Goal: Information Seeking & Learning: Check status

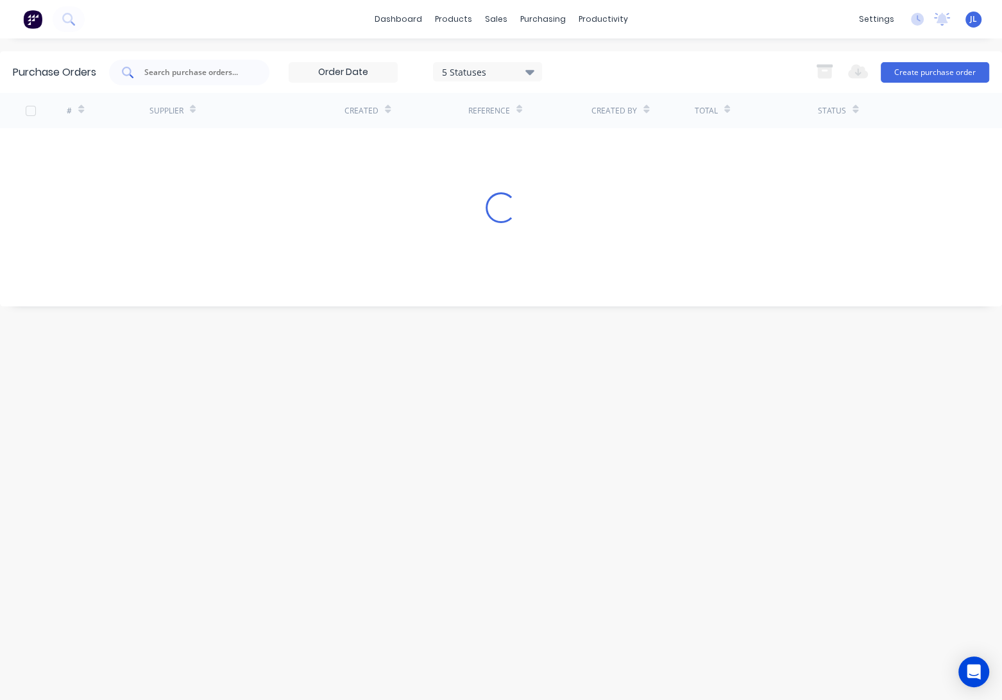
click at [189, 74] on input "text" at bounding box center [196, 72] width 106 height 13
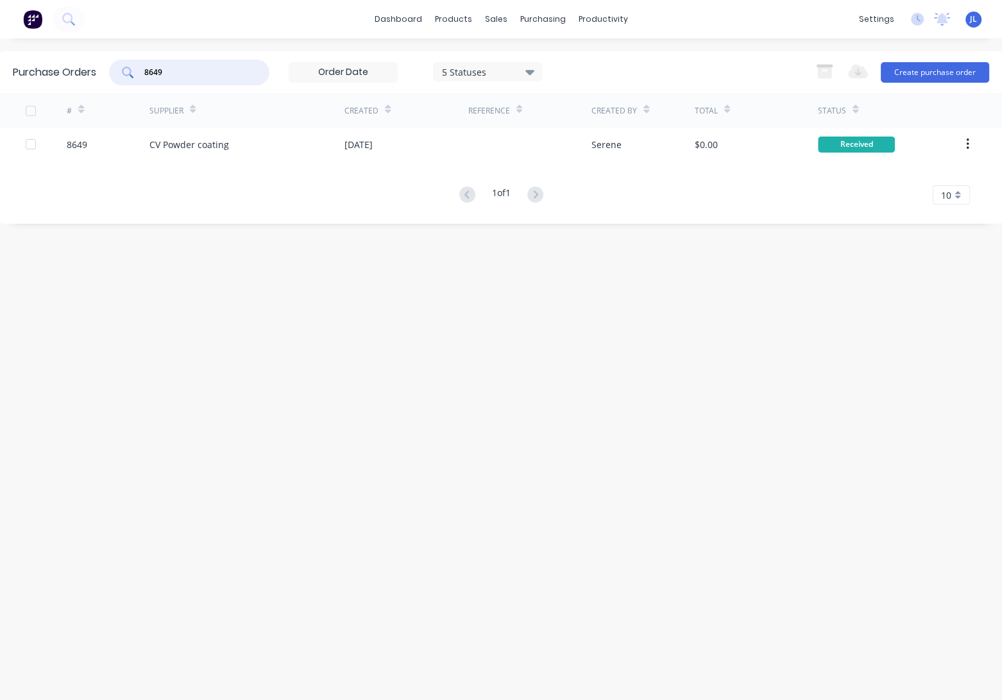
drag, startPoint x: 182, startPoint y: 76, endPoint x: 129, endPoint y: 78, distance: 53.3
click at [129, 78] on div "8649" at bounding box center [189, 73] width 160 height 26
drag, startPoint x: 179, startPoint y: 67, endPoint x: 101, endPoint y: 69, distance: 77.7
click at [101, 69] on div "Purchase Orders 8591 5 Statuses 5 Statuses Export to Excel (XLSX) Create purcha…" at bounding box center [501, 72] width 1002 height 42
type input "8617"
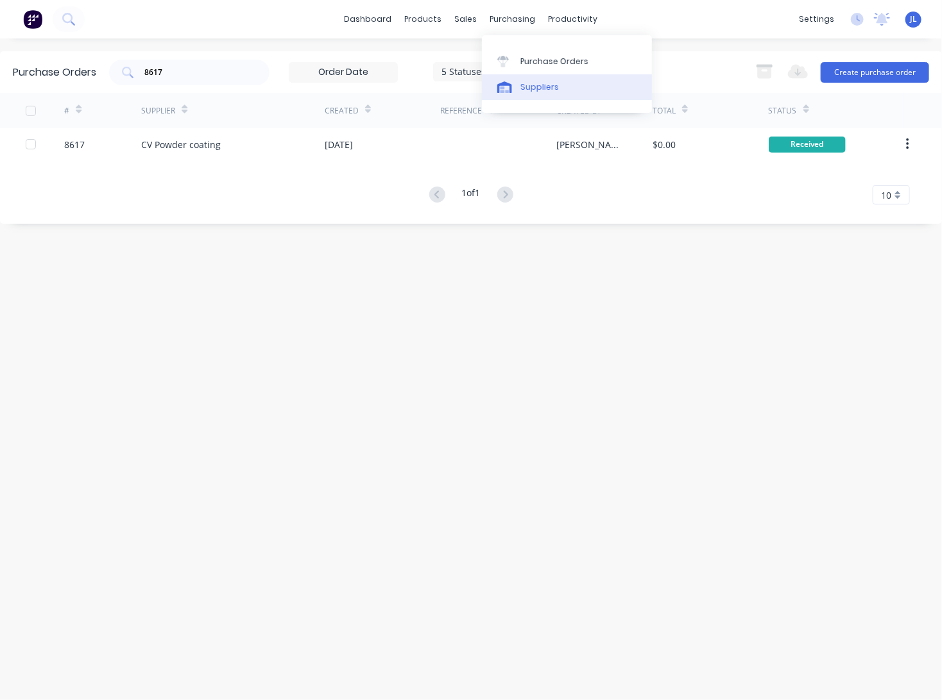
click at [523, 85] on div "Suppliers" at bounding box center [539, 87] width 38 height 12
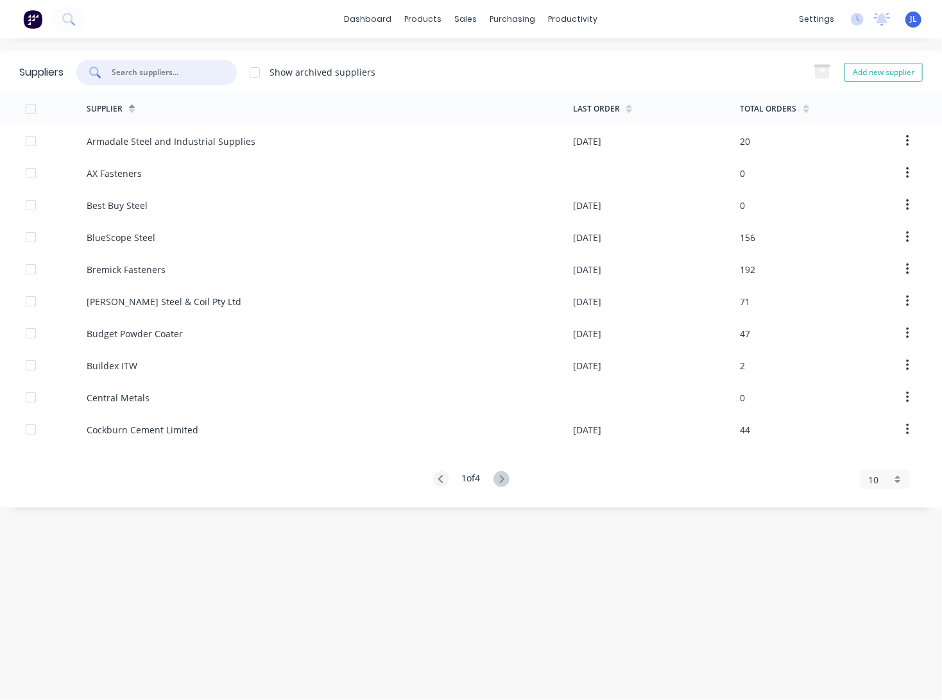
click at [210, 70] on input "text" at bounding box center [163, 72] width 106 height 13
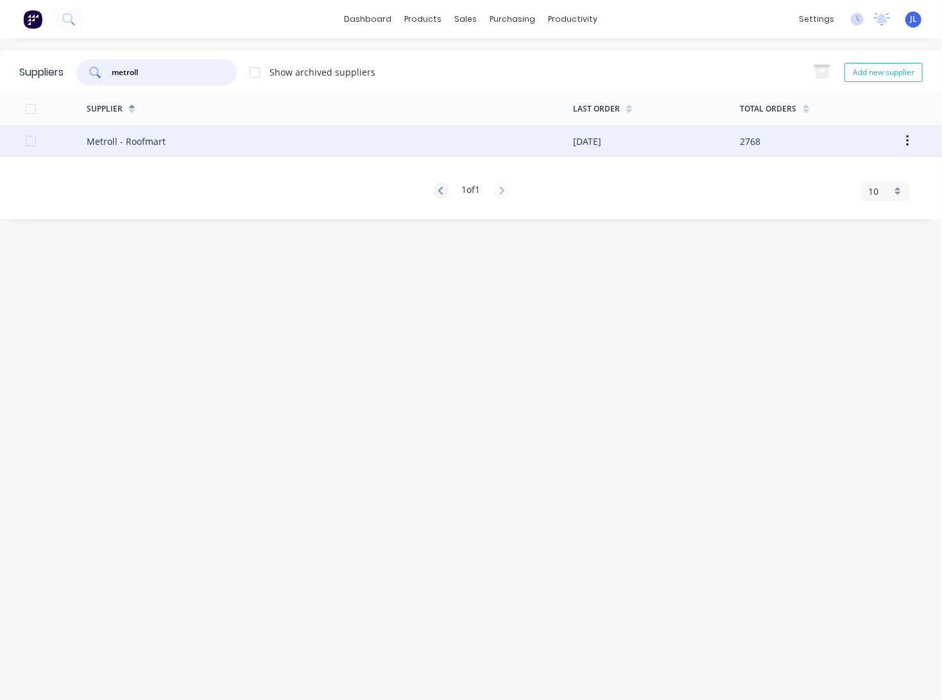
type input "metroll"
click at [174, 132] on div "Metroll - Roofmart" at bounding box center [330, 141] width 486 height 32
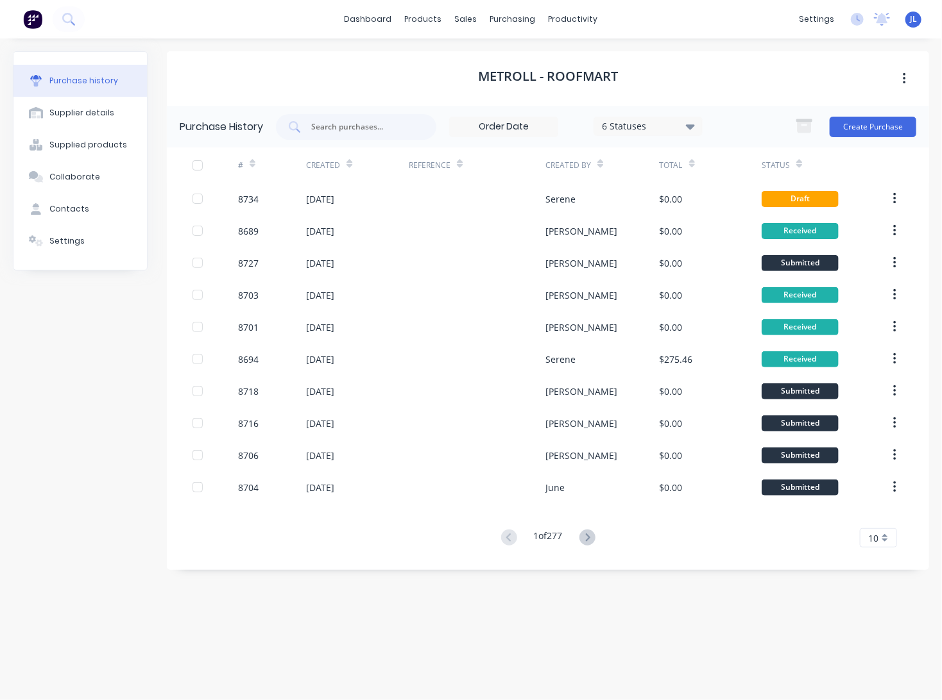
click at [693, 128] on icon at bounding box center [690, 126] width 9 height 5
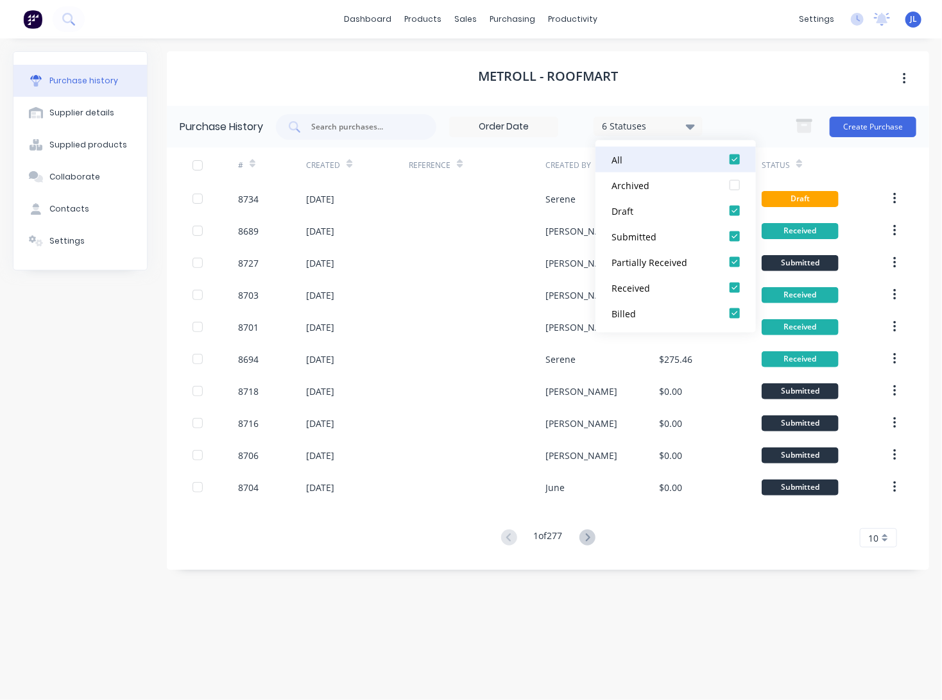
click at [736, 160] on div at bounding box center [735, 160] width 26 height 26
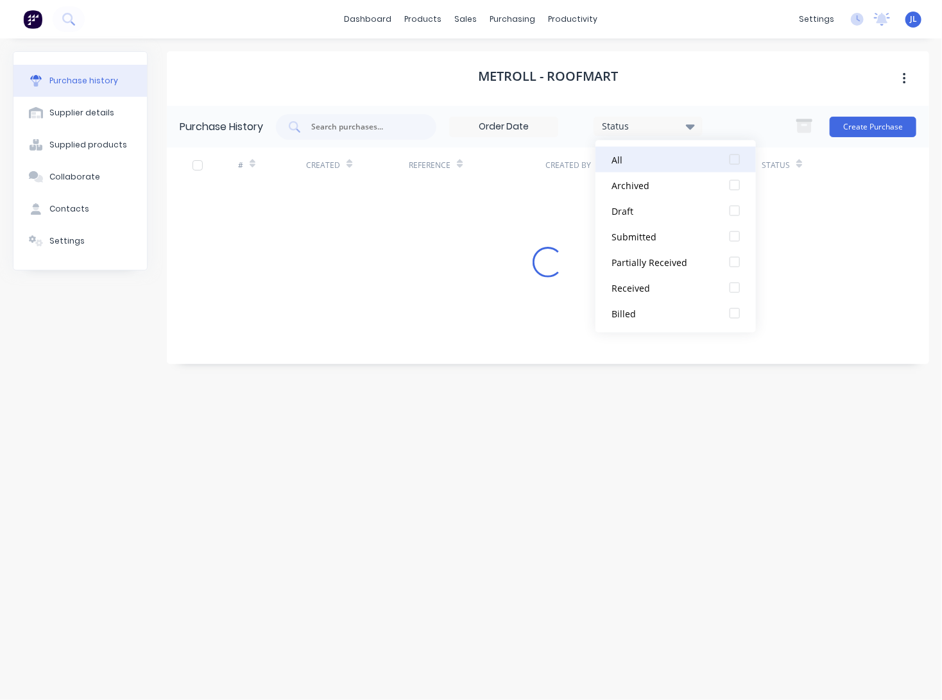
click at [736, 160] on div at bounding box center [735, 160] width 26 height 26
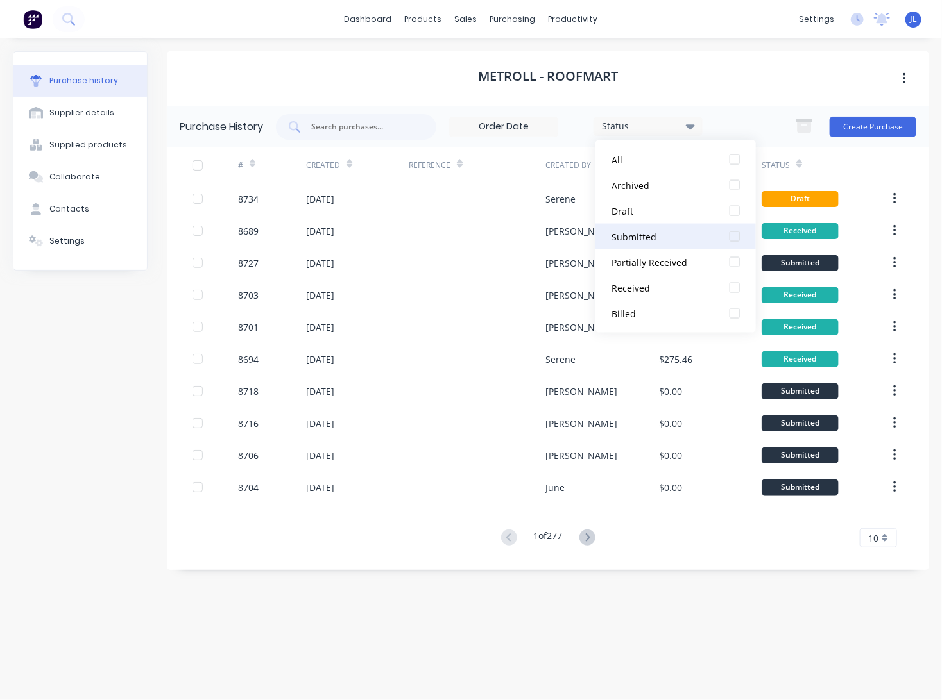
click at [738, 234] on div at bounding box center [735, 237] width 26 height 26
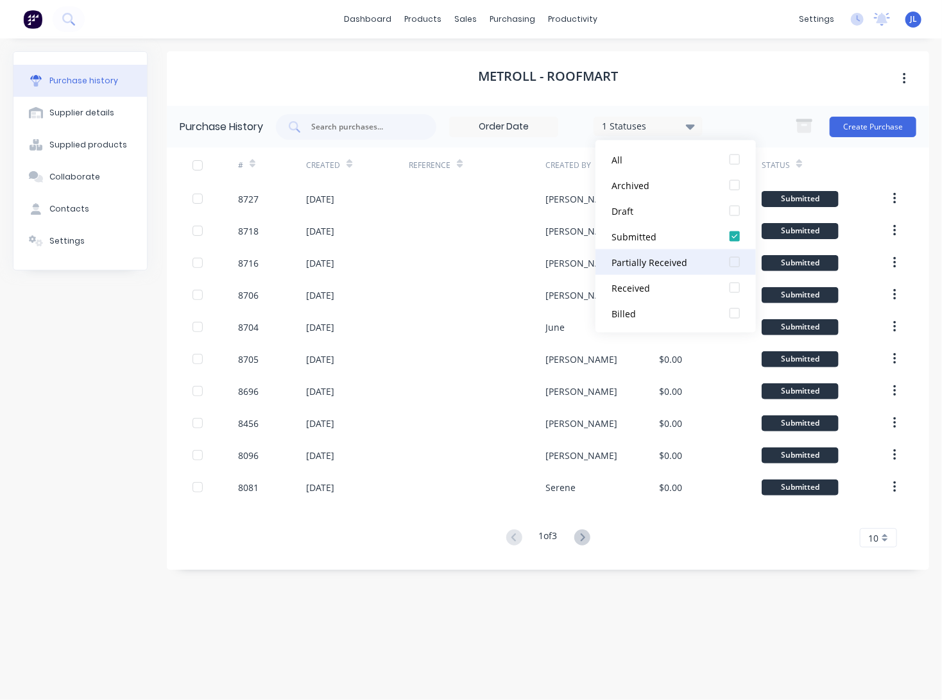
click at [733, 265] on div at bounding box center [735, 263] width 26 height 26
click at [739, 90] on div "Metroll - Roofmart" at bounding box center [548, 78] width 762 height 55
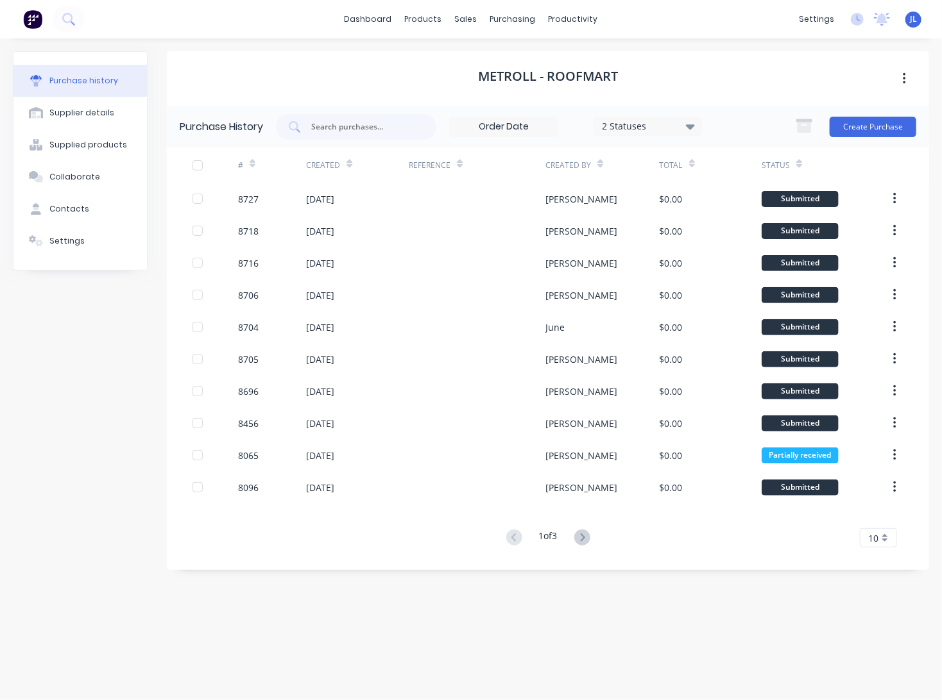
click at [573, 532] on div "1 of 3" at bounding box center [548, 538] width 92 height 19
click at [581, 538] on icon at bounding box center [582, 538] width 16 height 16
click at [588, 538] on icon at bounding box center [582, 538] width 16 height 16
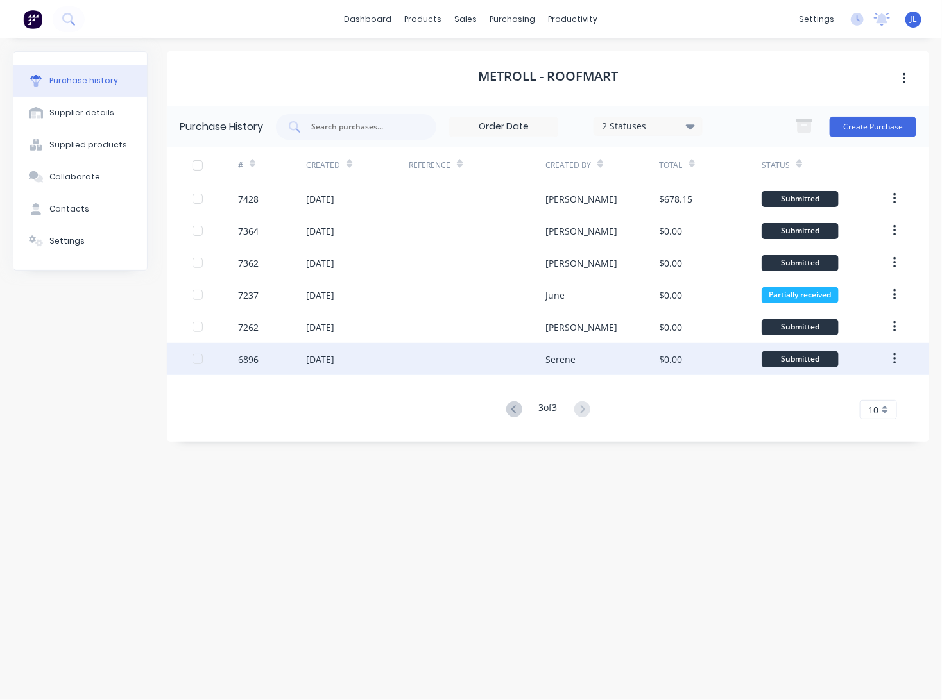
click at [445, 364] on div at bounding box center [477, 359] width 137 height 32
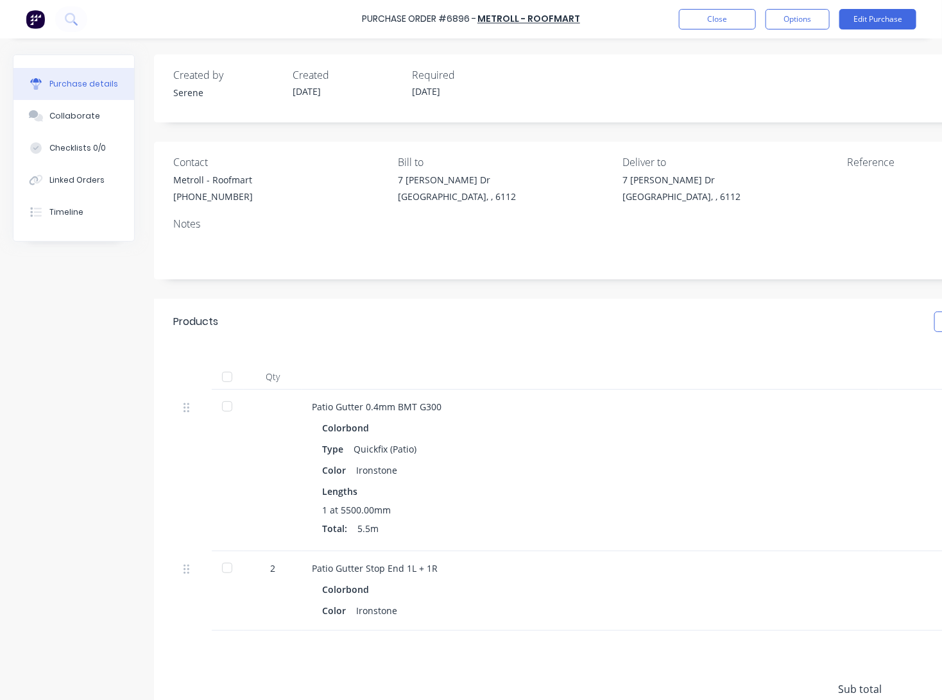
click at [228, 375] on div at bounding box center [227, 377] width 26 height 26
click at [707, 24] on button "Close" at bounding box center [717, 19] width 77 height 21
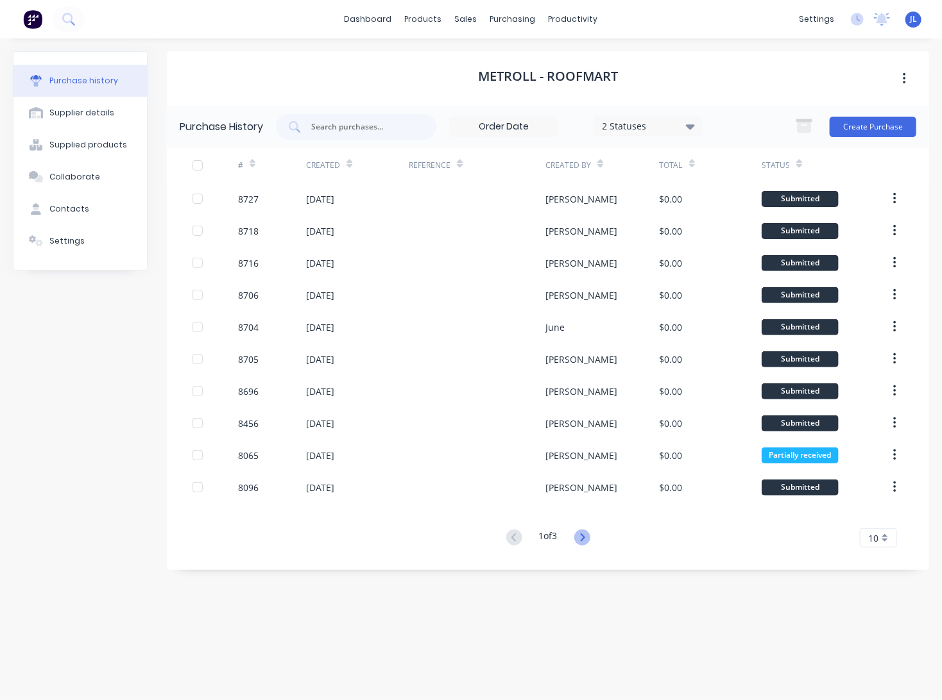
click at [590, 541] on icon at bounding box center [582, 538] width 16 height 16
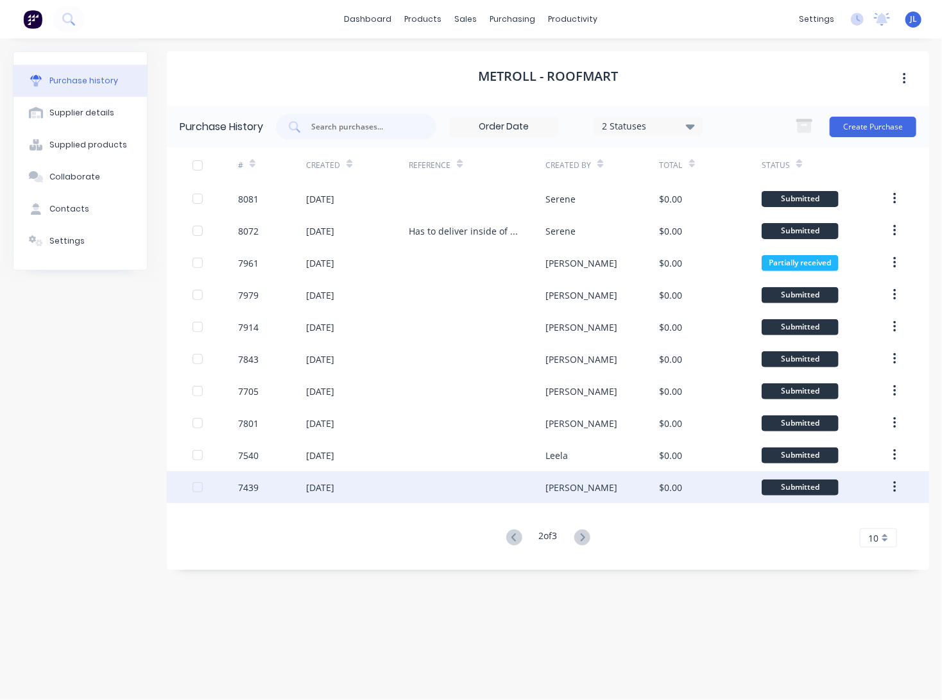
click at [374, 488] on div "[DATE]" at bounding box center [357, 487] width 103 height 32
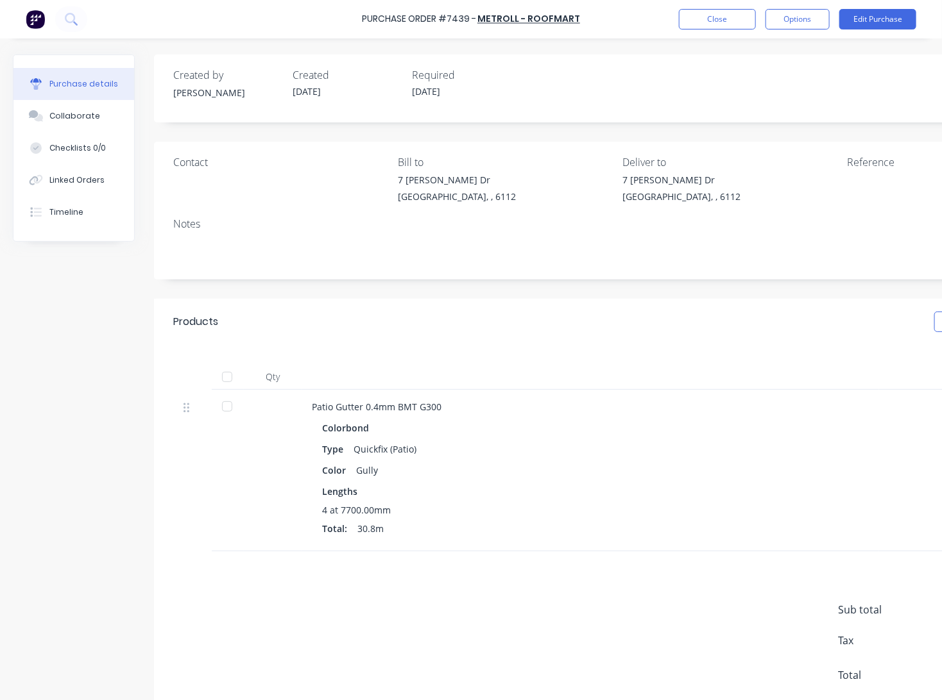
click at [226, 378] on div at bounding box center [227, 377] width 26 height 26
click at [85, 187] on button "Linked Orders" at bounding box center [73, 180] width 121 height 32
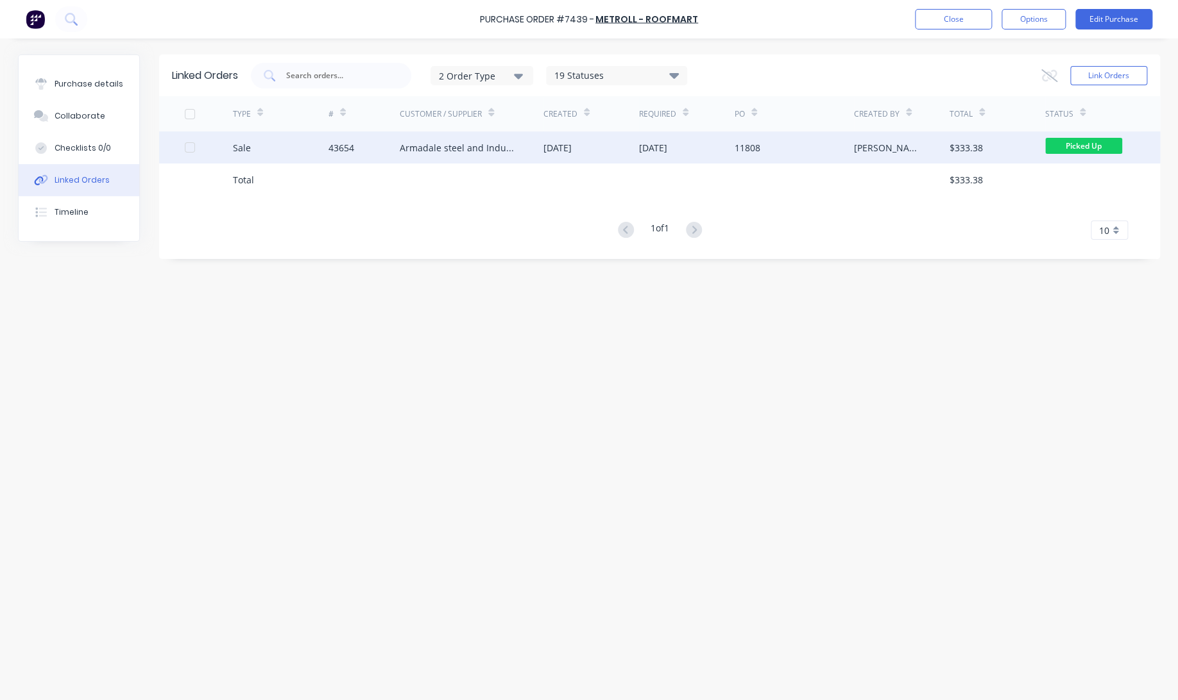
click at [364, 138] on div "43654" at bounding box center [364, 148] width 72 height 32
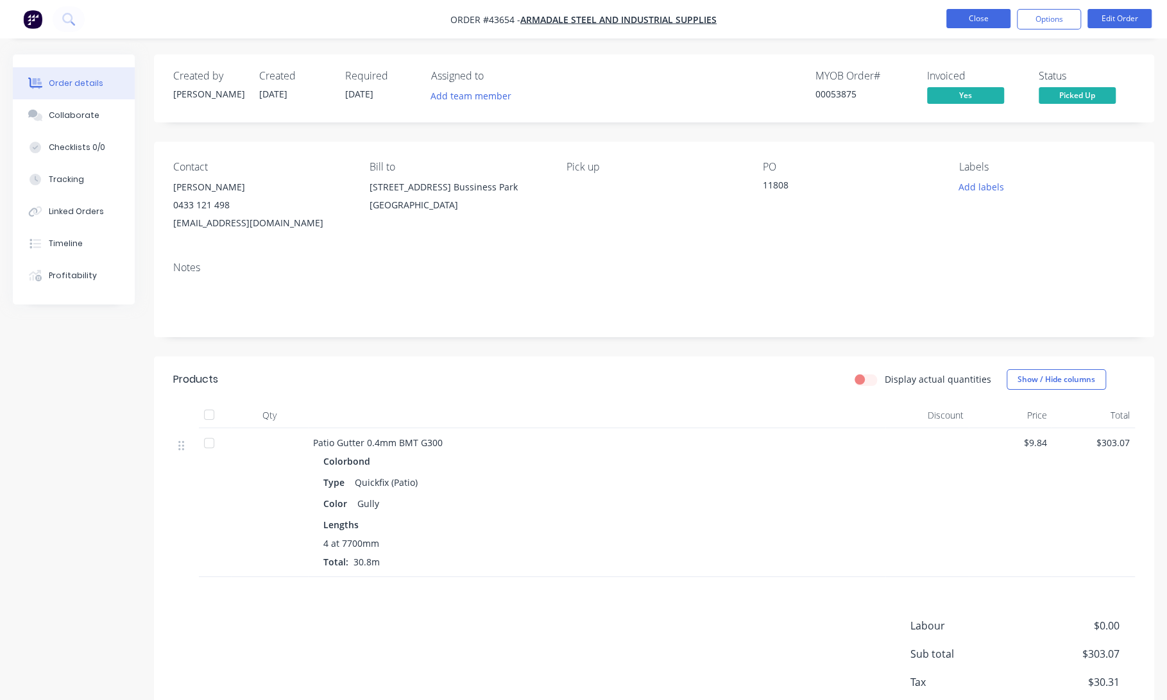
click at [994, 12] on button "Close" at bounding box center [978, 18] width 64 height 19
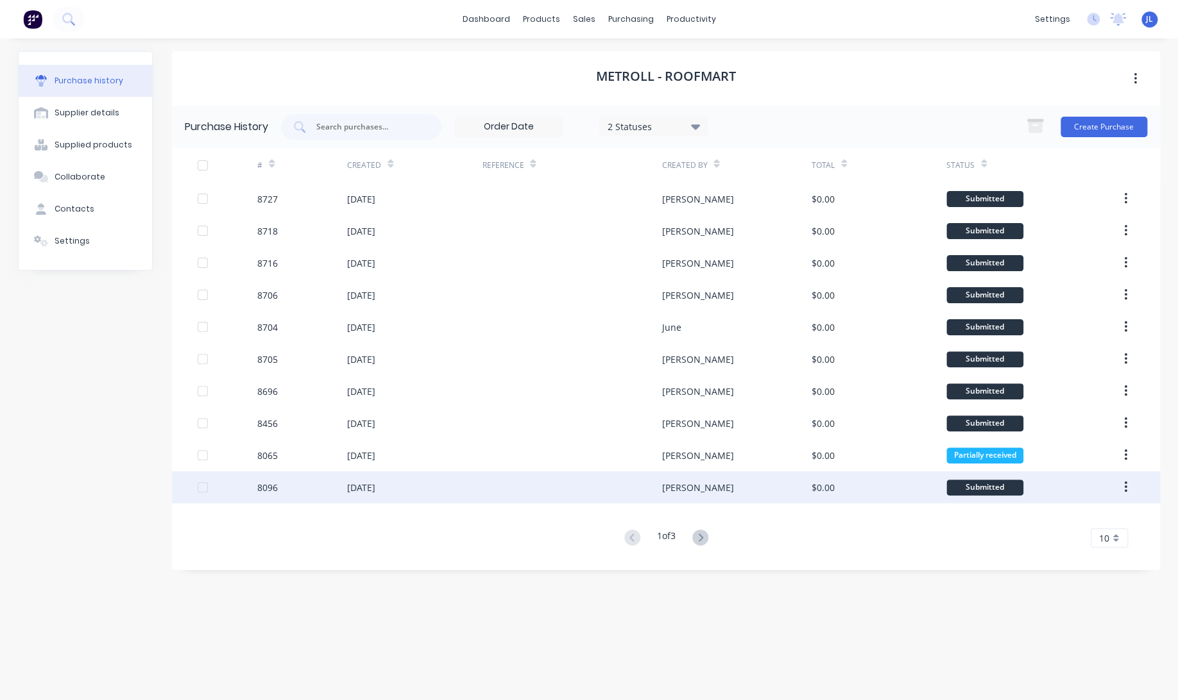
click at [711, 498] on div "[PERSON_NAME]" at bounding box center [735, 487] width 149 height 32
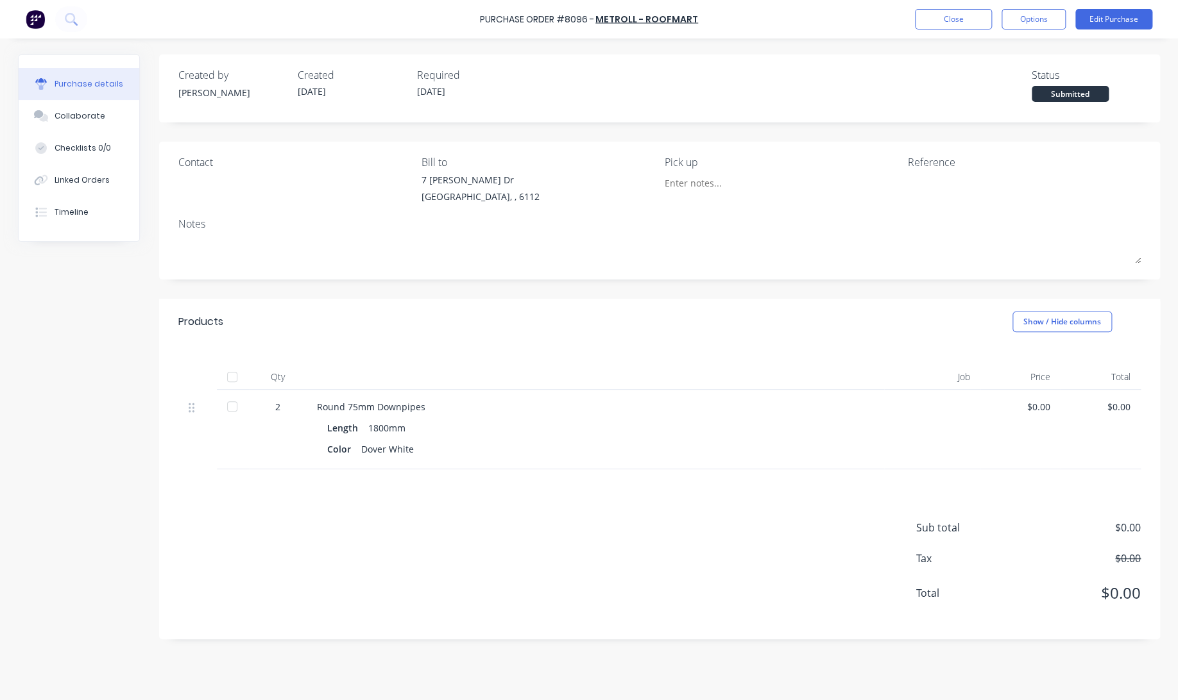
click at [232, 376] on div at bounding box center [232, 377] width 26 height 26
click at [946, 22] on button "Close" at bounding box center [953, 19] width 77 height 21
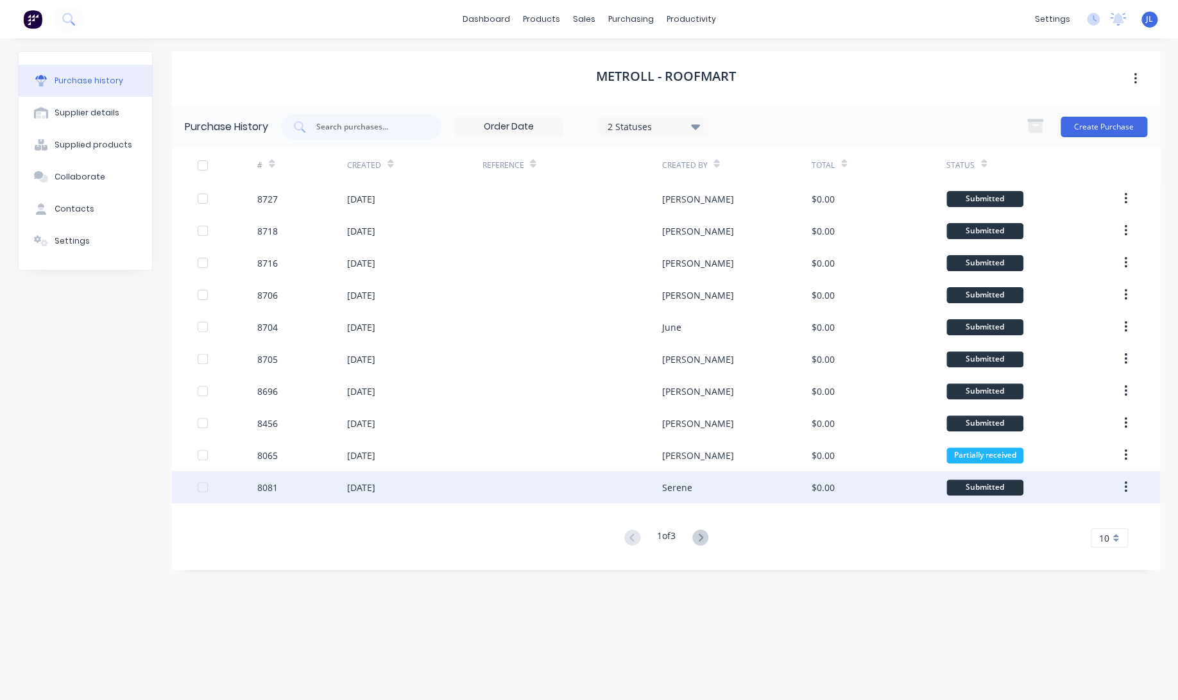
click at [722, 491] on div "Serene" at bounding box center [735, 487] width 149 height 32
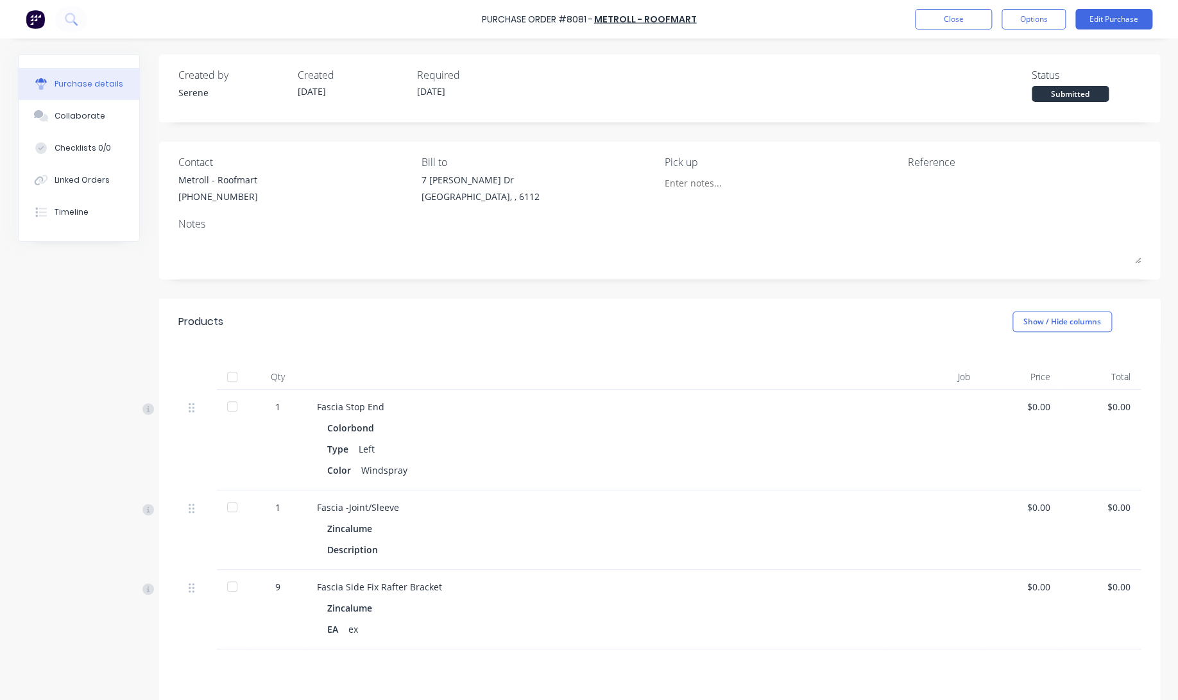
click at [234, 378] on div at bounding box center [232, 377] width 26 height 26
click at [963, 21] on button "Close" at bounding box center [953, 19] width 77 height 21
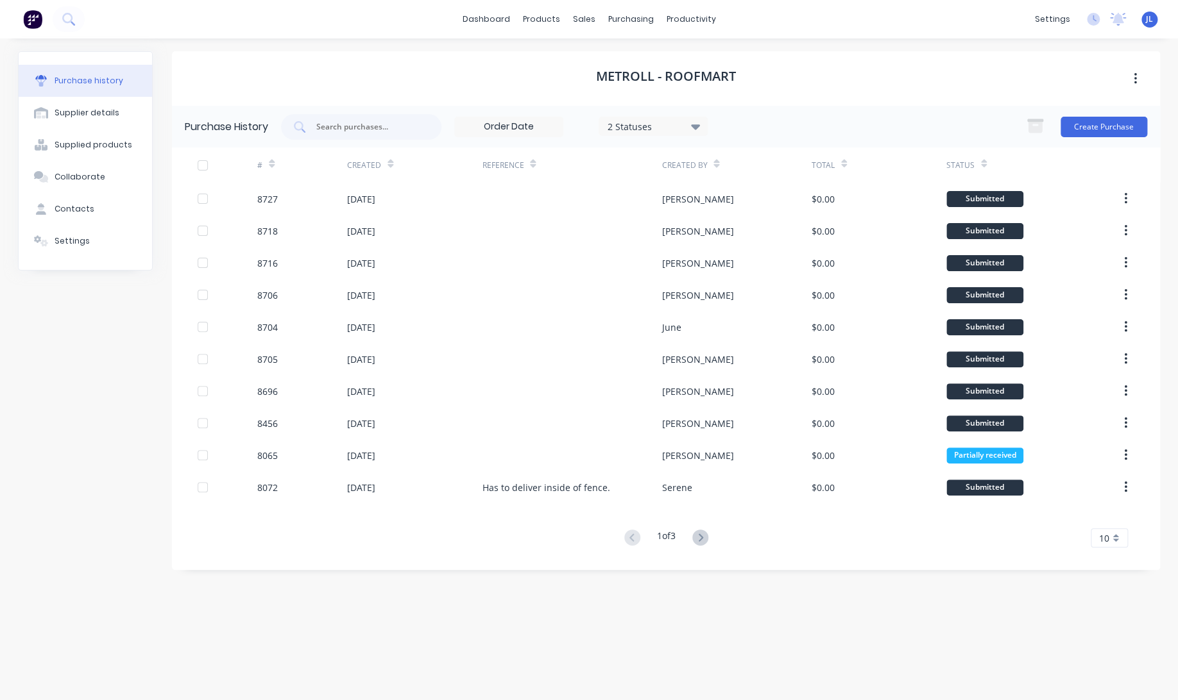
click at [715, 543] on div "1 of 3 10 5 10 15 20 25 30 35" at bounding box center [666, 538] width 988 height 19
click at [708, 541] on icon at bounding box center [700, 538] width 16 height 16
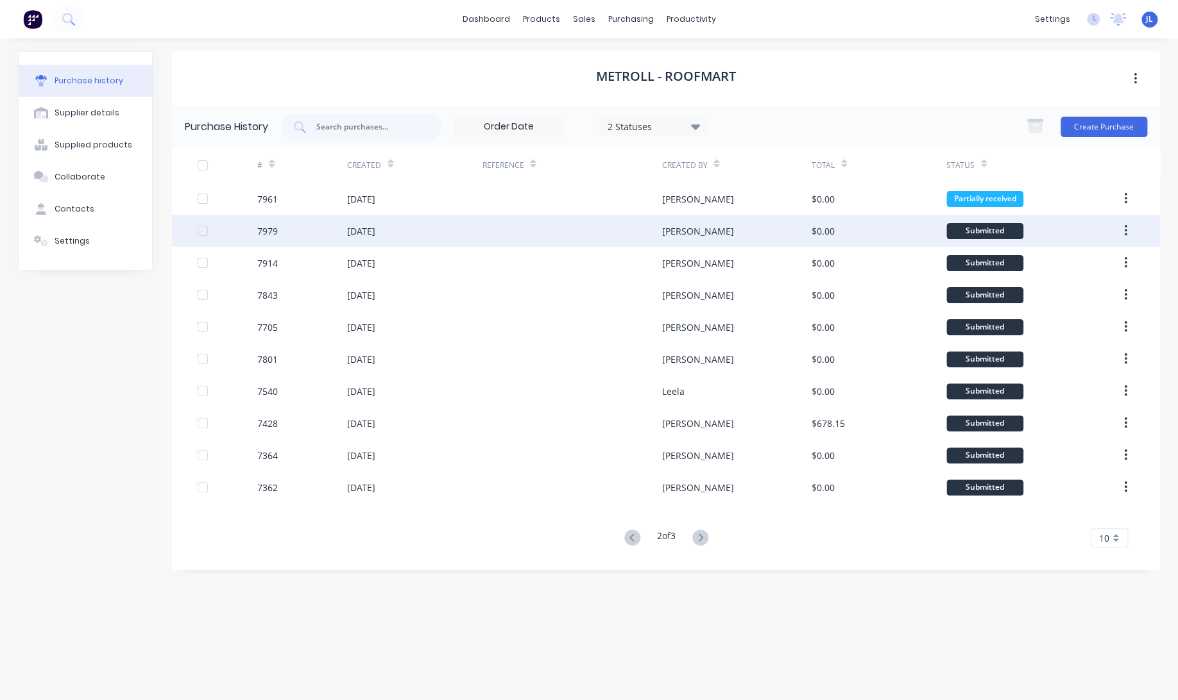
click at [625, 225] on div at bounding box center [572, 231] width 180 height 32
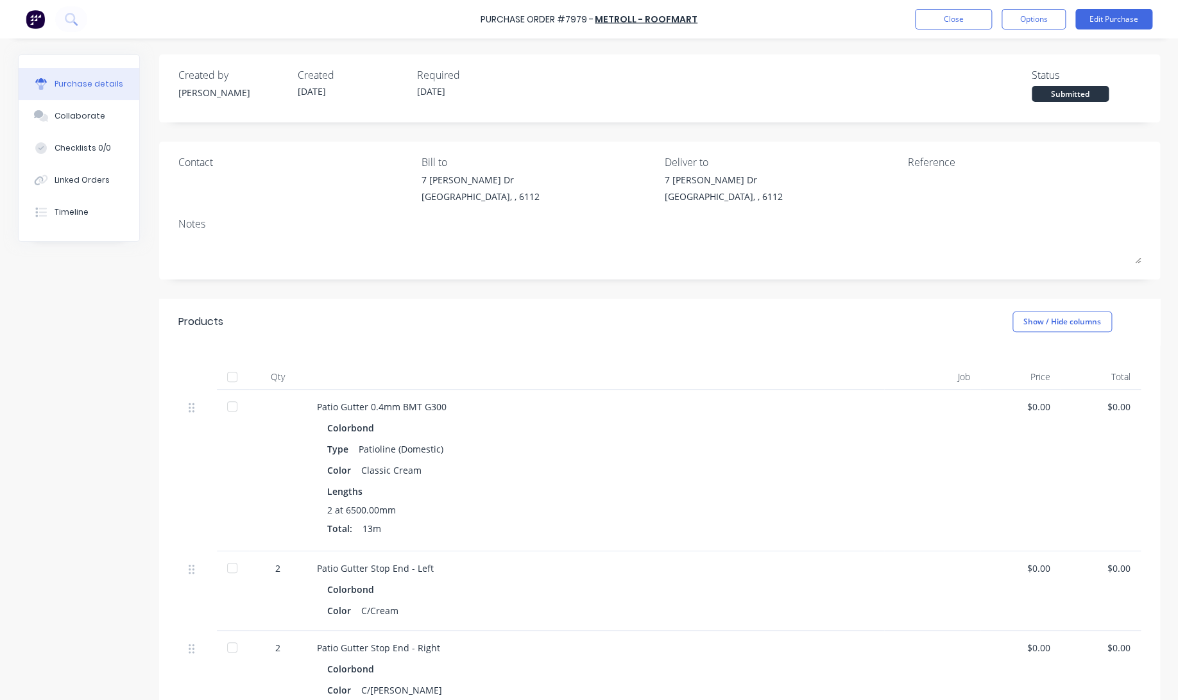
click at [221, 379] on div at bounding box center [232, 377] width 26 height 26
click at [936, 23] on button "Close" at bounding box center [953, 19] width 77 height 21
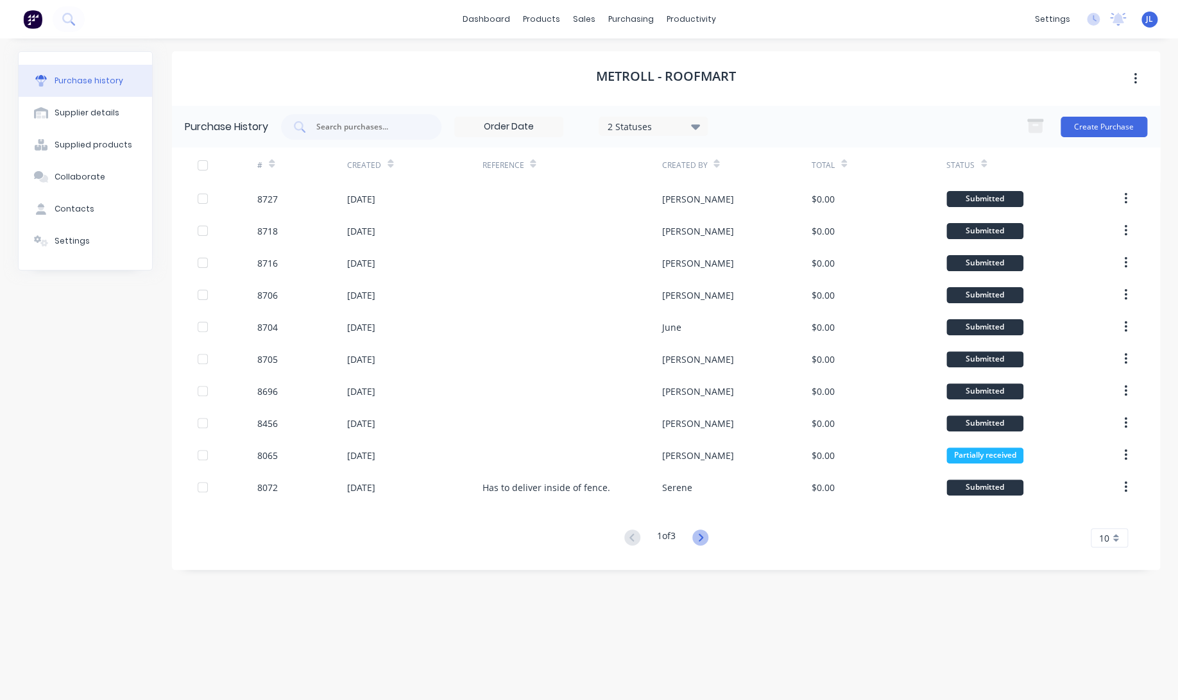
click at [707, 543] on icon at bounding box center [700, 538] width 16 height 16
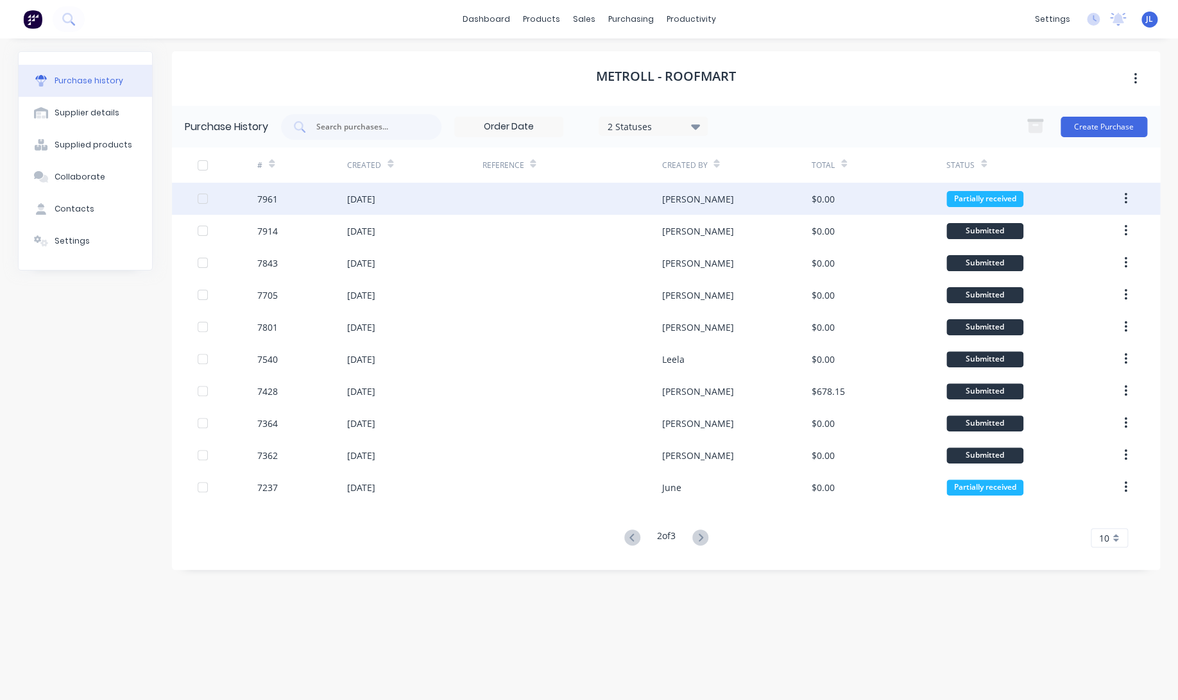
click at [700, 205] on div "[PERSON_NAME]" at bounding box center [735, 199] width 149 height 32
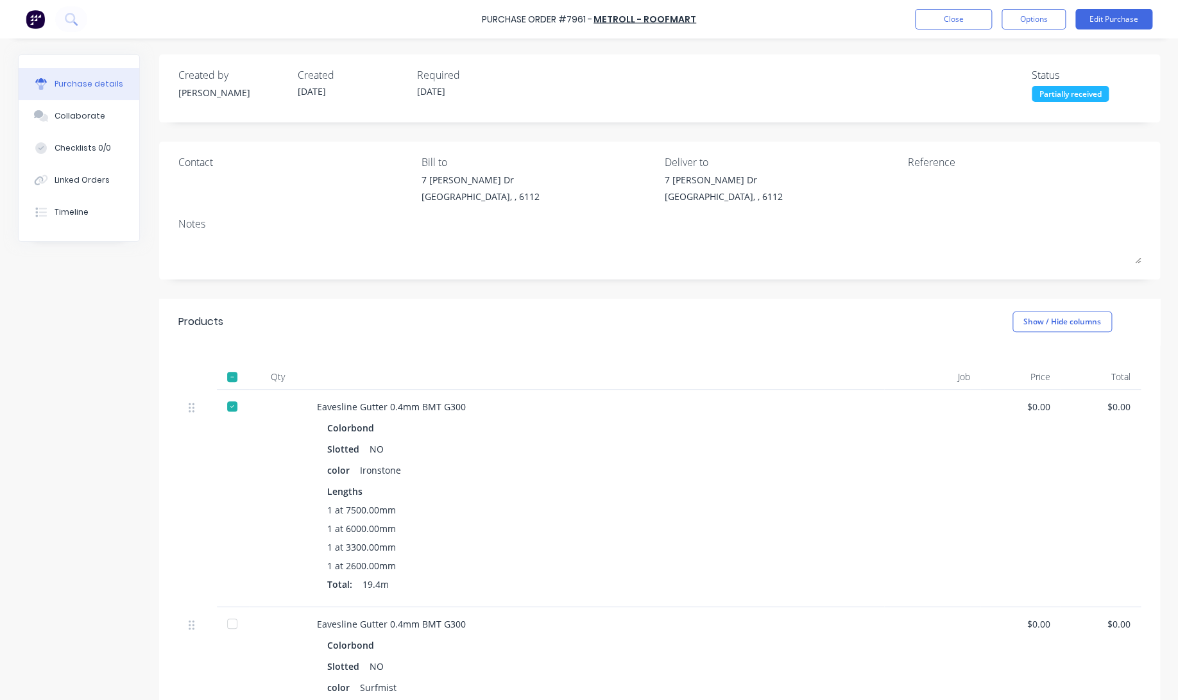
click at [223, 375] on div at bounding box center [232, 377] width 26 height 26
click at [938, 18] on button "Close" at bounding box center [953, 19] width 77 height 21
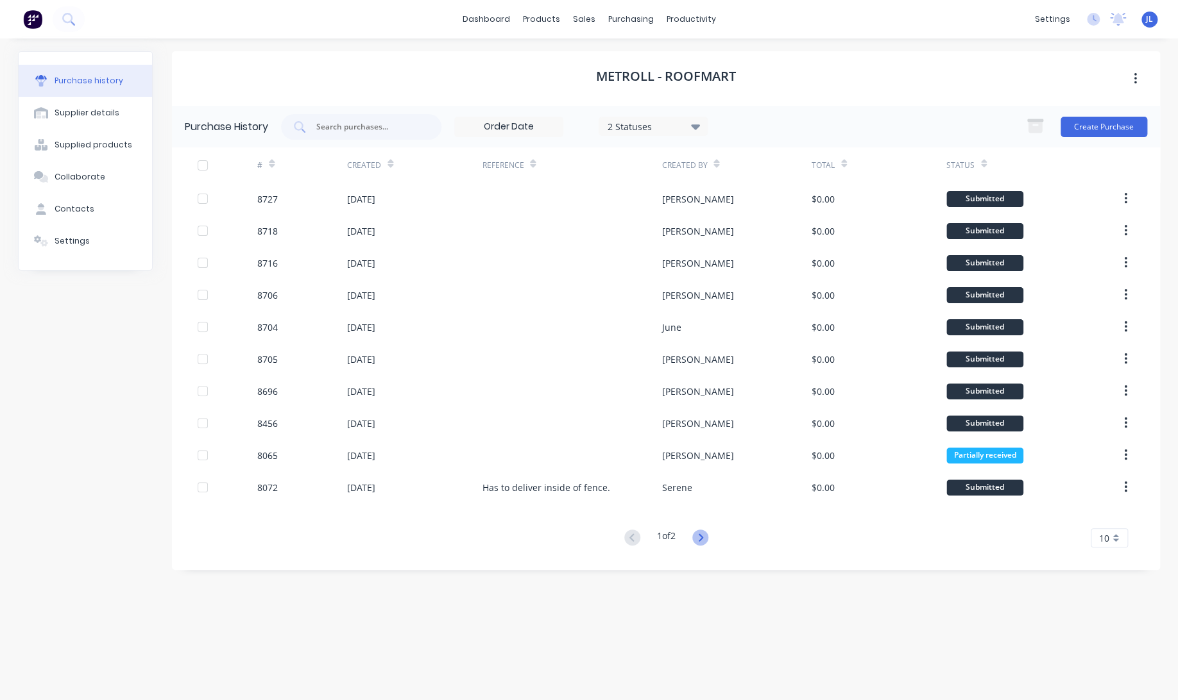
click at [695, 538] on icon at bounding box center [700, 538] width 16 height 16
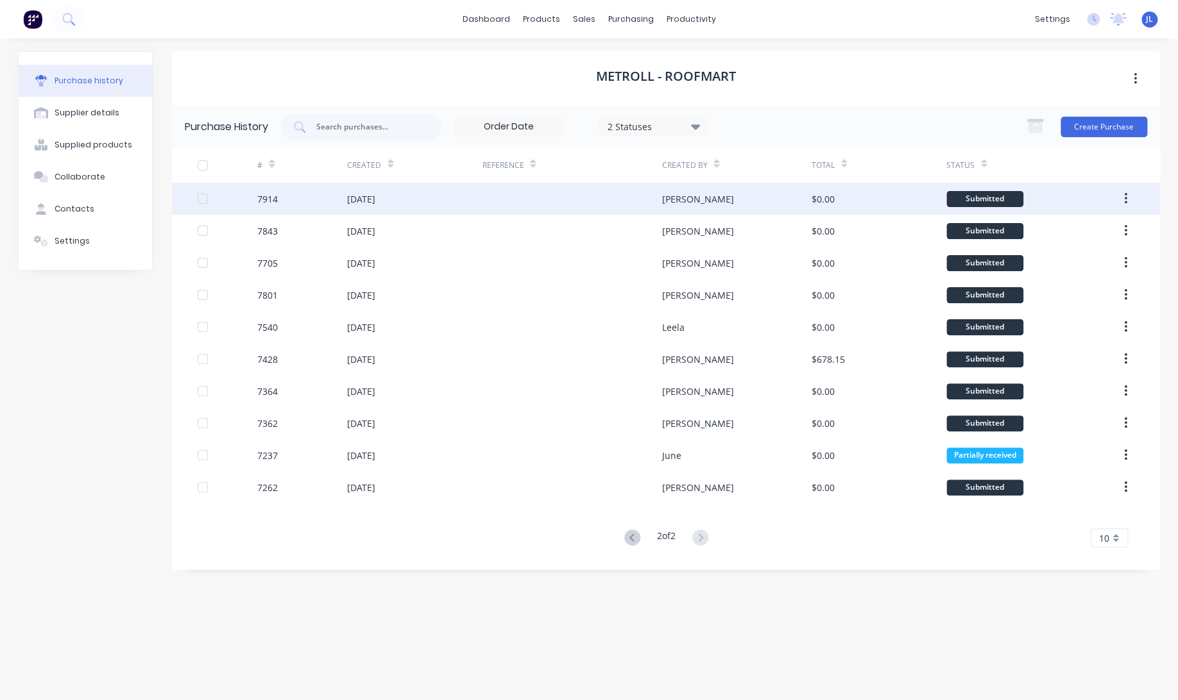
click at [688, 196] on div "[PERSON_NAME]" at bounding box center [697, 198] width 72 height 13
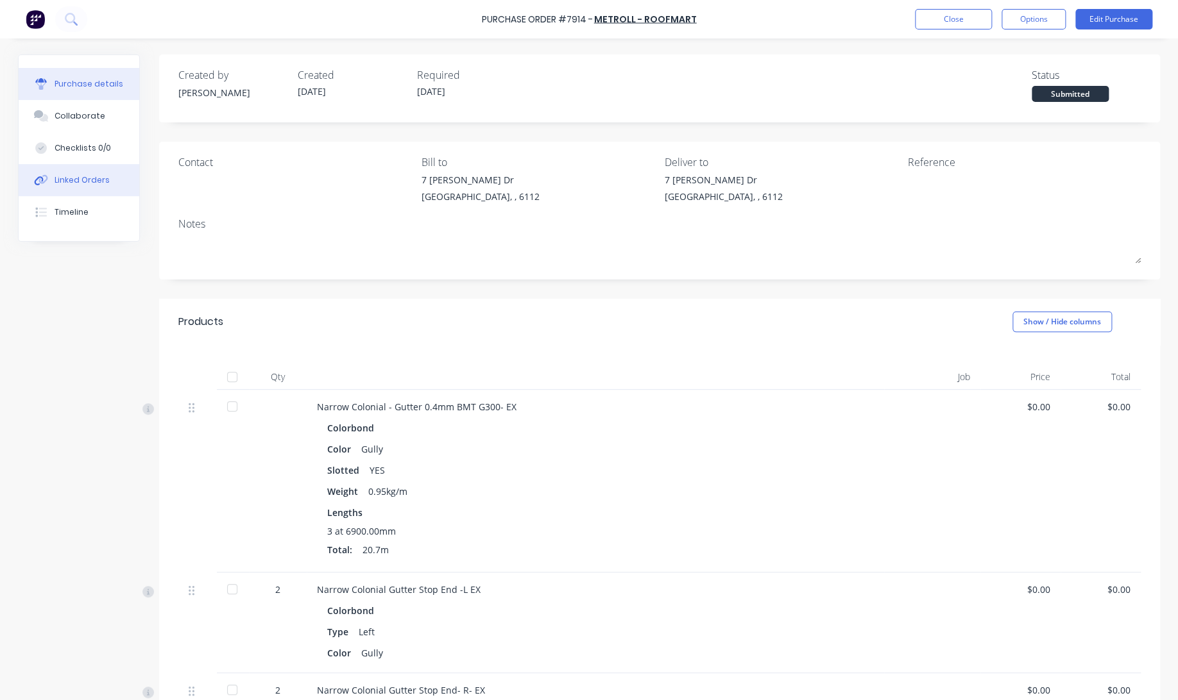
click at [89, 176] on div "Linked Orders" at bounding box center [82, 180] width 55 height 12
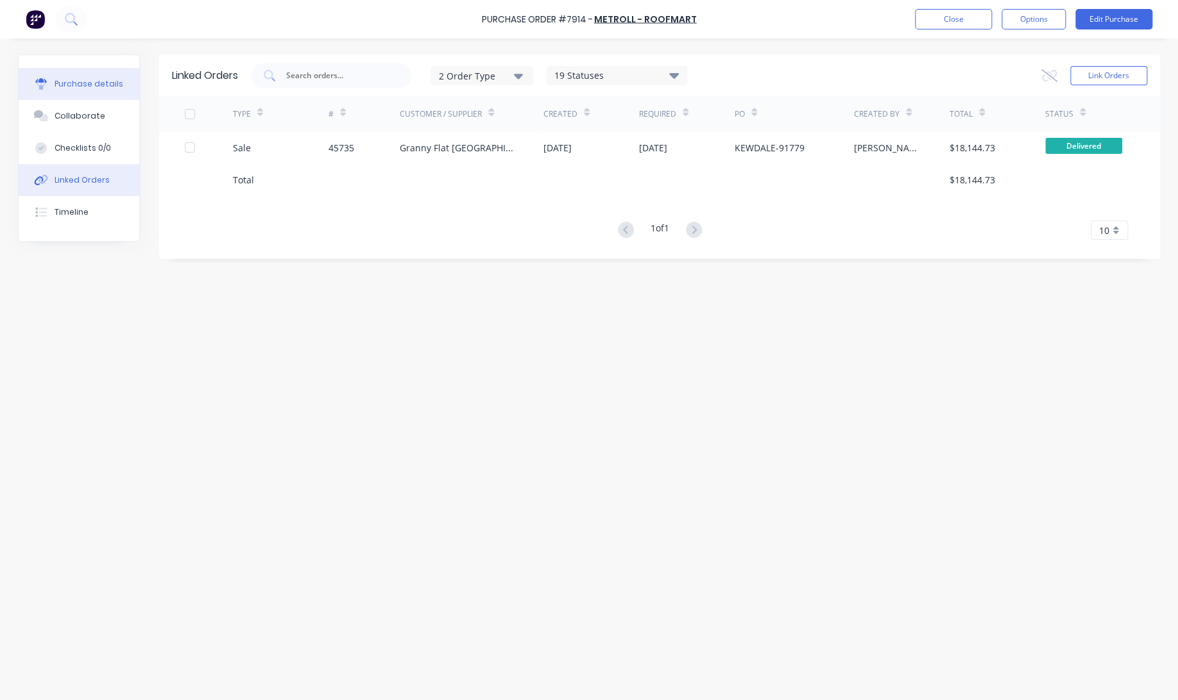
click at [77, 81] on div "Purchase details" at bounding box center [89, 84] width 69 height 12
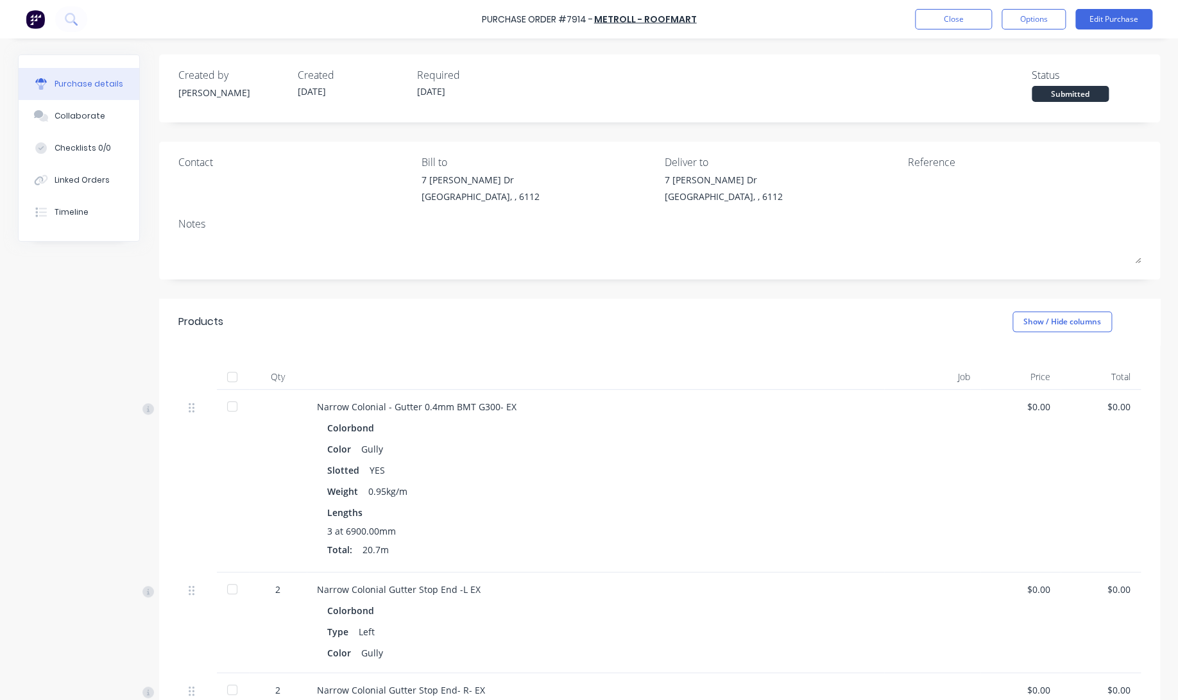
click at [228, 379] on div at bounding box center [232, 377] width 26 height 26
click at [946, 29] on button "Close" at bounding box center [953, 19] width 77 height 21
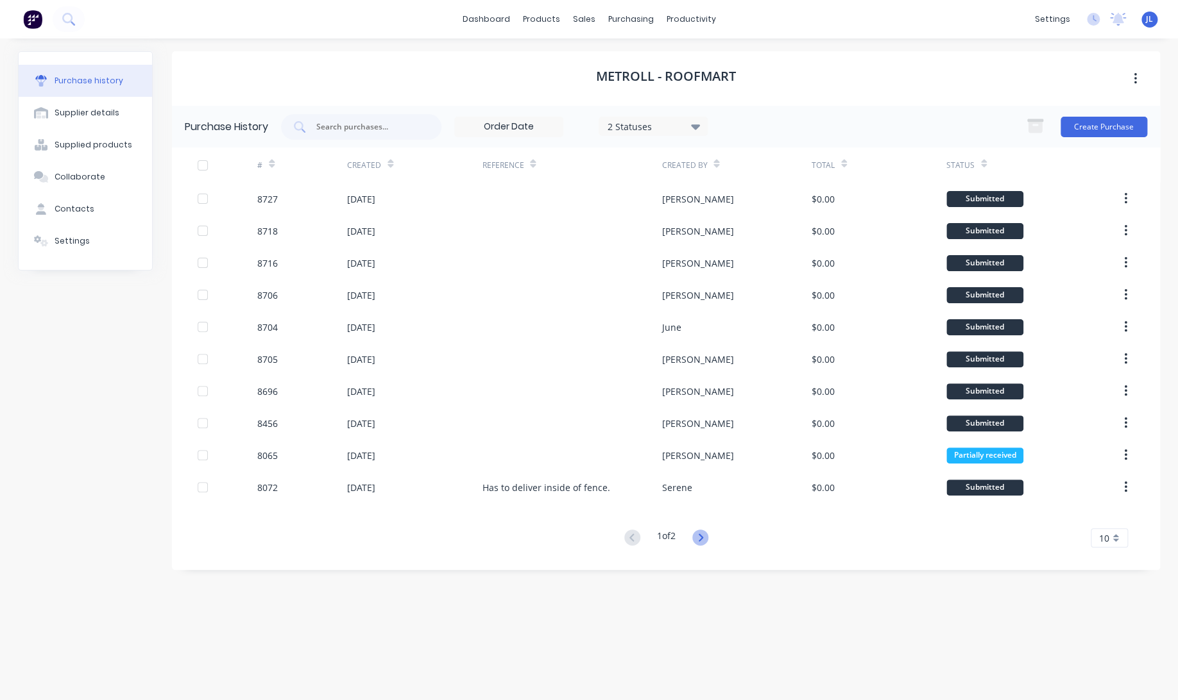
click at [708, 539] on icon at bounding box center [700, 538] width 16 height 16
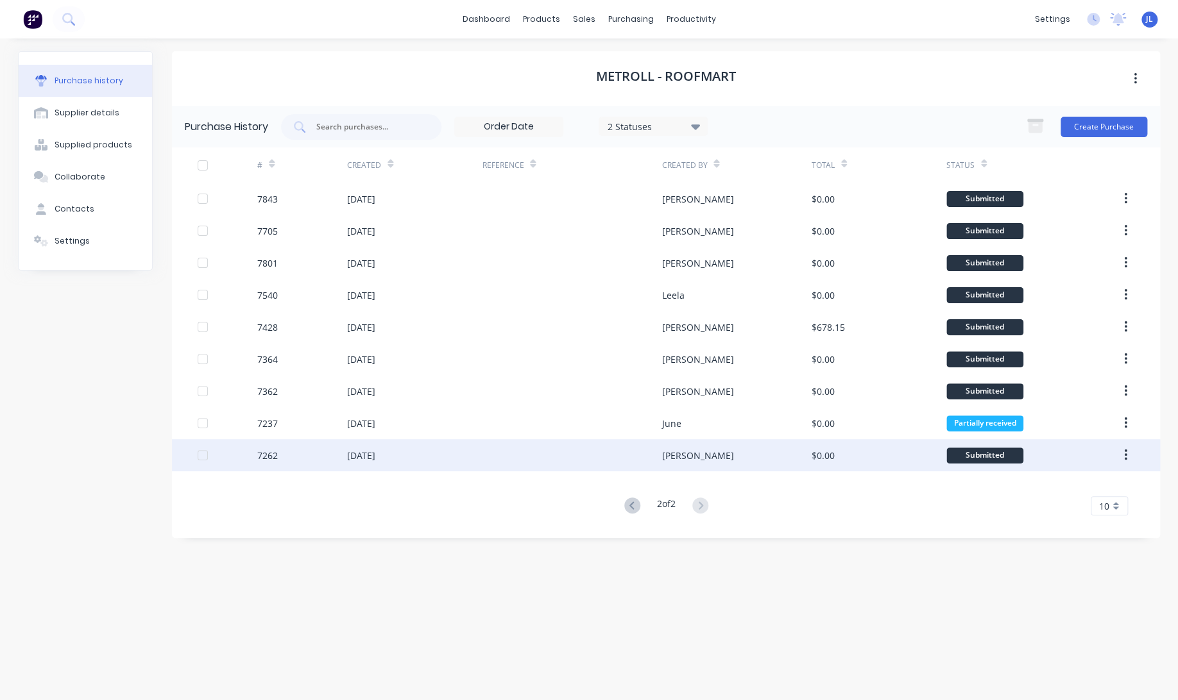
click at [655, 457] on div at bounding box center [572, 455] width 180 height 32
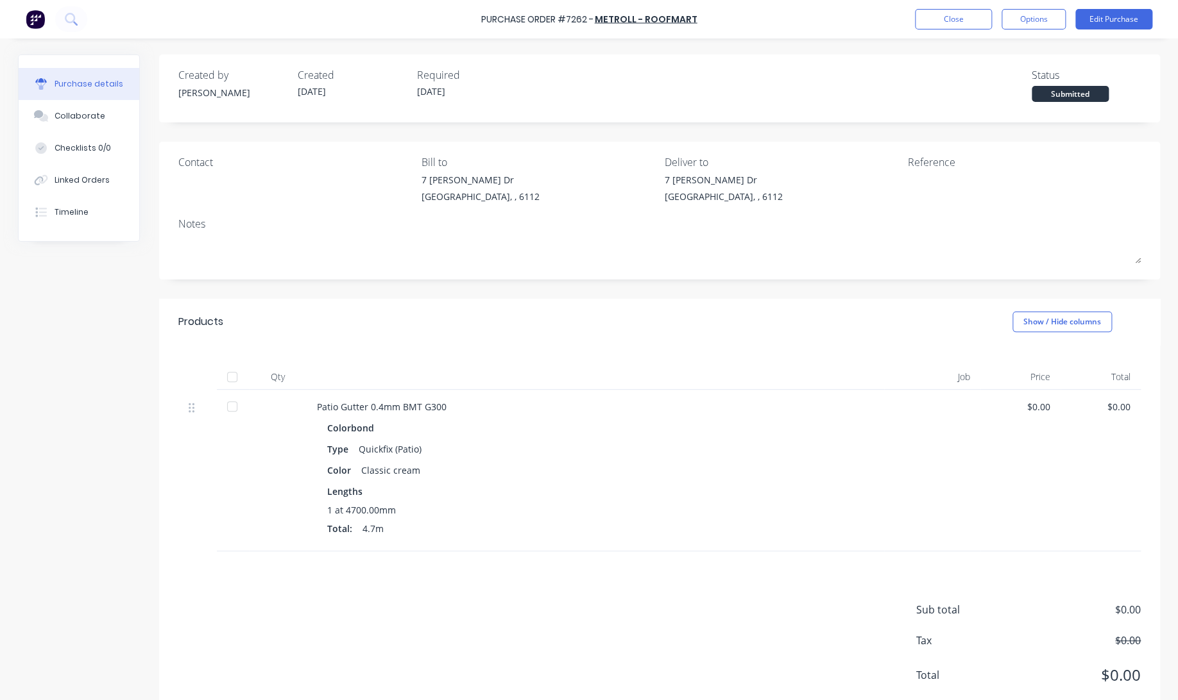
click at [236, 378] on div at bounding box center [232, 377] width 26 height 26
click at [939, 15] on button "Close" at bounding box center [953, 19] width 77 height 21
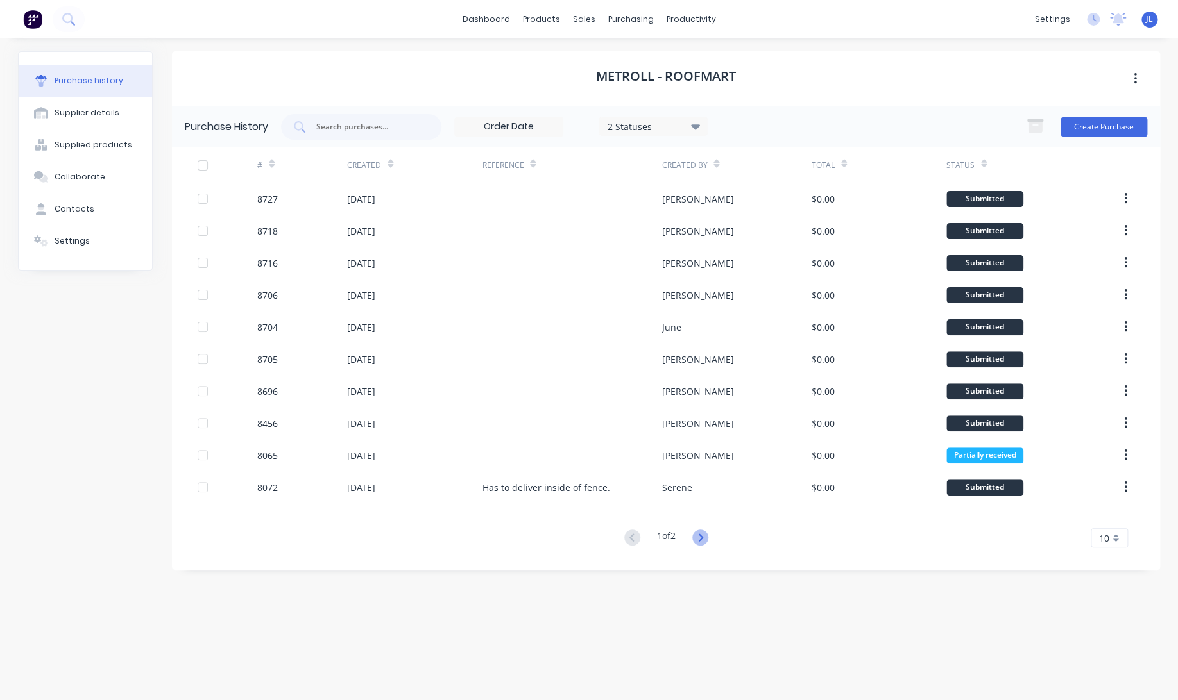
click at [695, 538] on icon at bounding box center [700, 538] width 16 height 16
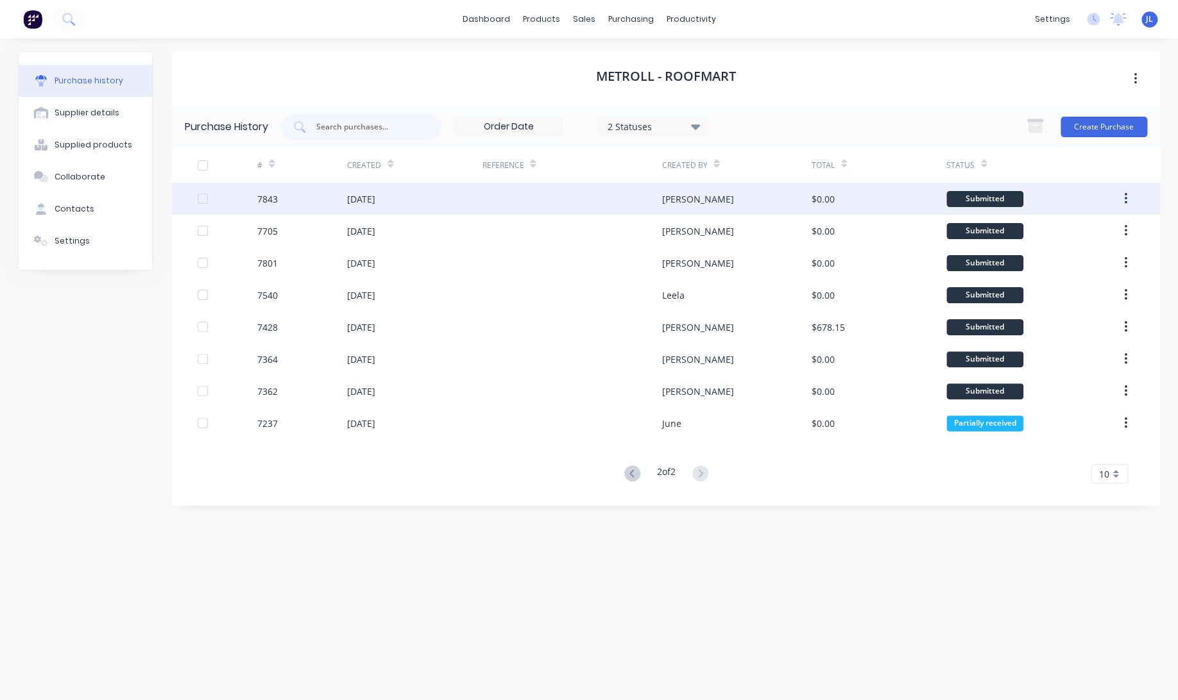
click at [656, 194] on div at bounding box center [572, 199] width 180 height 32
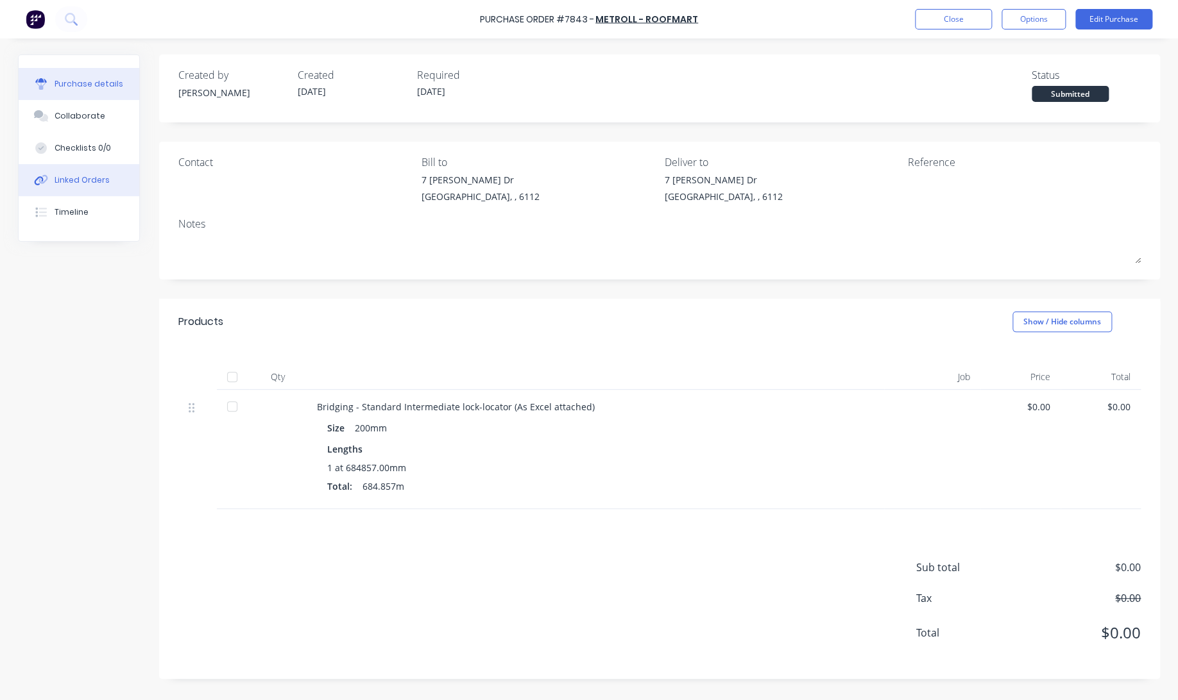
click at [69, 180] on div "Linked Orders" at bounding box center [82, 180] width 55 height 12
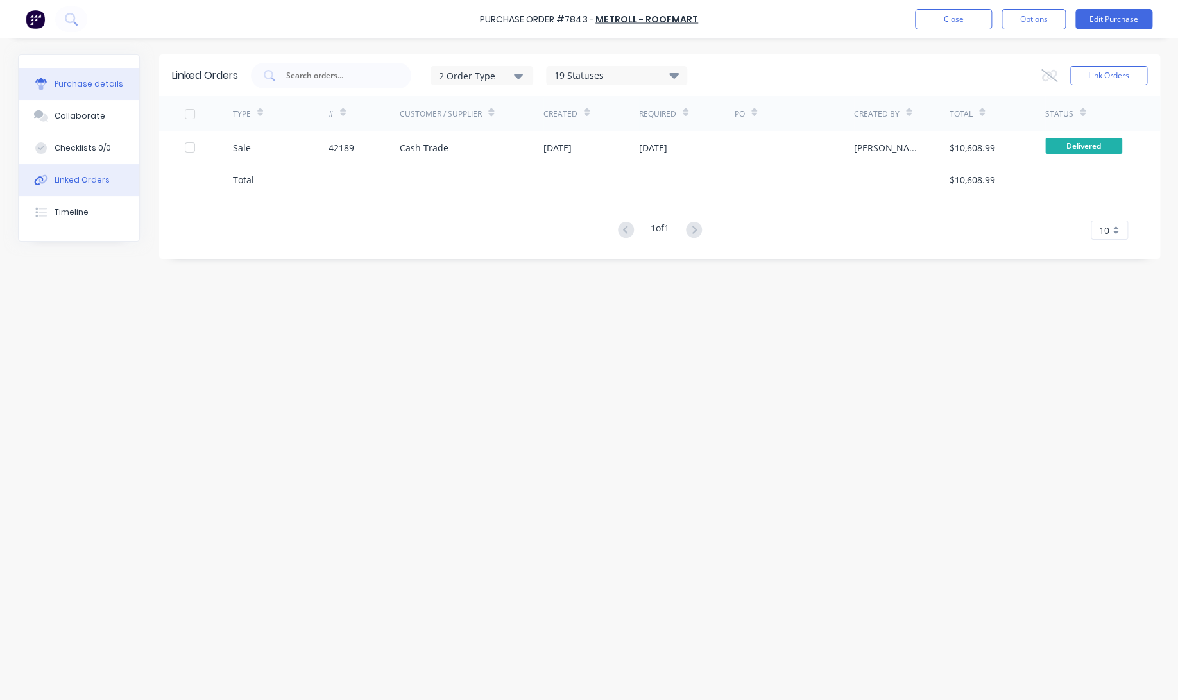
click at [78, 80] on div "Purchase details" at bounding box center [89, 84] width 69 height 12
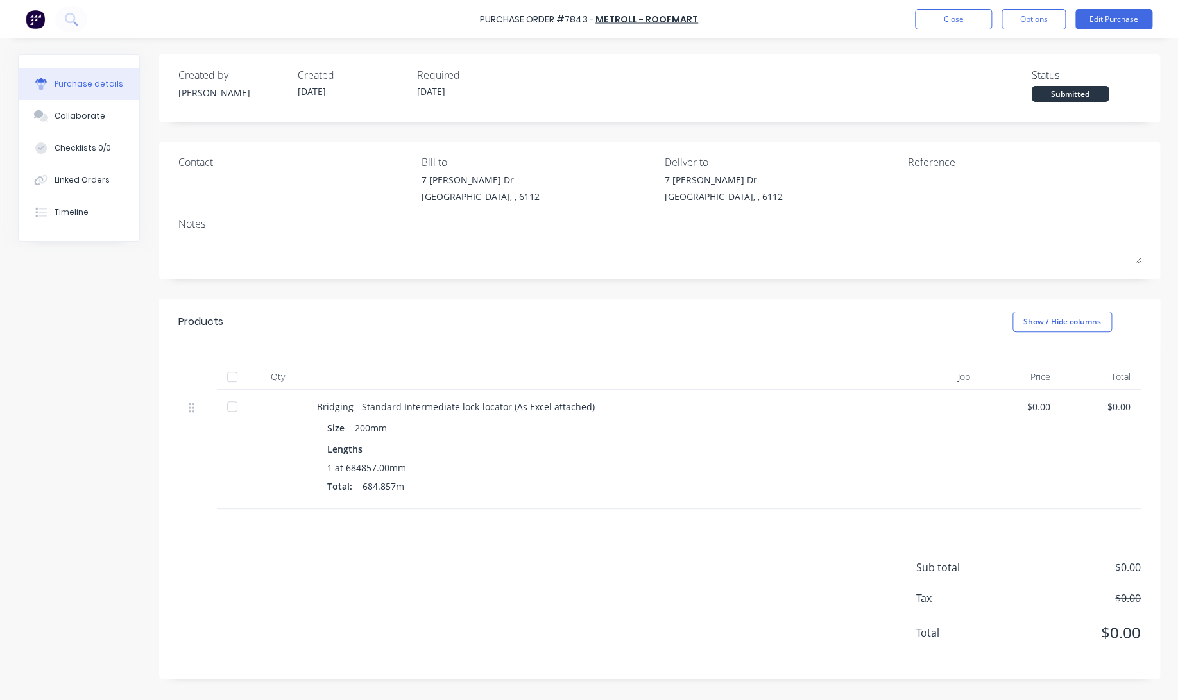
click at [228, 371] on div at bounding box center [232, 377] width 26 height 26
click at [977, 15] on button "Close" at bounding box center [953, 19] width 77 height 21
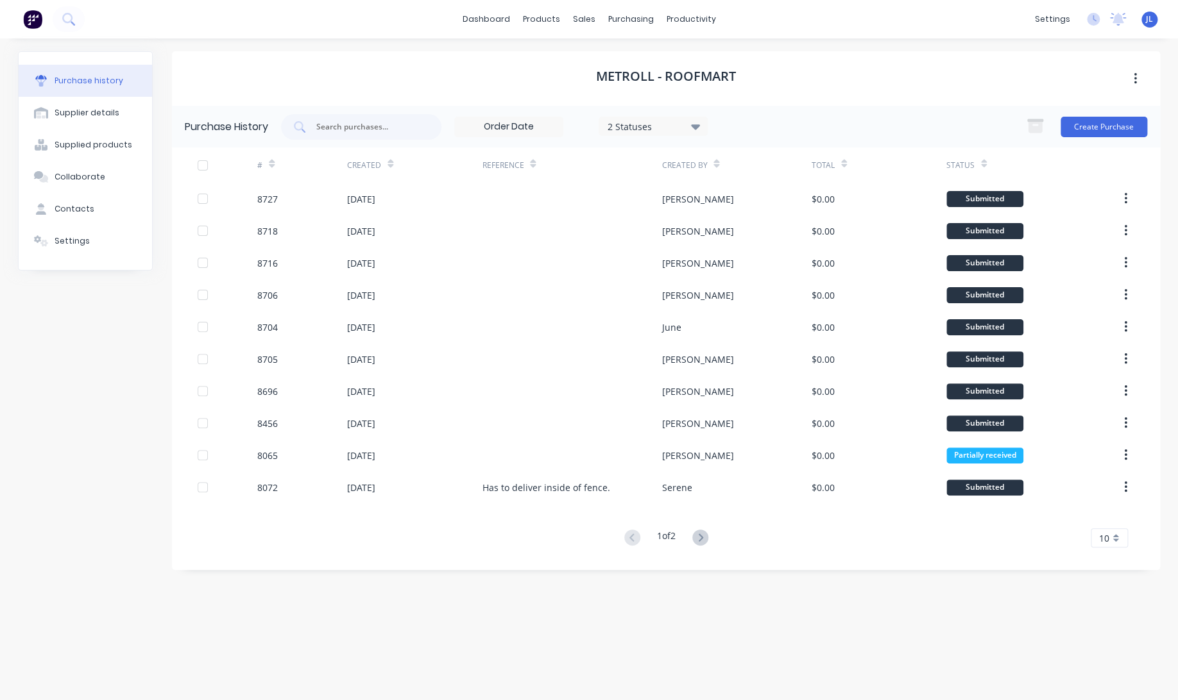
click at [710, 541] on button at bounding box center [700, 538] width 24 height 19
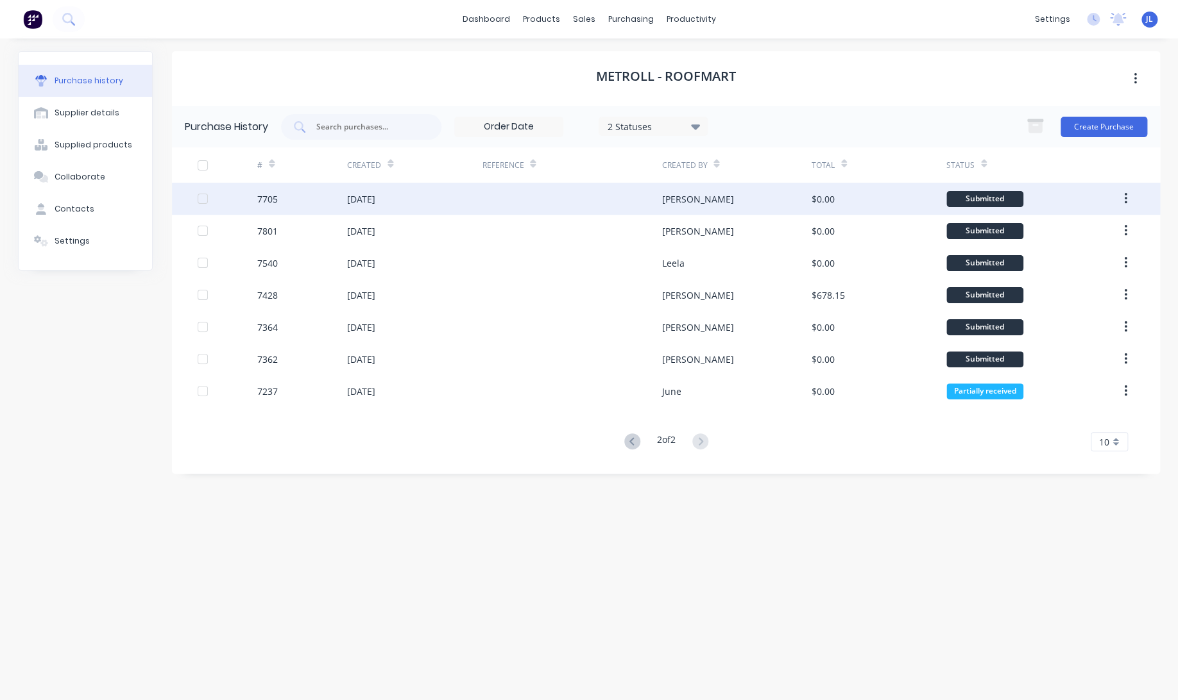
click at [638, 192] on div at bounding box center [572, 199] width 180 height 32
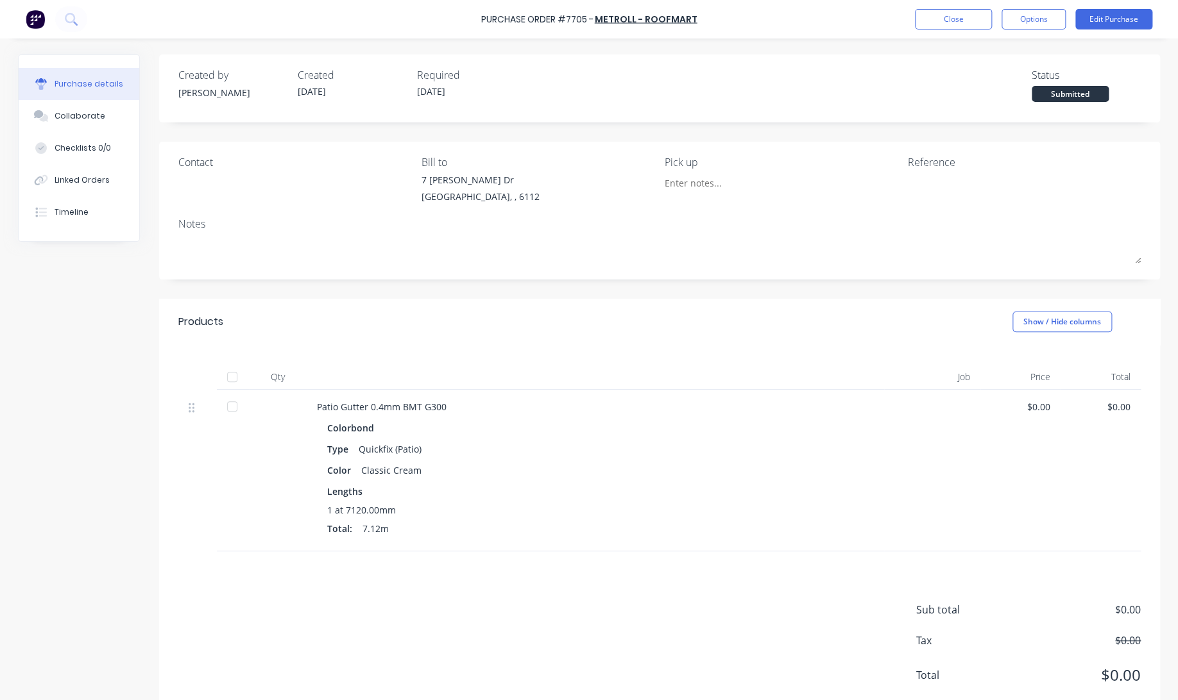
click at [234, 378] on div at bounding box center [232, 377] width 26 height 26
click at [978, 14] on button "Close" at bounding box center [953, 19] width 77 height 21
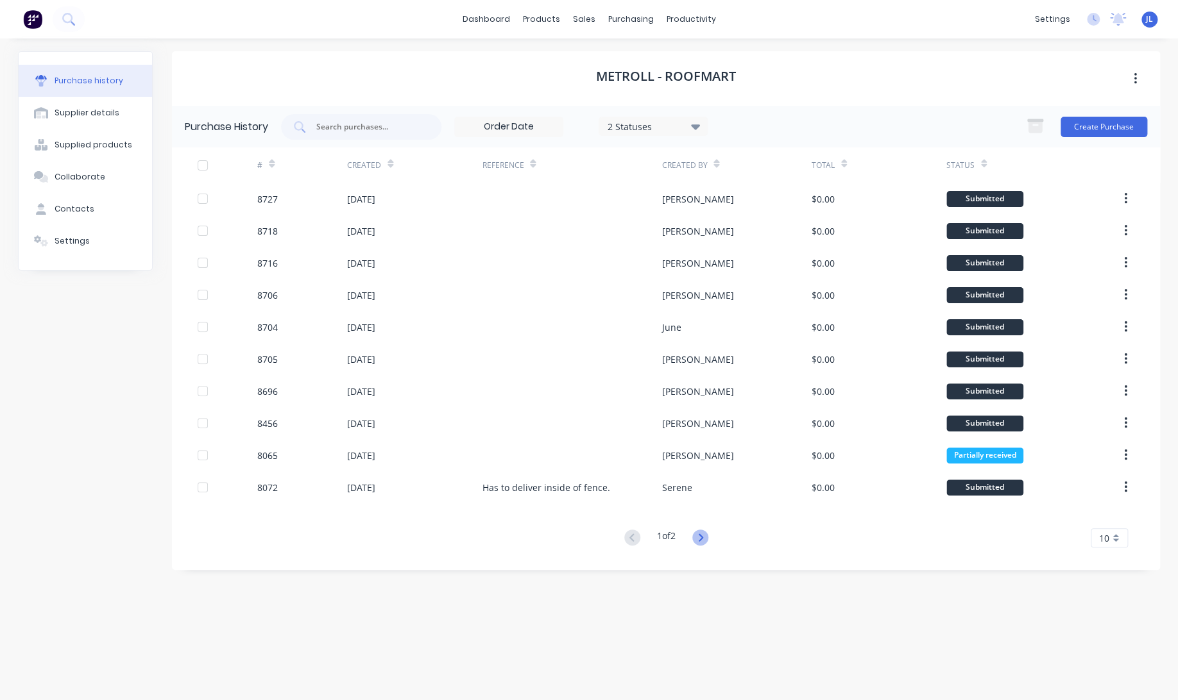
click at [702, 534] on icon at bounding box center [700, 538] width 16 height 16
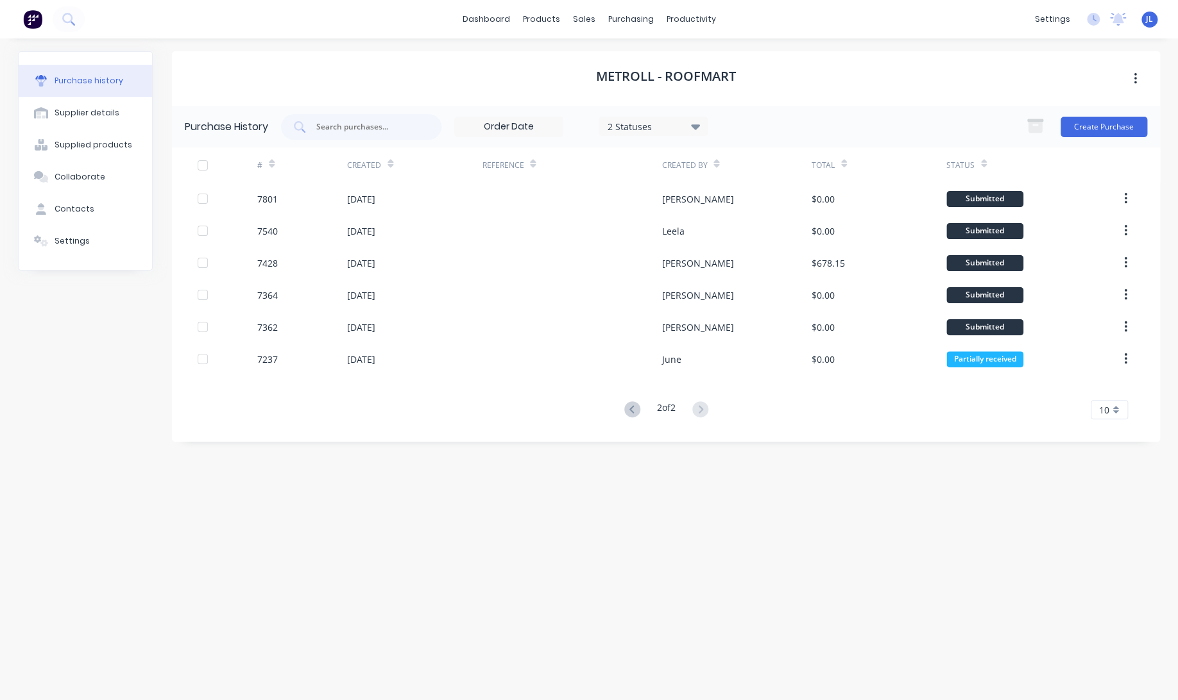
click at [600, 198] on div at bounding box center [572, 199] width 180 height 32
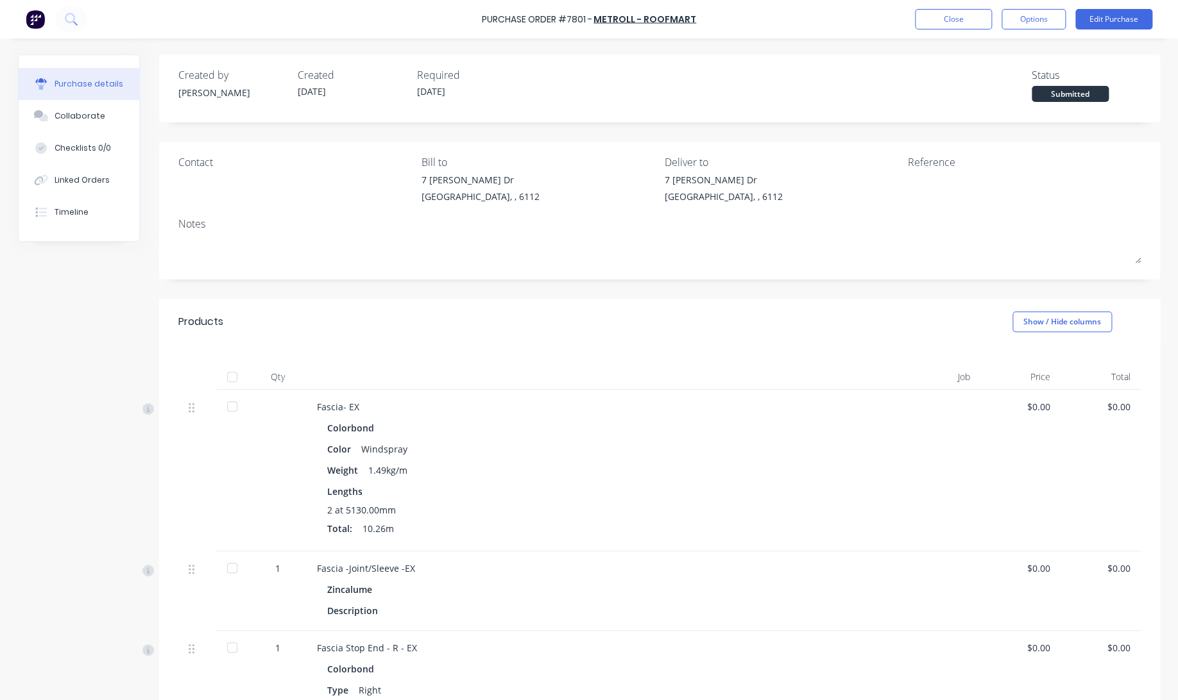
click at [231, 377] on div at bounding box center [232, 377] width 26 height 26
click at [78, 182] on div "Linked Orders" at bounding box center [82, 180] width 55 height 12
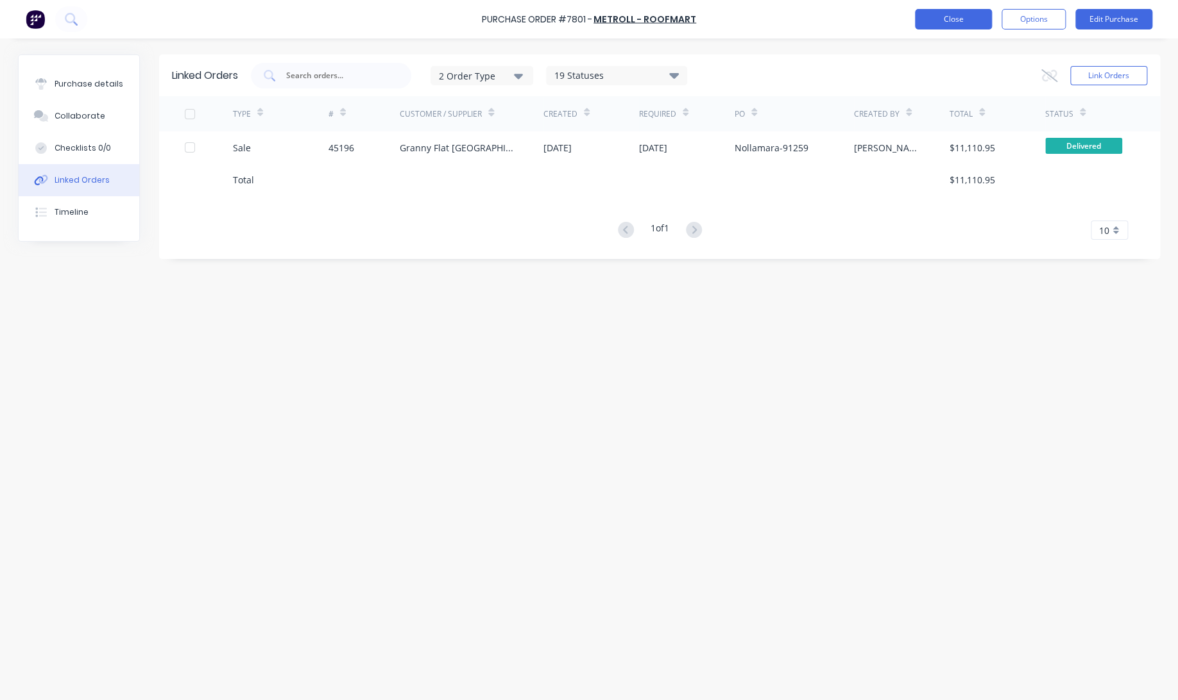
click at [961, 24] on button "Close" at bounding box center [953, 19] width 77 height 21
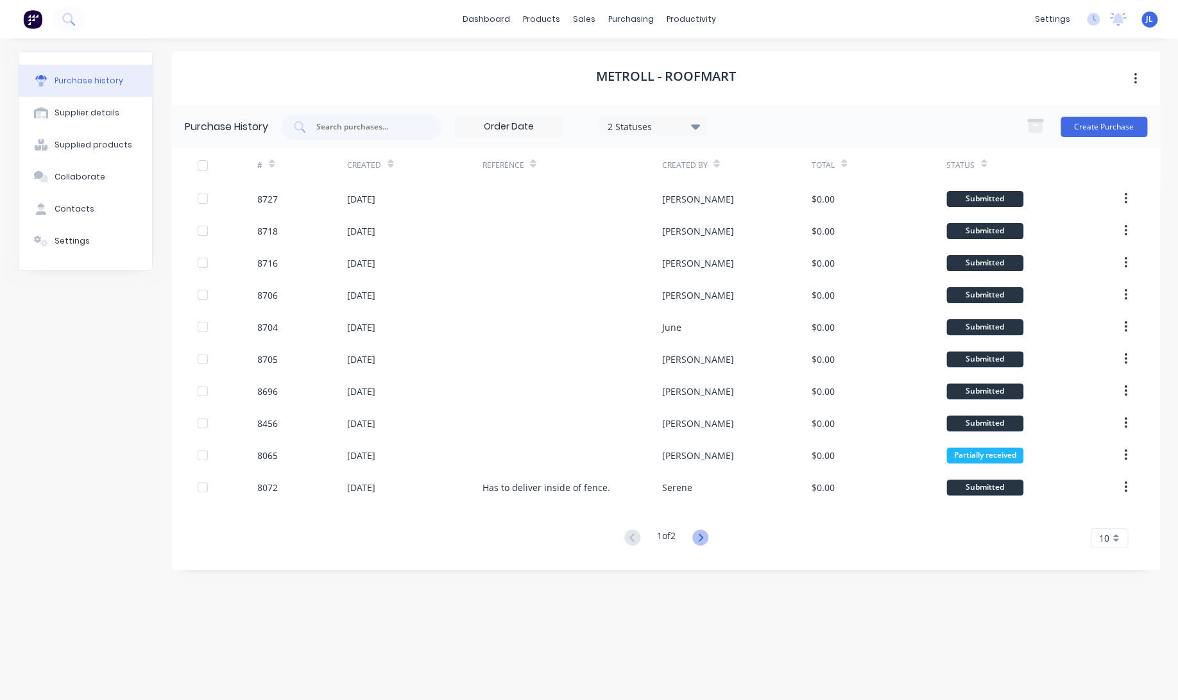
click at [702, 532] on icon at bounding box center [700, 538] width 16 height 16
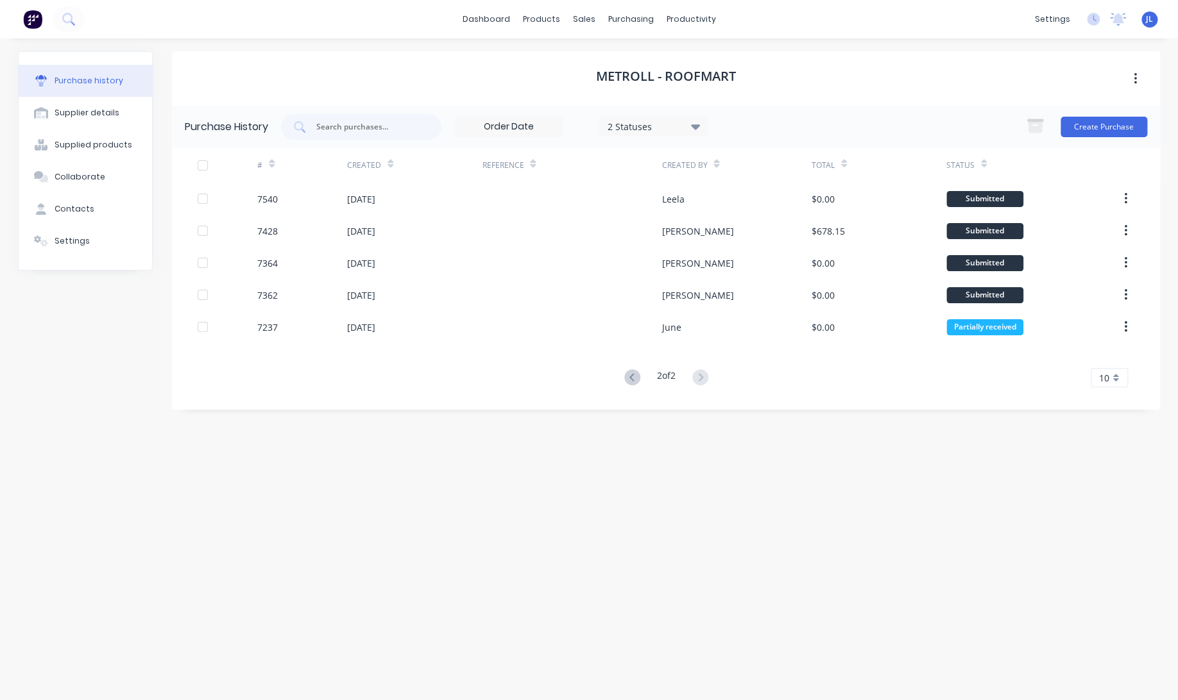
click at [592, 206] on div at bounding box center [572, 199] width 180 height 32
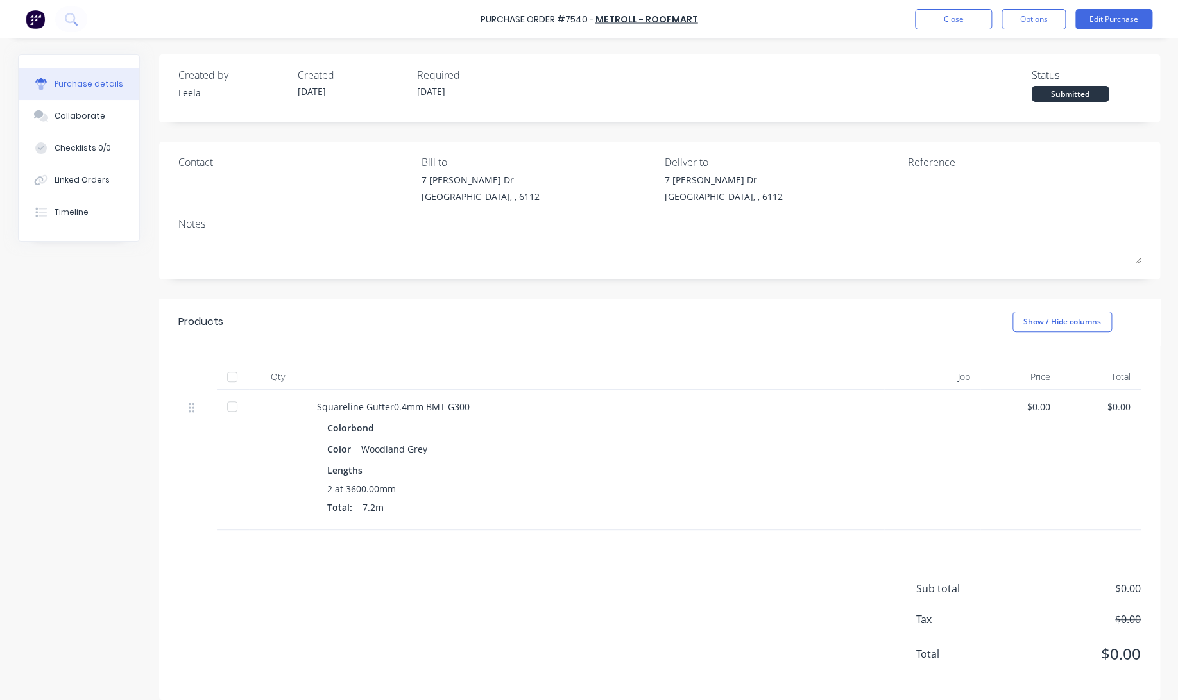
click at [232, 378] on div at bounding box center [232, 377] width 26 height 26
click at [981, 24] on button "Close" at bounding box center [953, 19] width 77 height 21
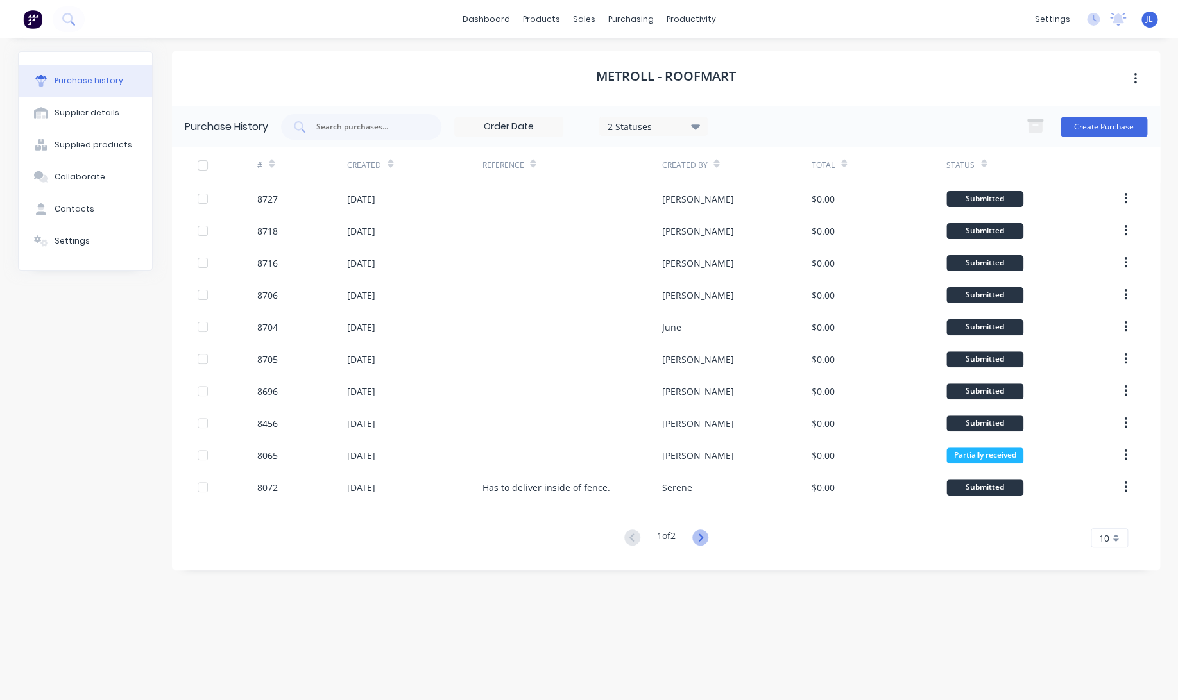
click at [708, 541] on icon at bounding box center [700, 538] width 16 height 16
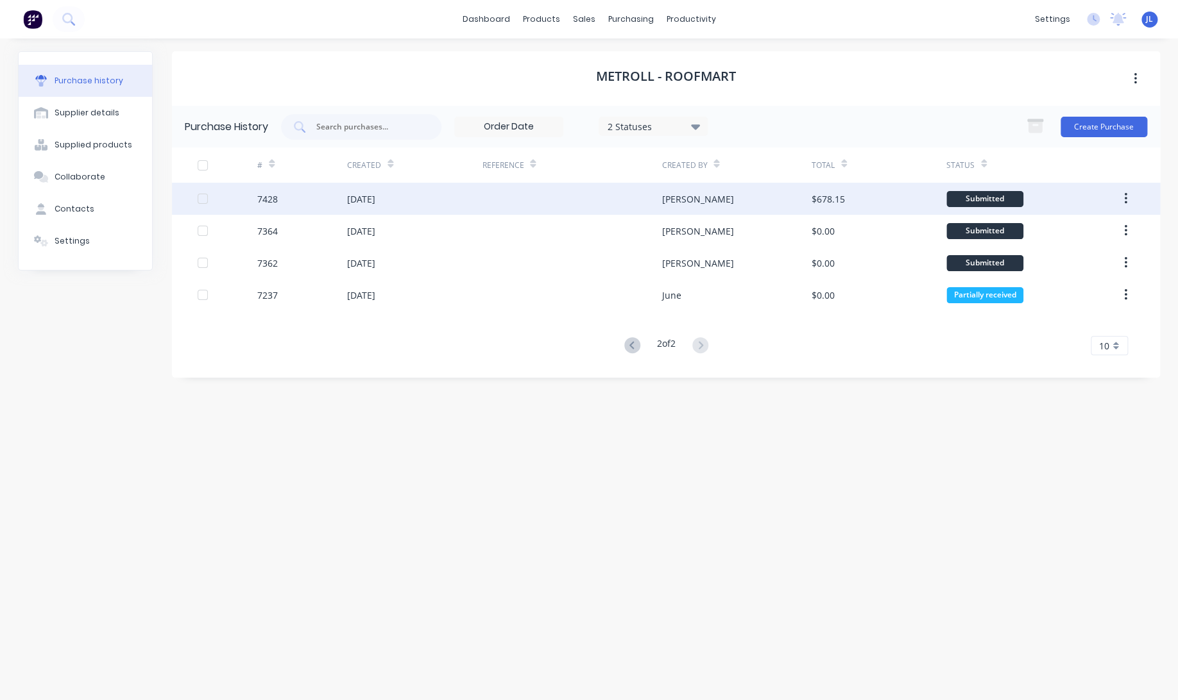
click at [628, 193] on div at bounding box center [572, 199] width 180 height 32
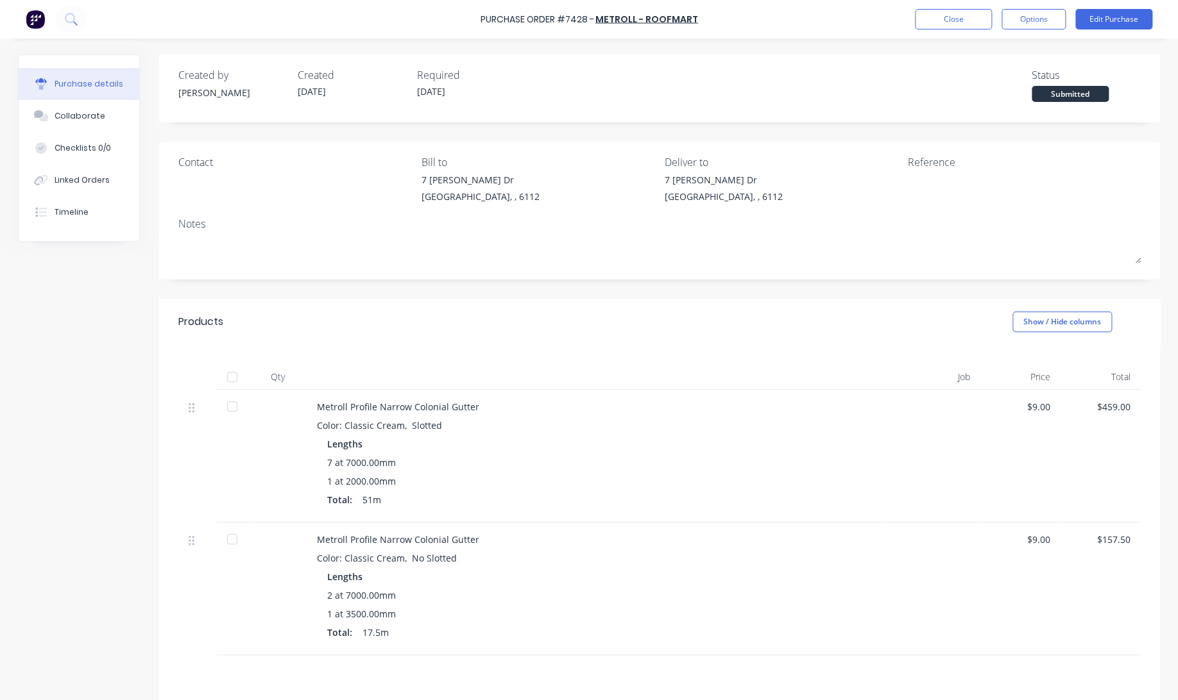
click at [221, 378] on div at bounding box center [232, 377] width 26 height 26
click at [951, 17] on button "Close" at bounding box center [953, 19] width 77 height 21
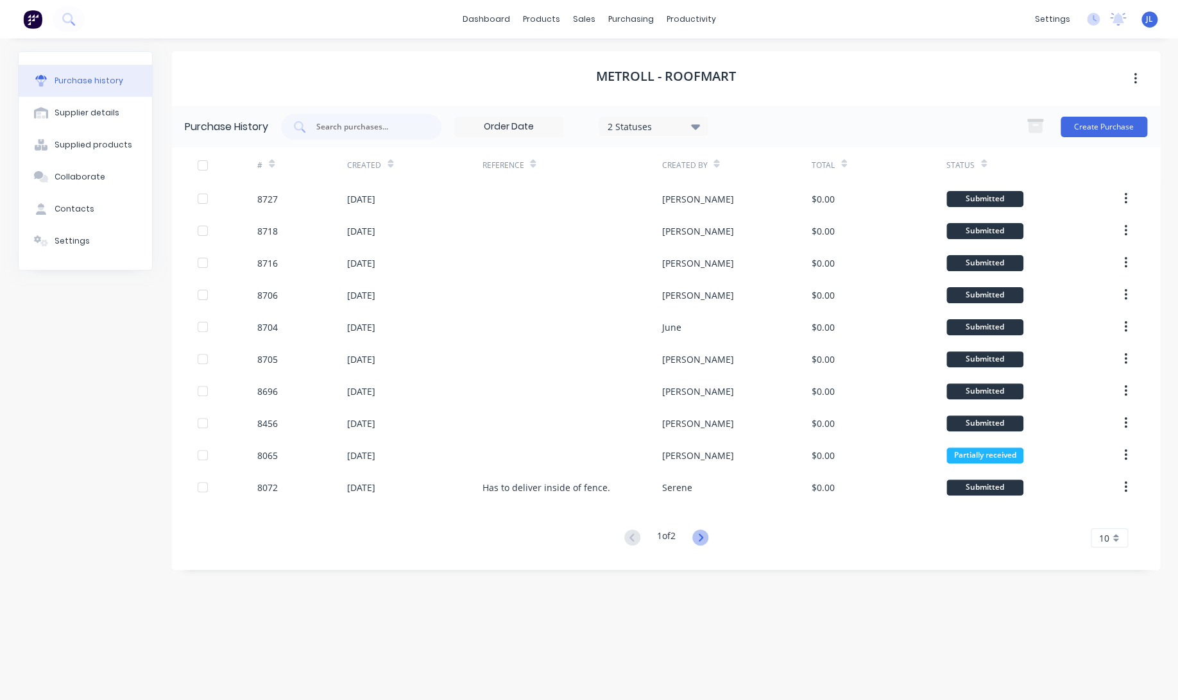
click at [702, 541] on icon at bounding box center [700, 538] width 16 height 16
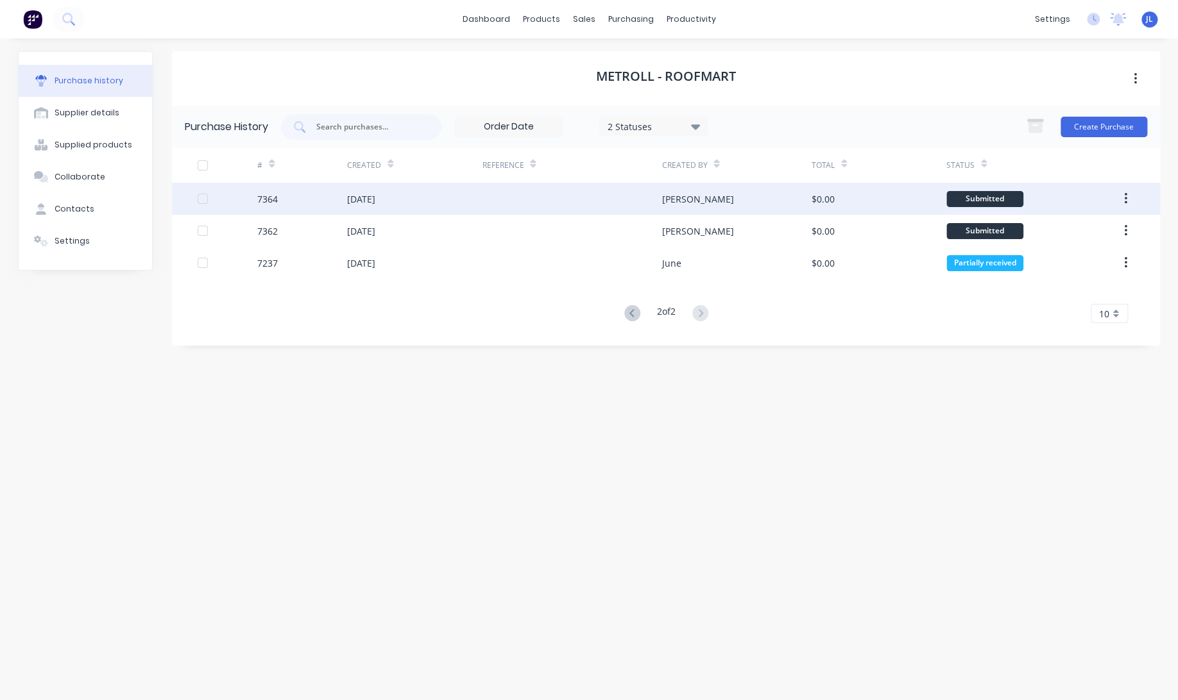
click at [645, 187] on div at bounding box center [572, 199] width 180 height 32
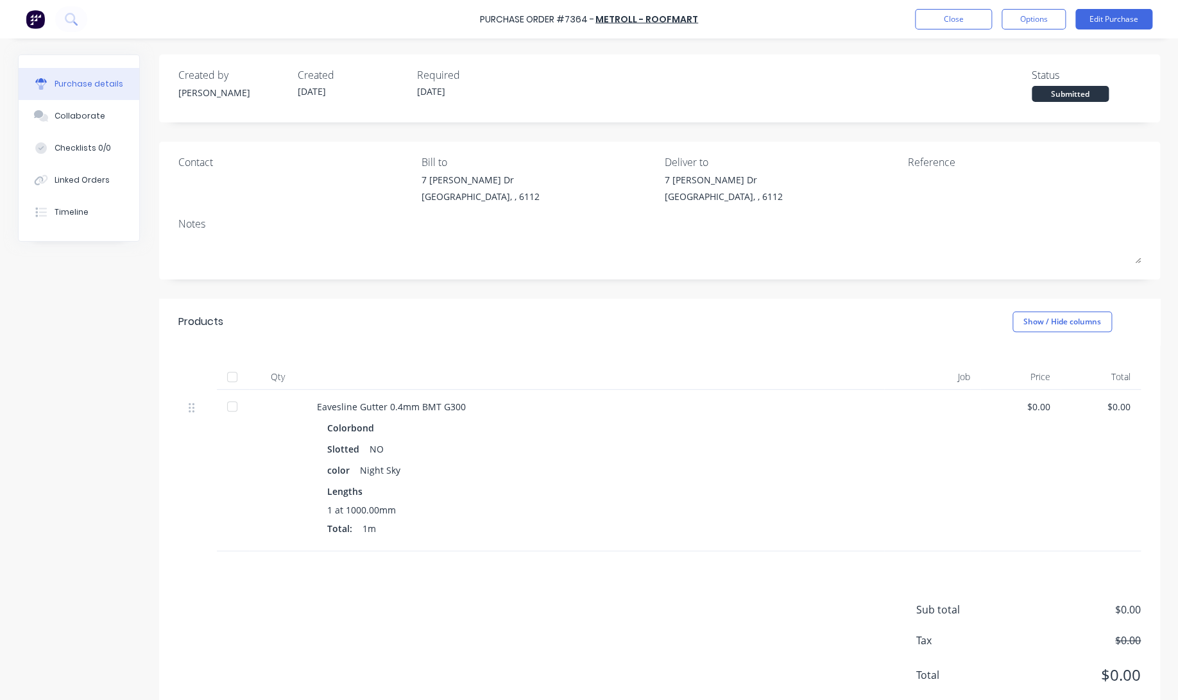
click at [222, 374] on div at bounding box center [232, 377] width 26 height 26
click at [947, 18] on button "Close" at bounding box center [953, 19] width 77 height 21
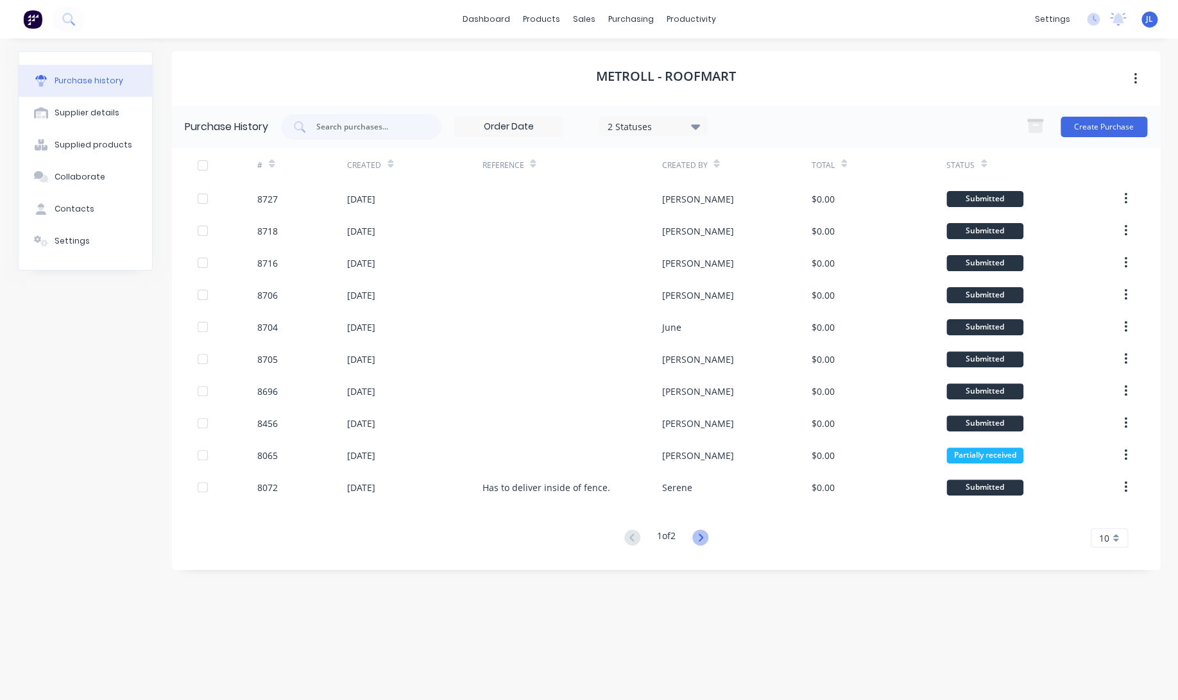
click at [703, 534] on icon at bounding box center [700, 538] width 16 height 16
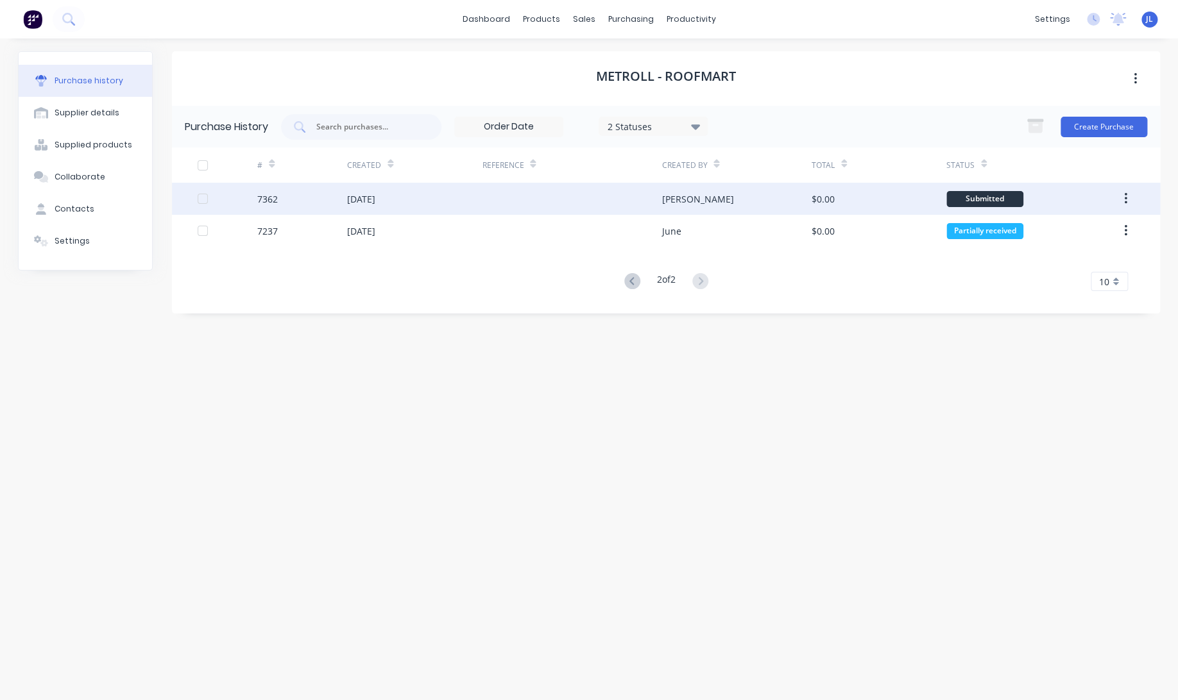
click at [636, 197] on div at bounding box center [572, 199] width 180 height 32
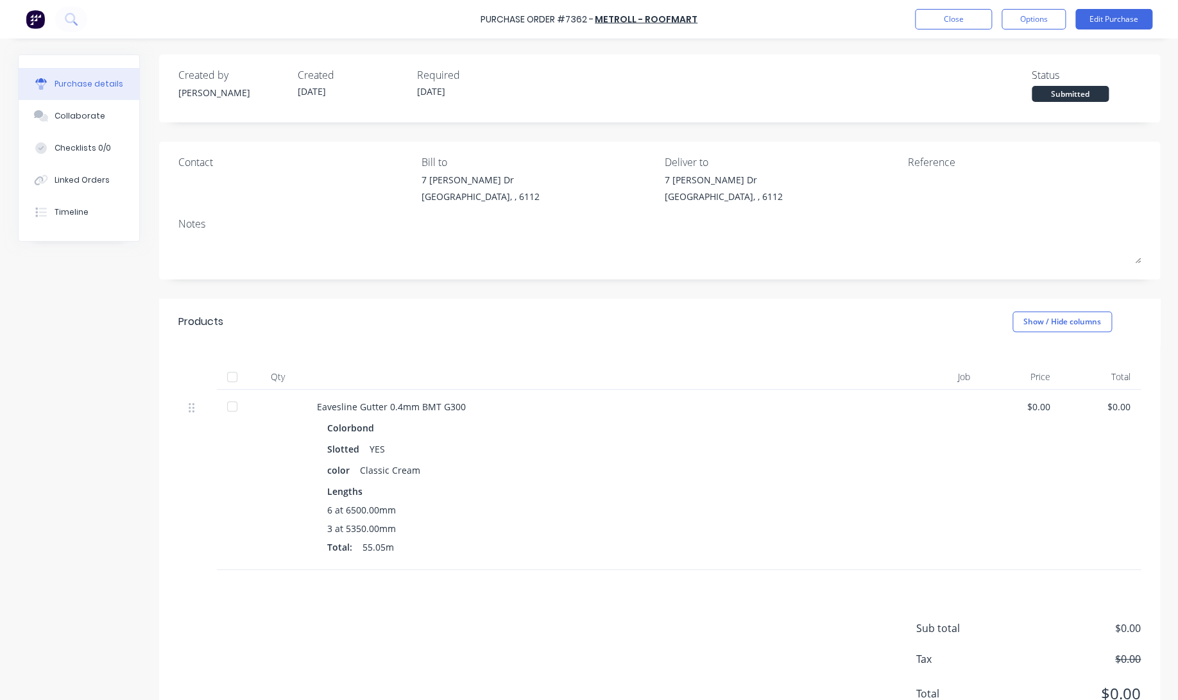
click at [224, 373] on div at bounding box center [232, 377] width 26 height 26
click at [89, 182] on div "Linked Orders" at bounding box center [82, 180] width 55 height 12
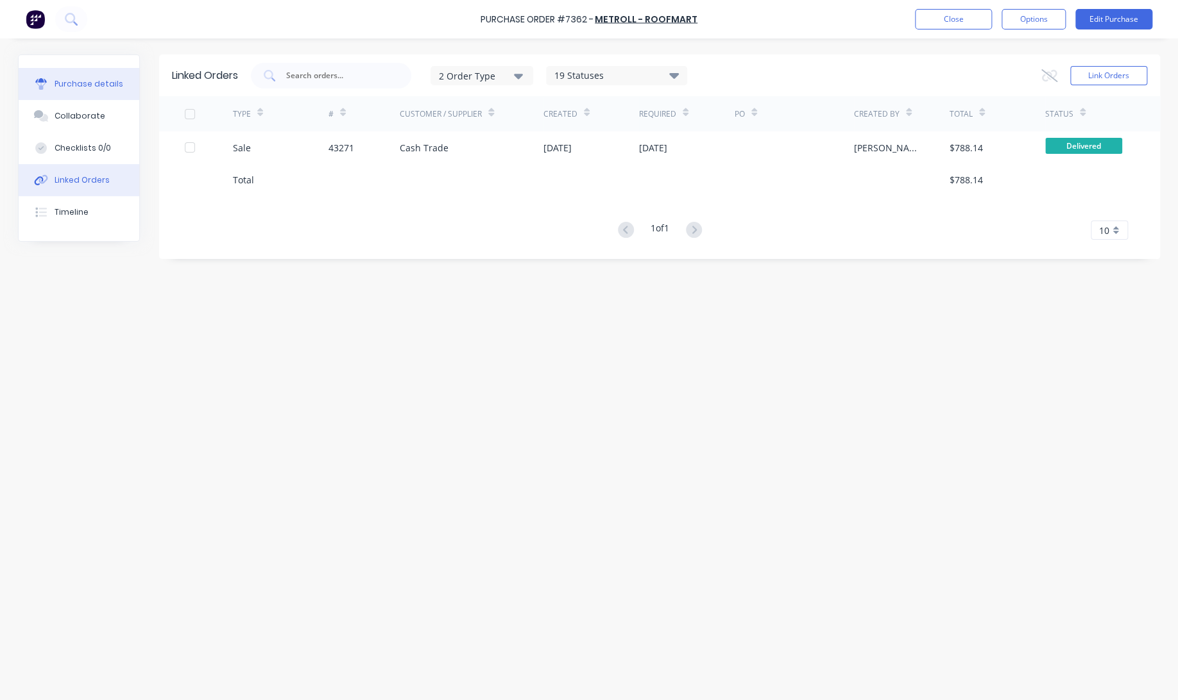
click at [47, 76] on button "Purchase details" at bounding box center [79, 84] width 121 height 32
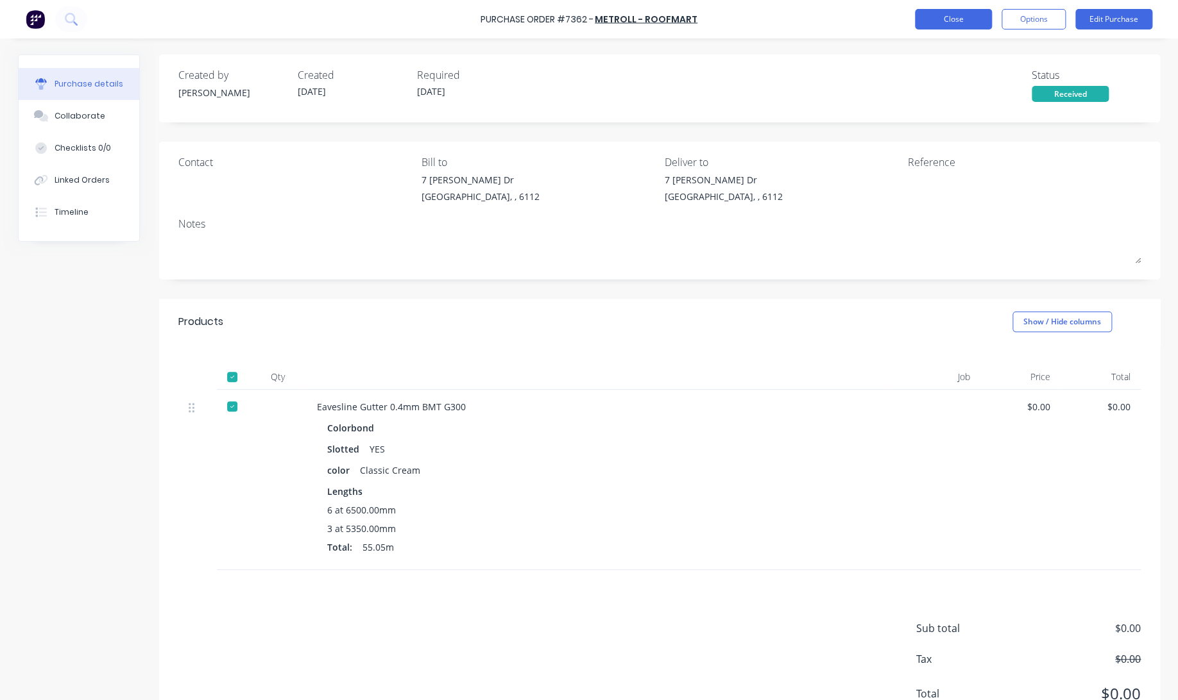
click at [943, 18] on button "Close" at bounding box center [953, 19] width 77 height 21
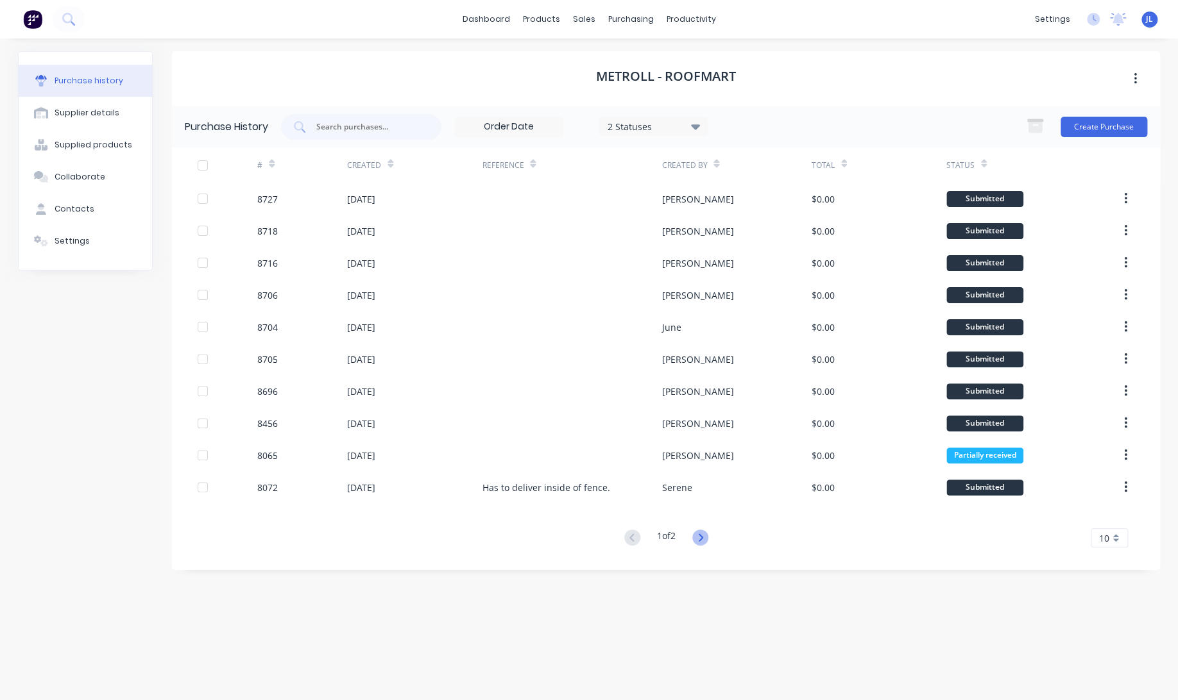
click at [699, 539] on icon at bounding box center [700, 538] width 16 height 16
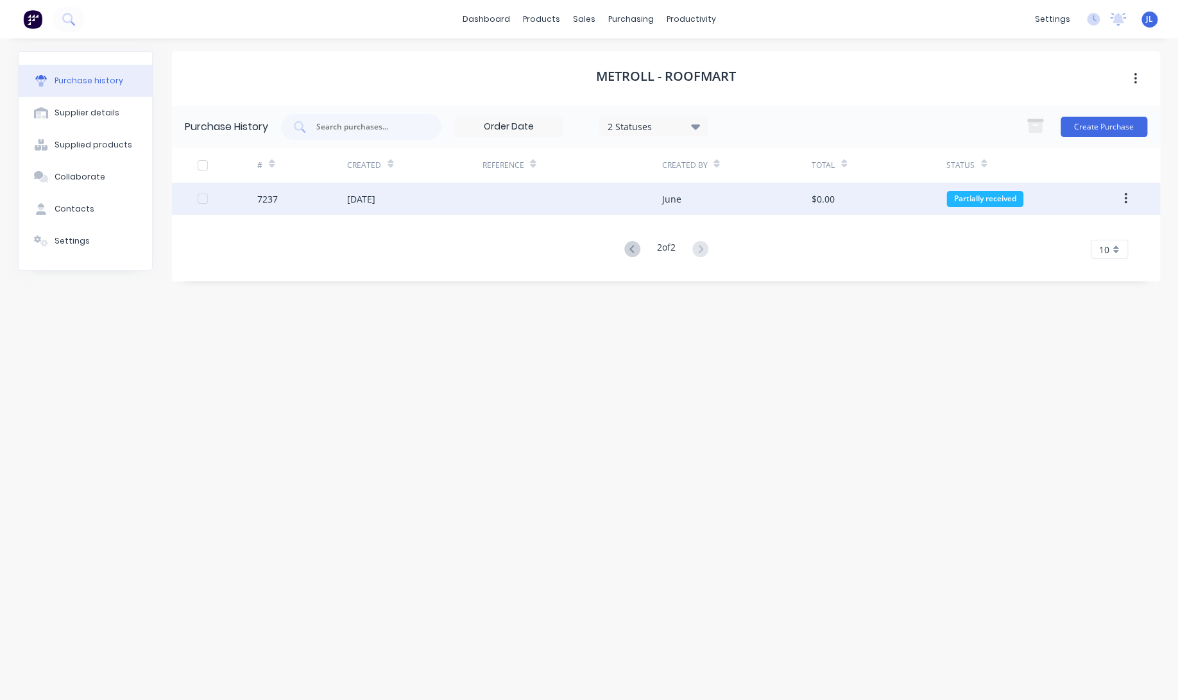
click at [620, 210] on div at bounding box center [572, 199] width 180 height 32
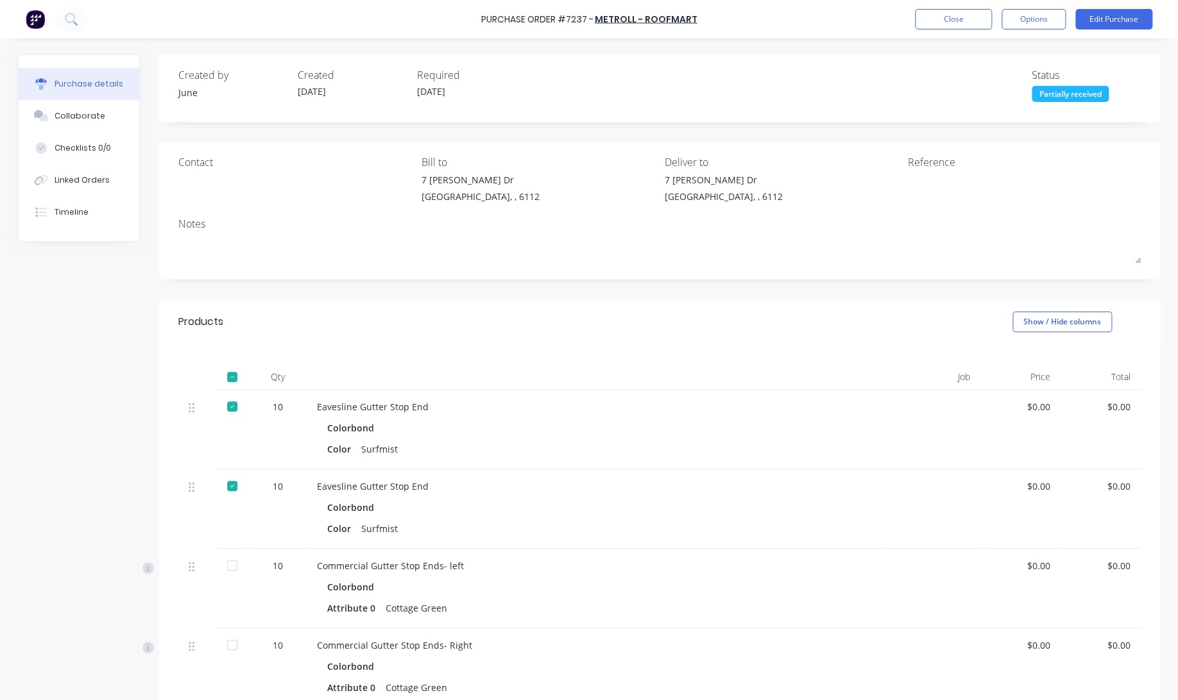
click at [234, 384] on div at bounding box center [232, 377] width 26 height 26
click at [949, 26] on button "Close" at bounding box center [953, 19] width 77 height 21
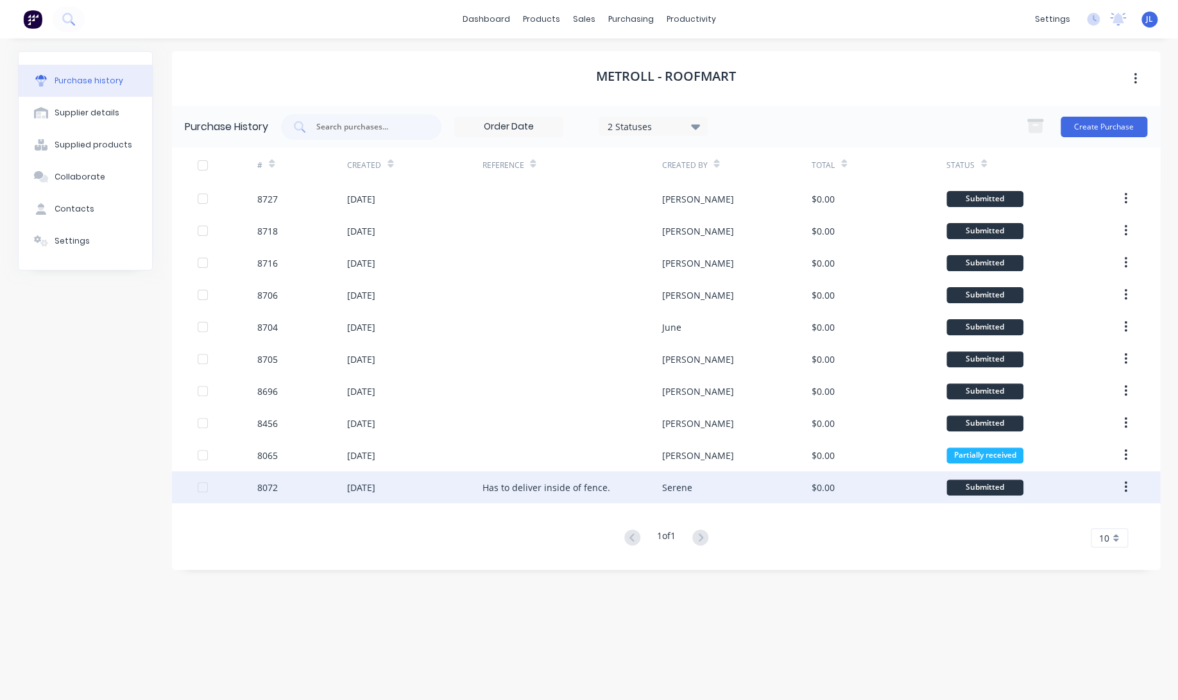
click at [608, 488] on div "Has to deliver inside of fence." at bounding box center [572, 487] width 180 height 32
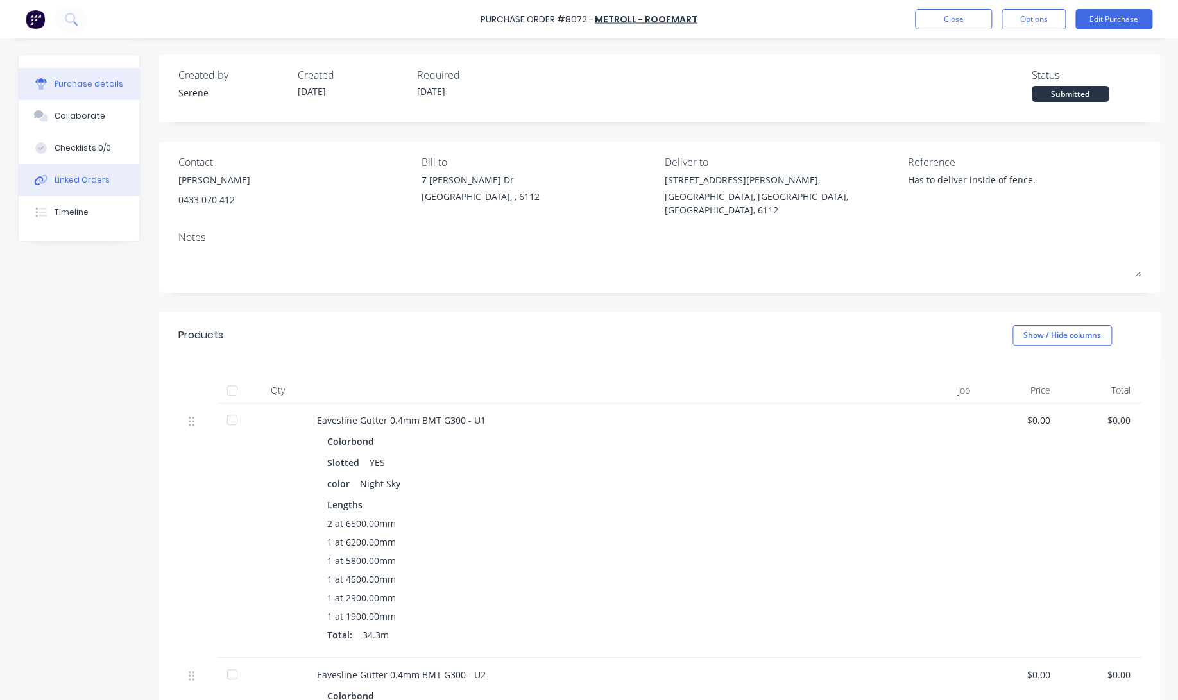
click at [65, 173] on button "Linked Orders" at bounding box center [79, 180] width 121 height 32
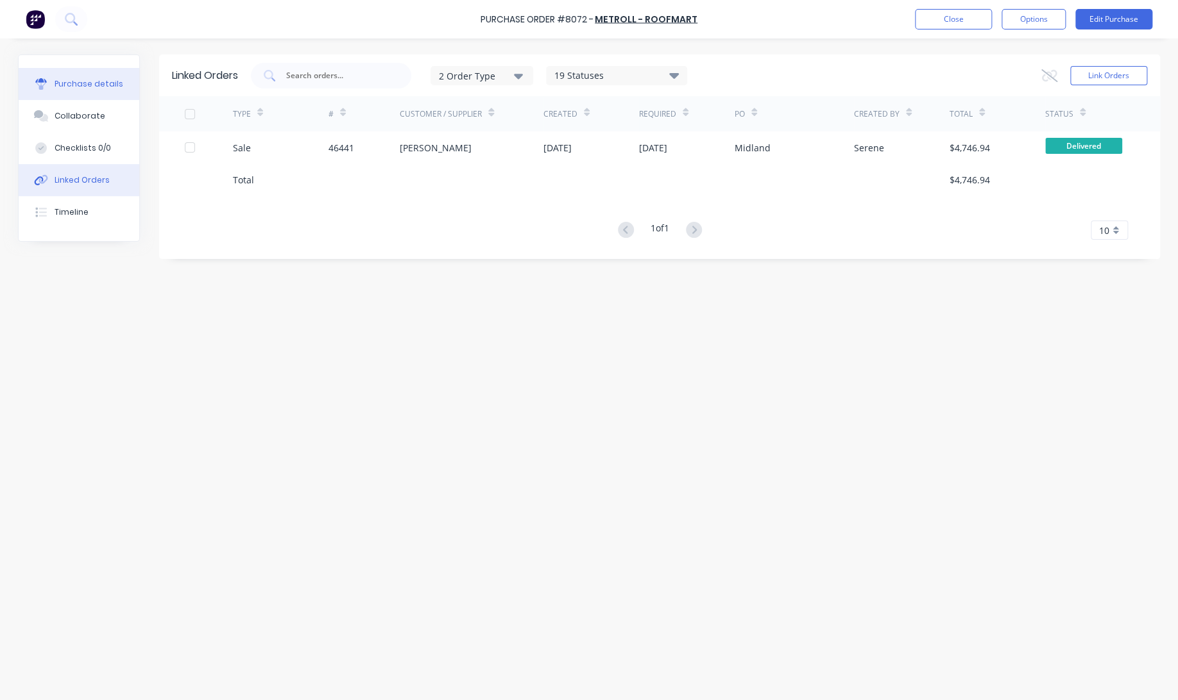
click at [80, 87] on div "Purchase details" at bounding box center [89, 84] width 69 height 12
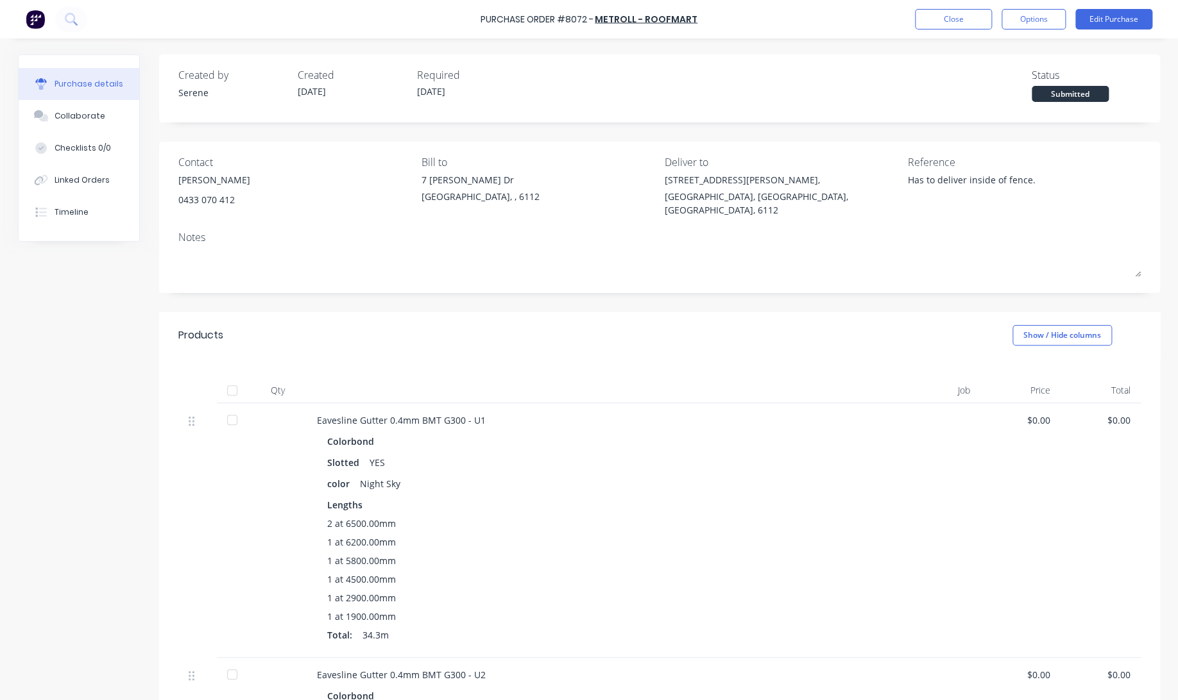
click at [225, 378] on div at bounding box center [232, 391] width 26 height 26
type textarea "x"
click at [963, 14] on button "Close" at bounding box center [953, 19] width 77 height 21
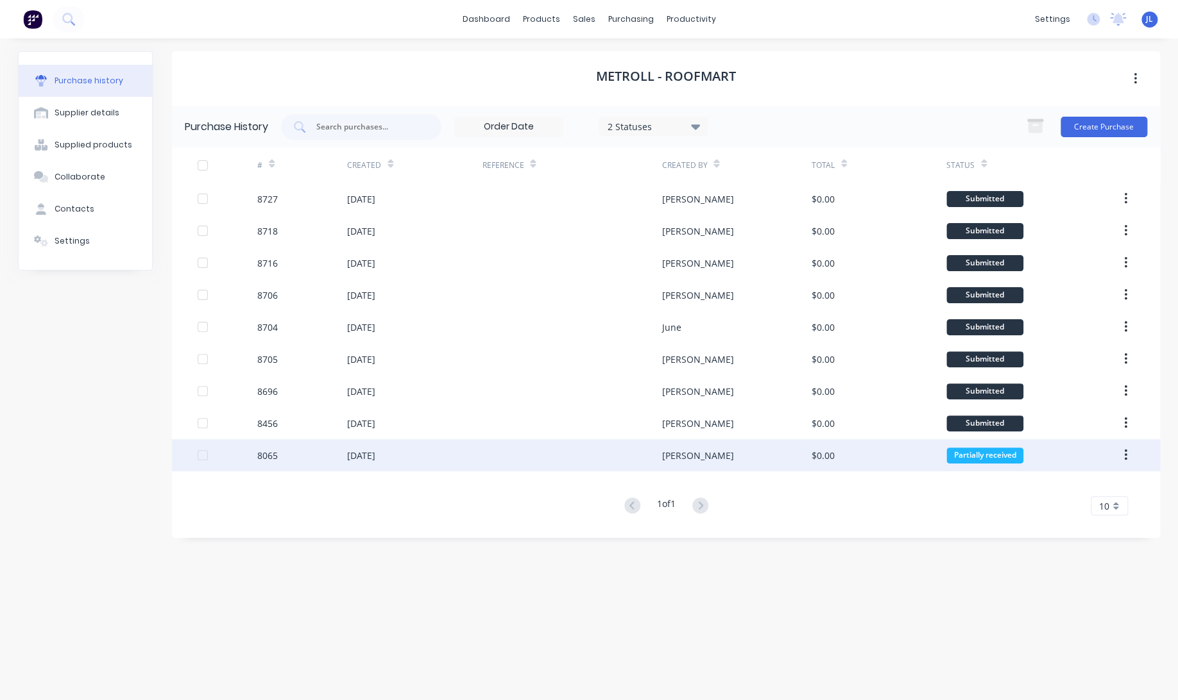
click at [583, 464] on div at bounding box center [572, 455] width 180 height 32
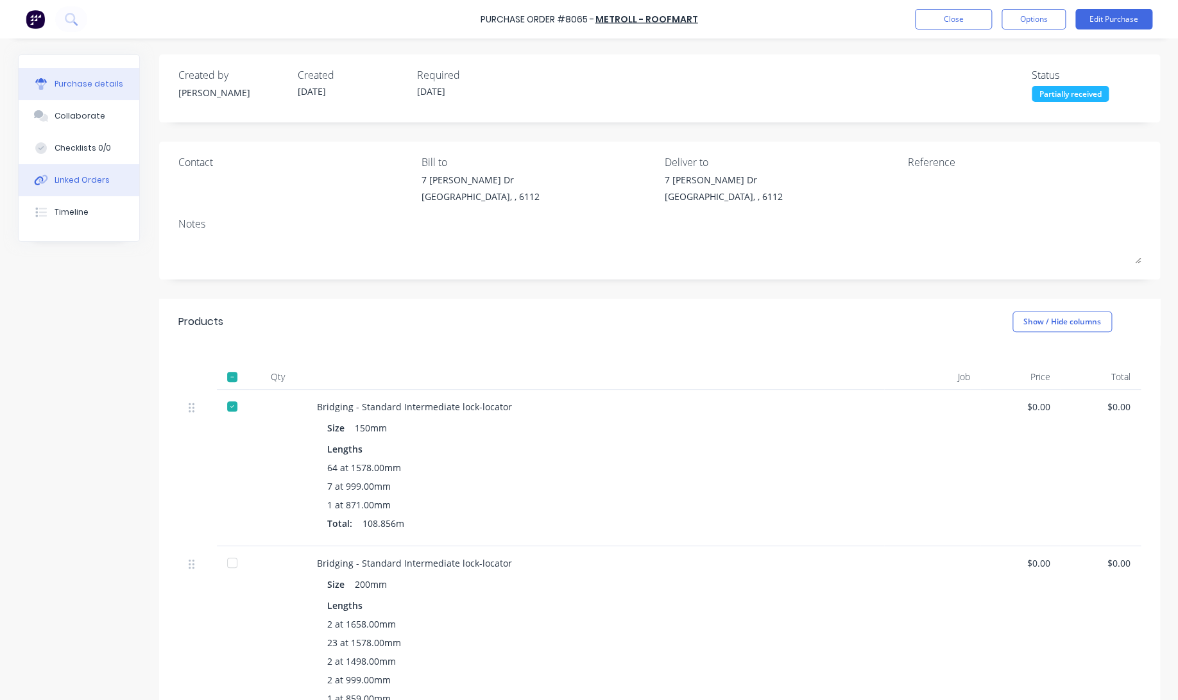
click at [74, 185] on div "Linked Orders" at bounding box center [82, 180] width 55 height 12
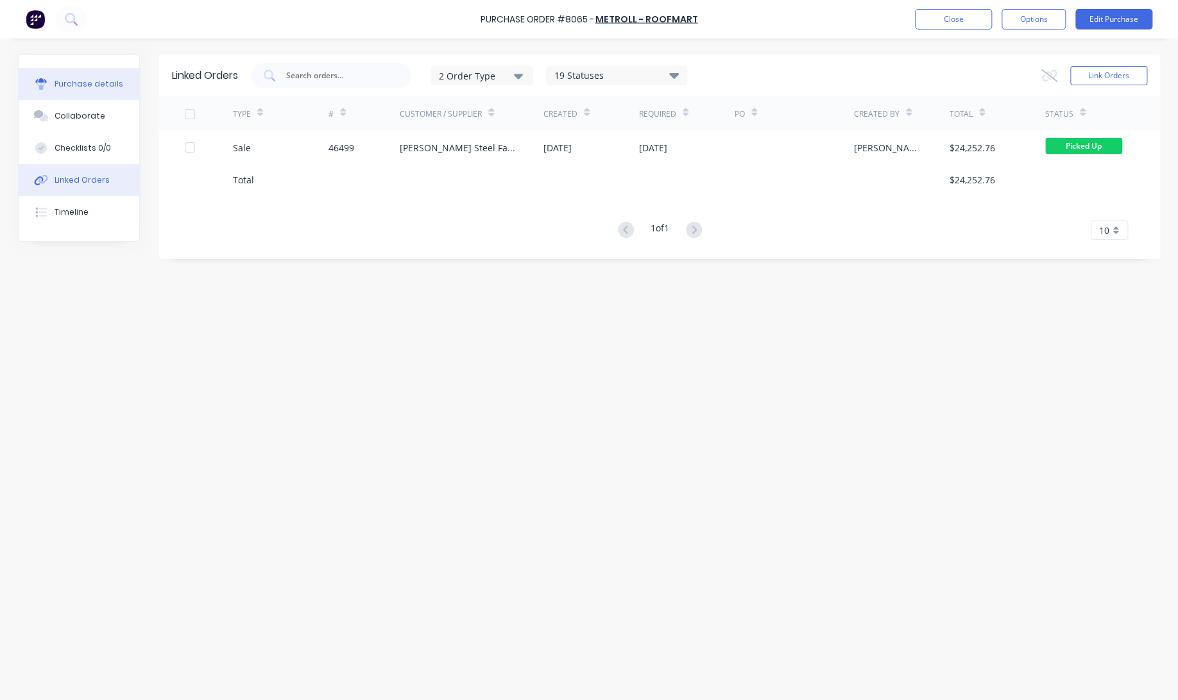
click at [58, 79] on div "Purchase details" at bounding box center [89, 84] width 69 height 12
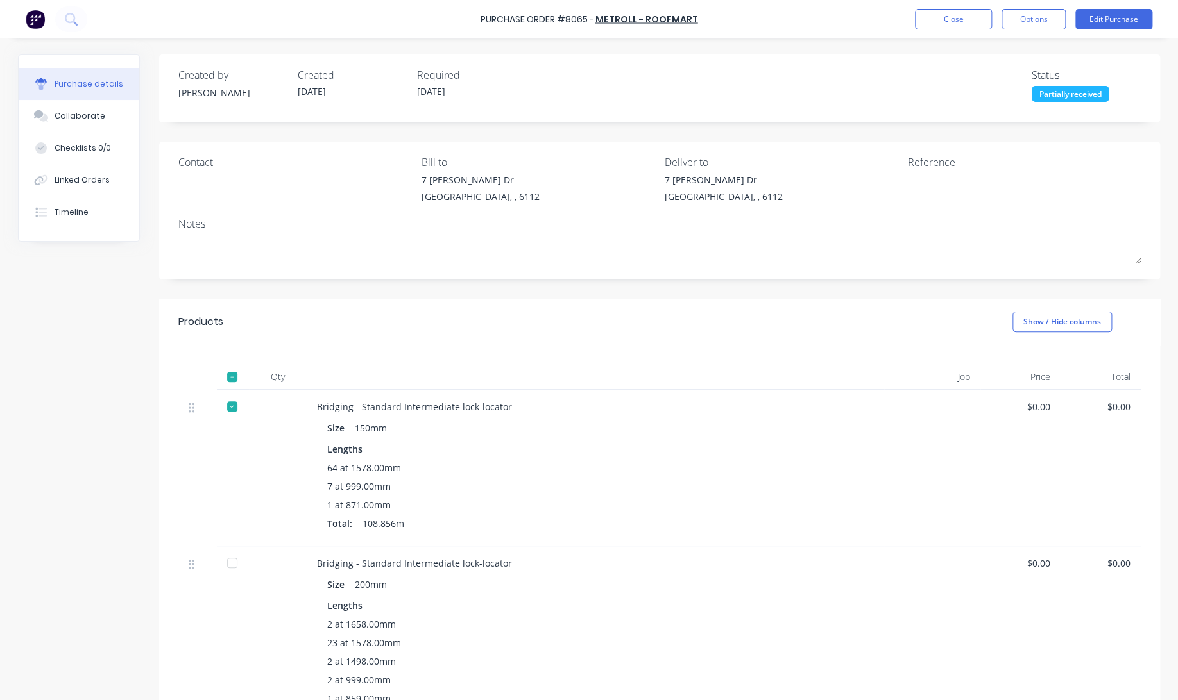
click at [228, 377] on div at bounding box center [232, 377] width 26 height 26
click at [227, 377] on div at bounding box center [232, 377] width 26 height 26
click at [948, 24] on button "Close" at bounding box center [953, 19] width 77 height 21
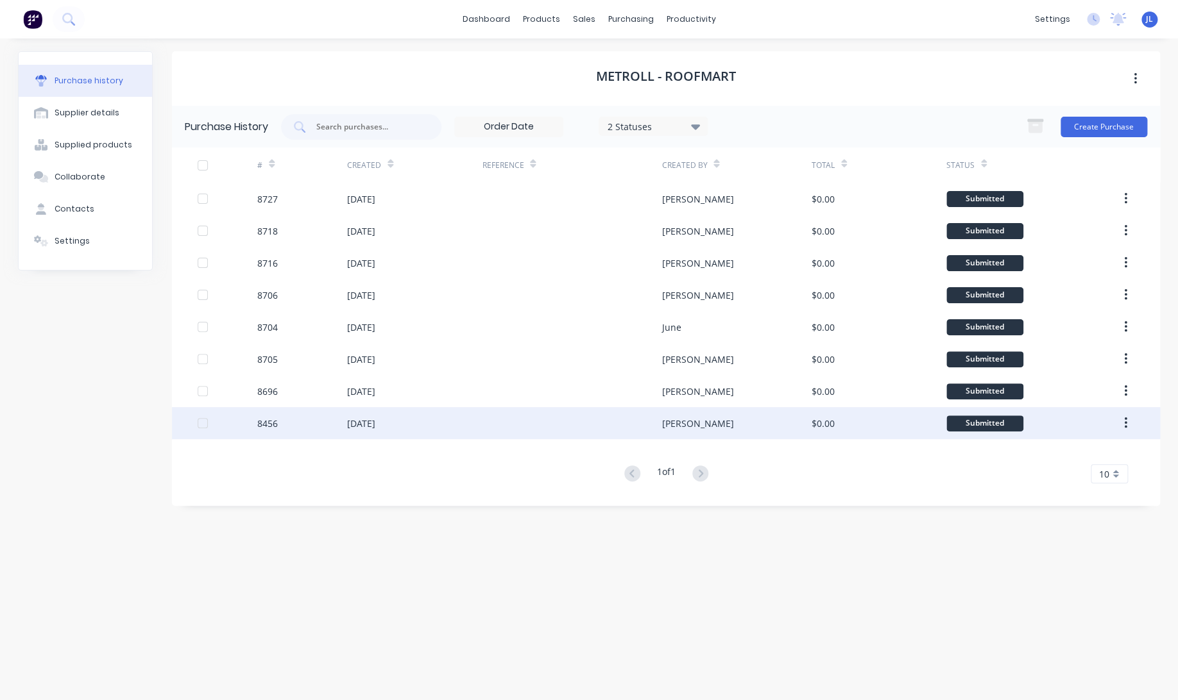
click at [622, 428] on div at bounding box center [572, 423] width 180 height 32
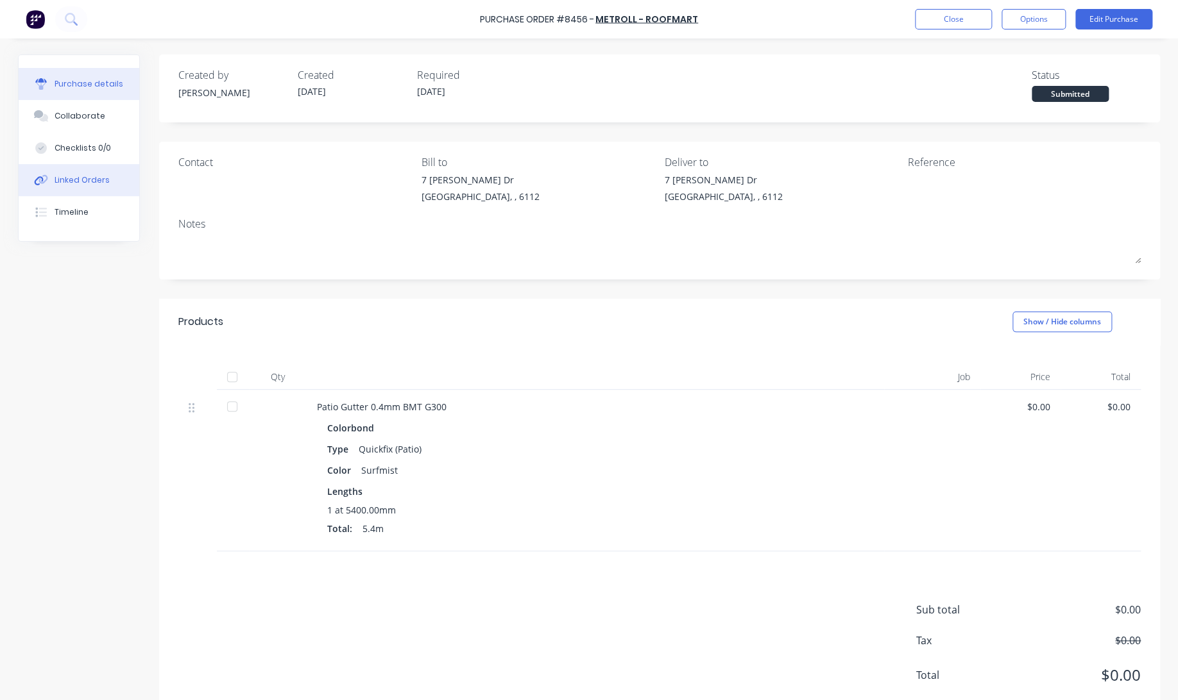
click at [55, 174] on div "Linked Orders" at bounding box center [82, 180] width 55 height 12
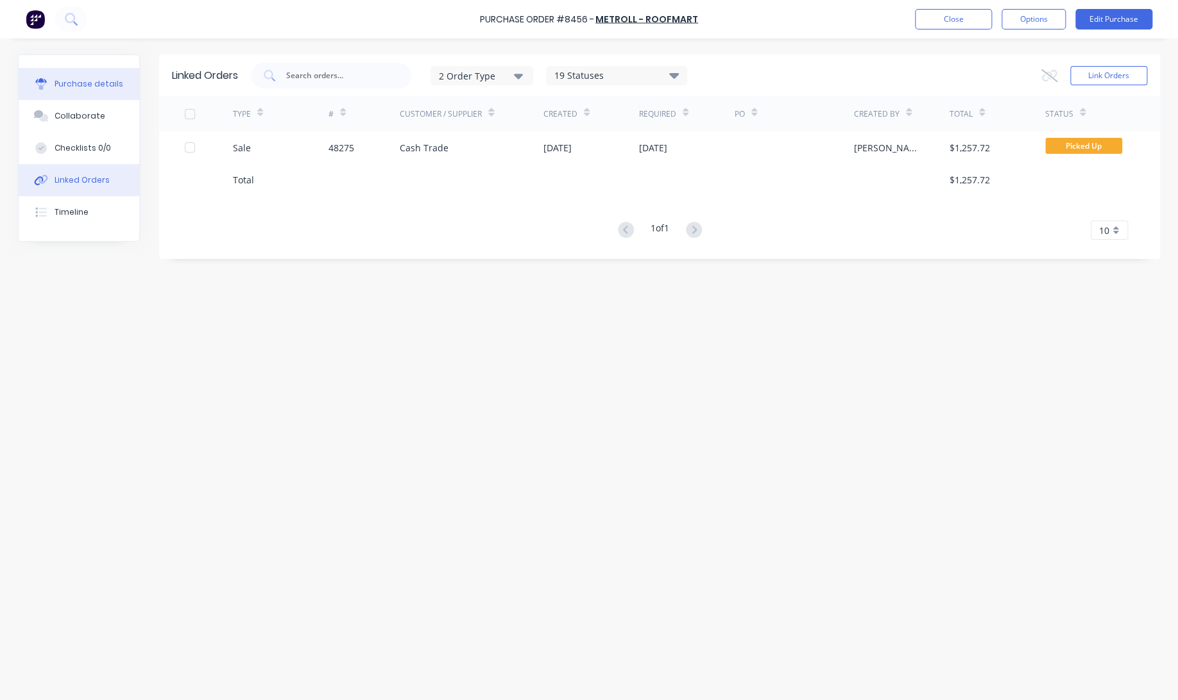
click at [90, 85] on div "Purchase details" at bounding box center [89, 84] width 69 height 12
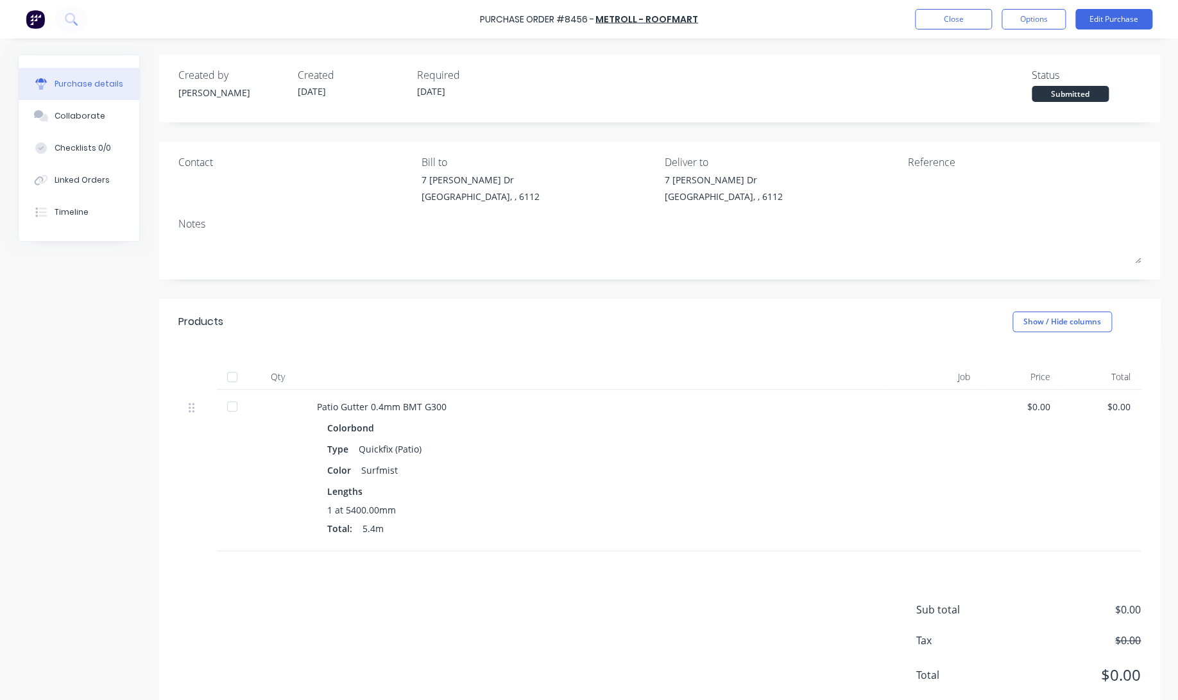
click at [226, 373] on div at bounding box center [232, 377] width 26 height 26
click at [958, 30] on div "Purchase Order #8456 - Metroll - Roofmart Close Options Edit Purchase" at bounding box center [589, 19] width 1178 height 38
click at [954, 14] on button "Close" at bounding box center [953, 19] width 77 height 21
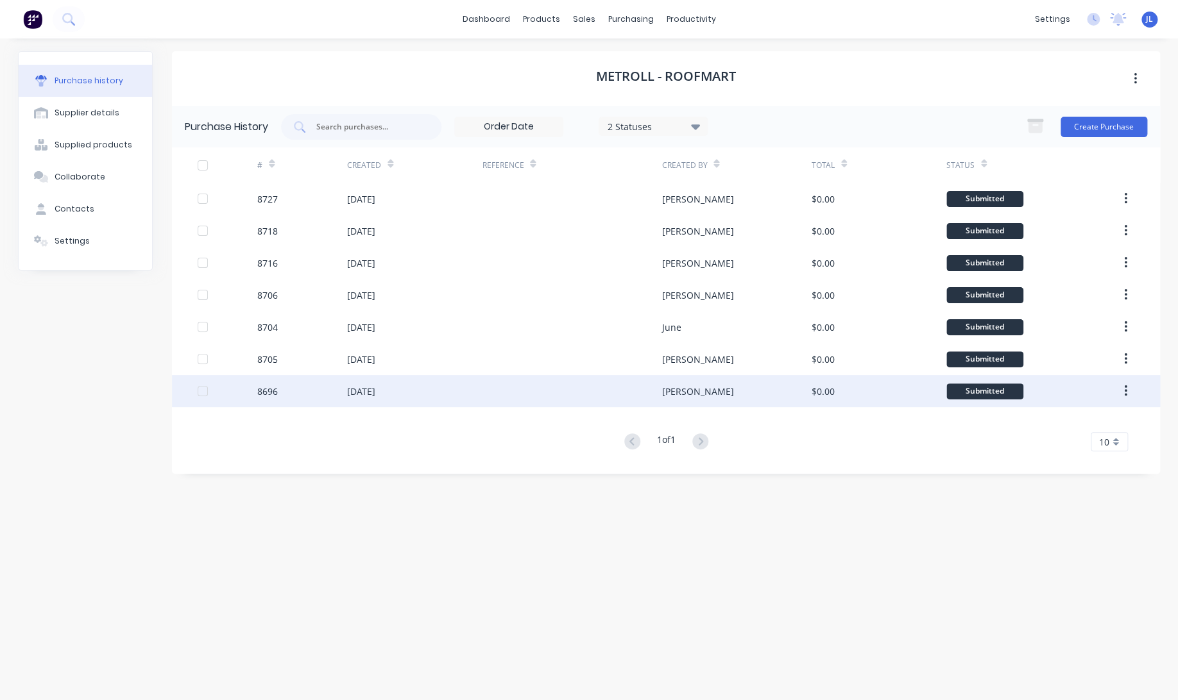
click at [425, 393] on div "[DATE]" at bounding box center [414, 391] width 135 height 32
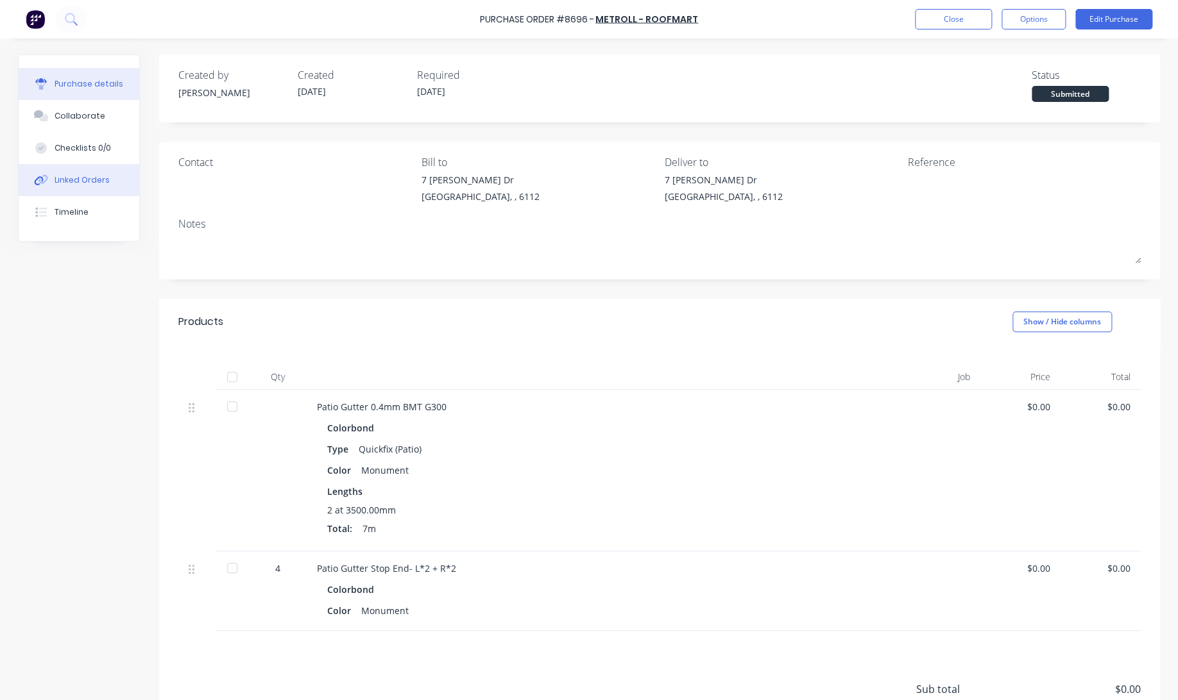
click at [85, 176] on div "Linked Orders" at bounding box center [82, 180] width 55 height 12
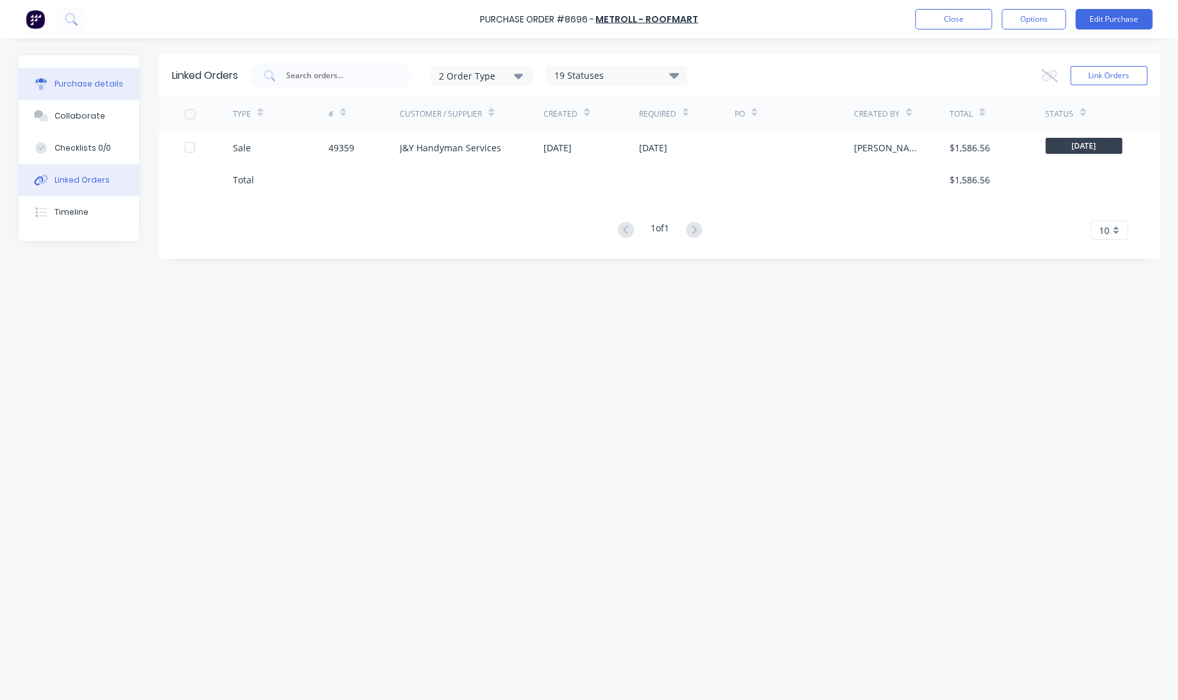
click at [76, 87] on div "Purchase details" at bounding box center [89, 84] width 69 height 12
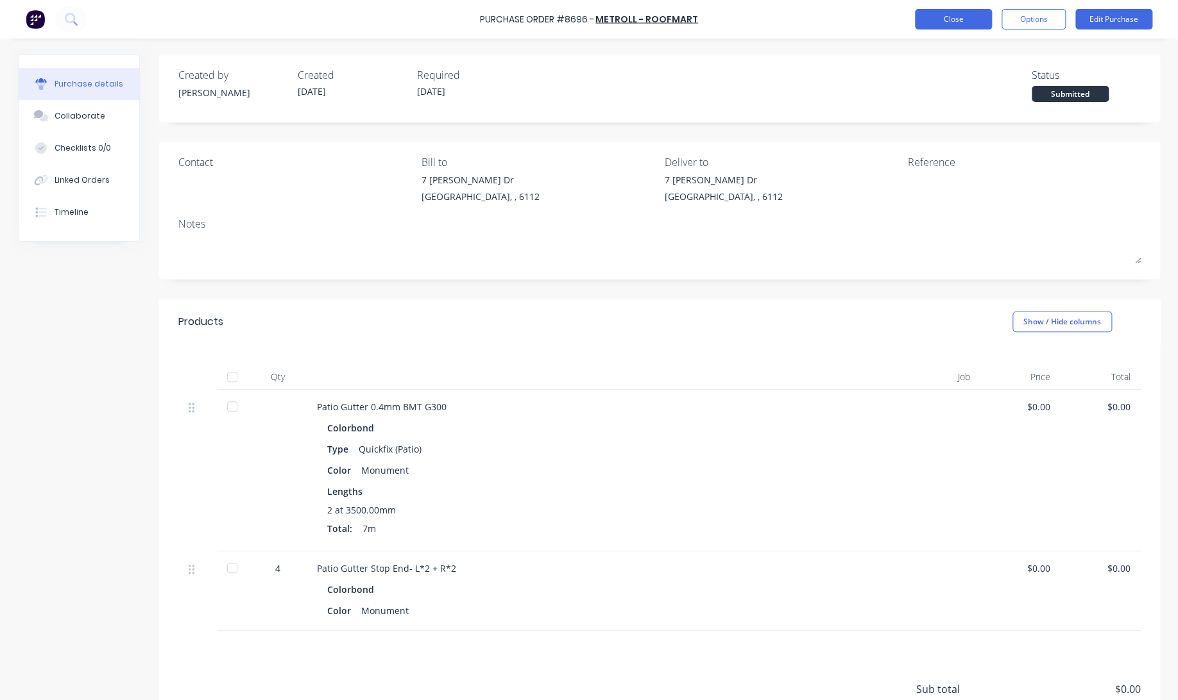
click at [947, 13] on button "Close" at bounding box center [953, 19] width 77 height 21
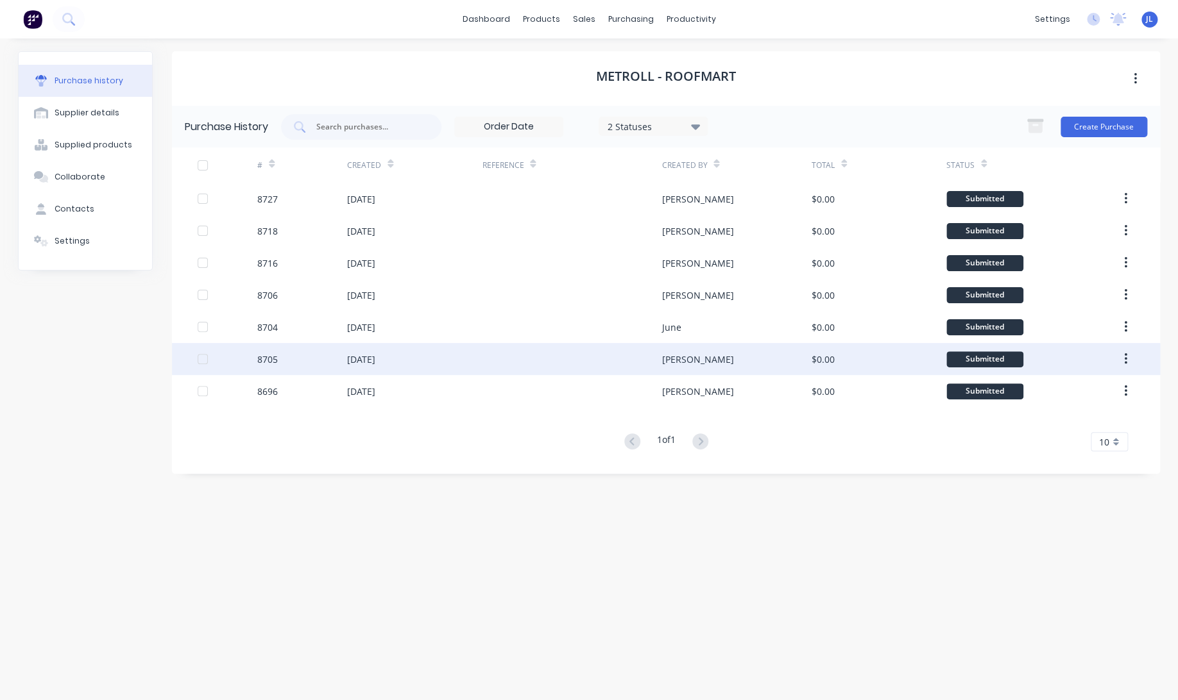
click at [445, 359] on div "[DATE]" at bounding box center [414, 359] width 135 height 32
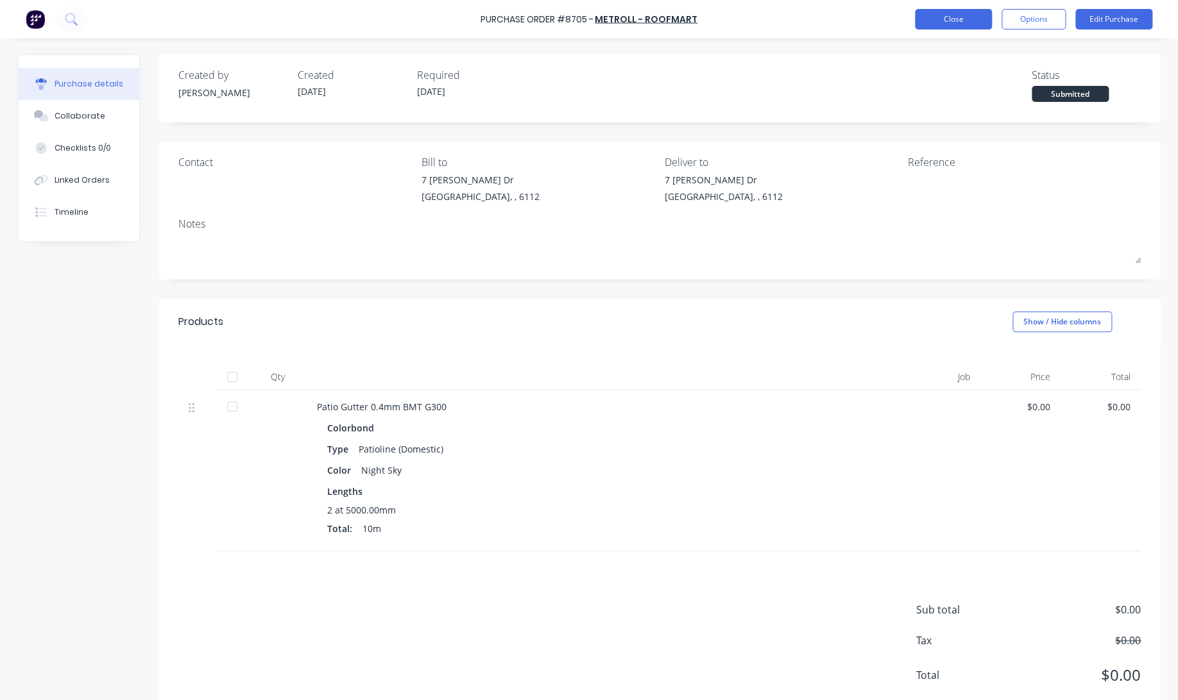
click at [951, 23] on button "Close" at bounding box center [953, 19] width 77 height 21
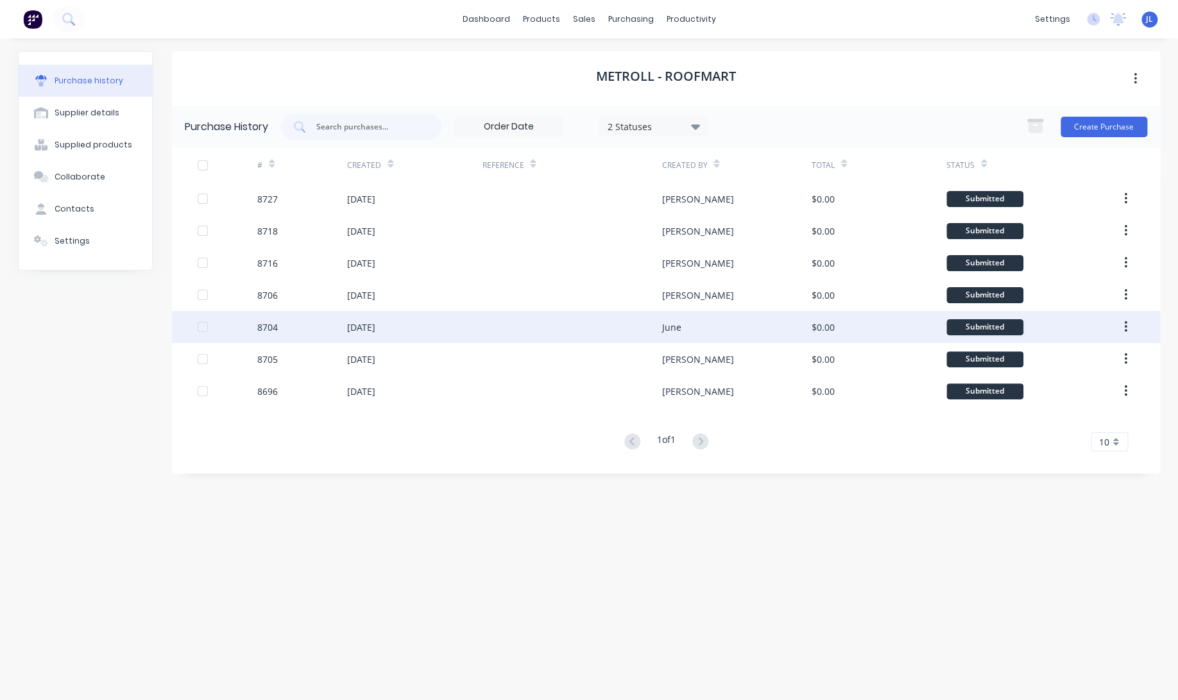
click at [469, 337] on div "[DATE]" at bounding box center [414, 327] width 135 height 32
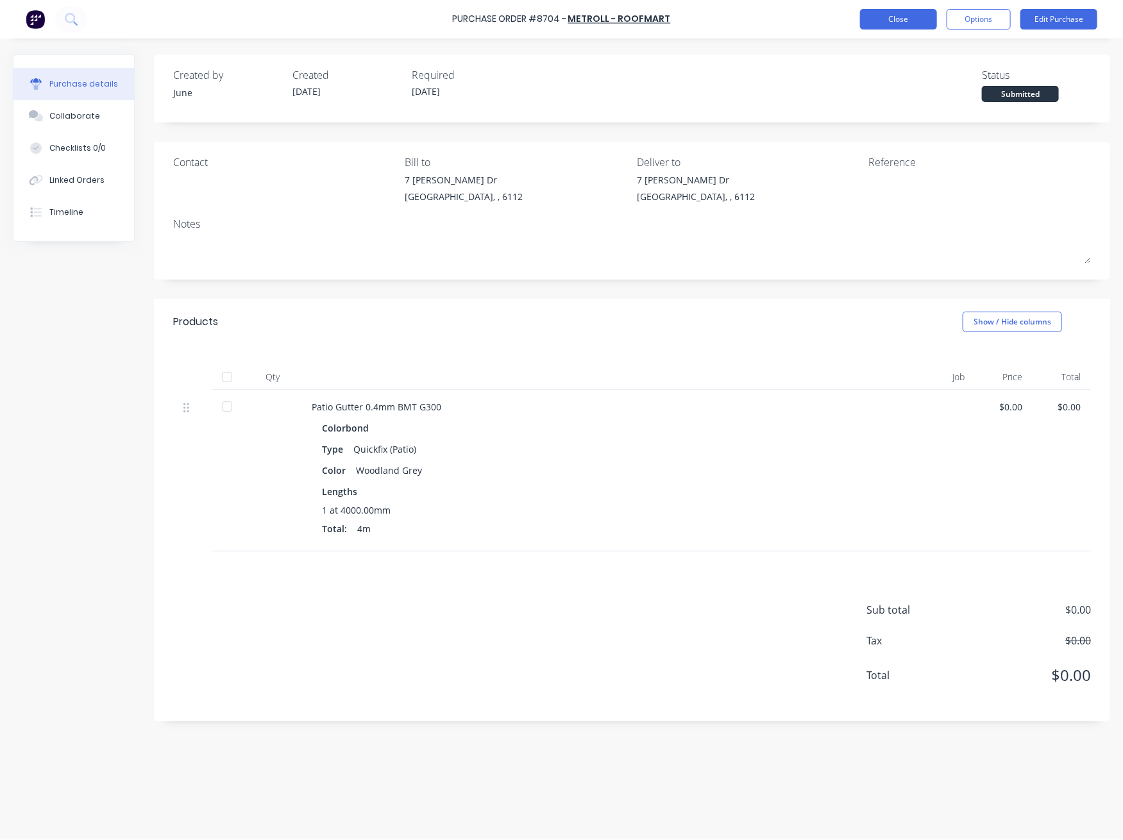
click at [897, 19] on button "Close" at bounding box center [898, 19] width 77 height 21
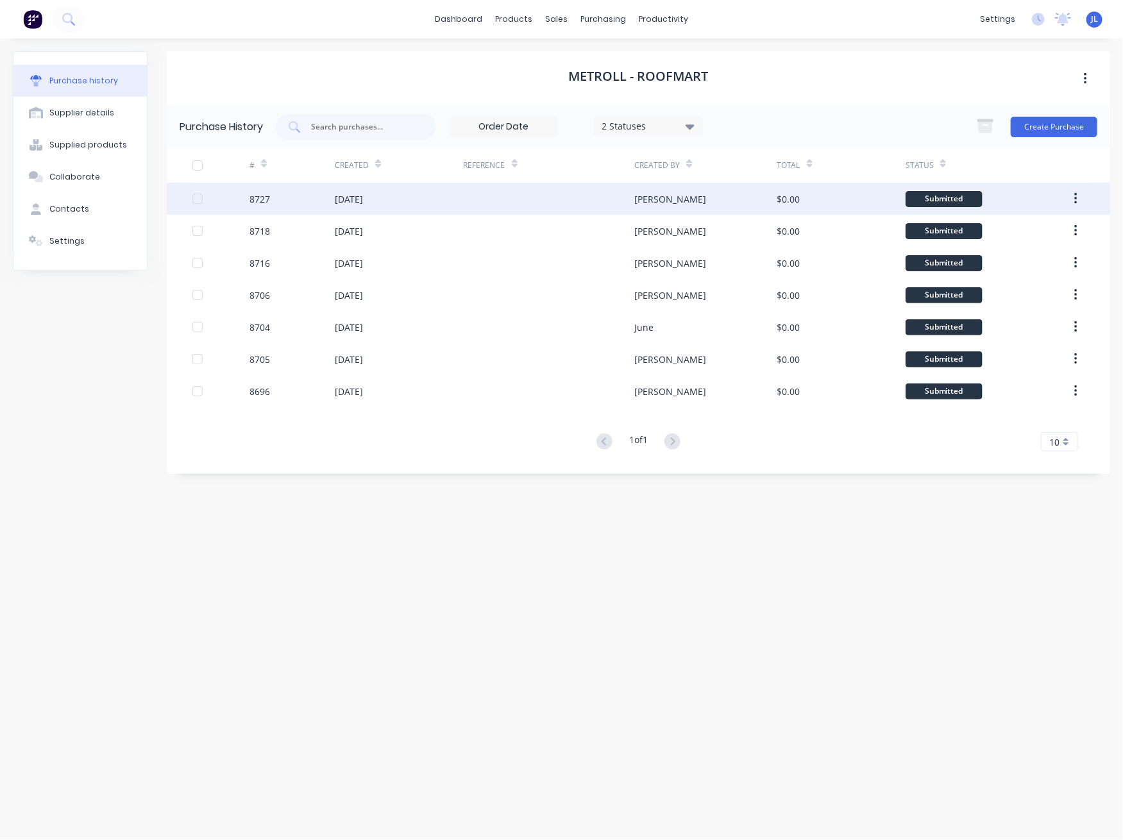
click at [475, 191] on div at bounding box center [549, 199] width 171 height 32
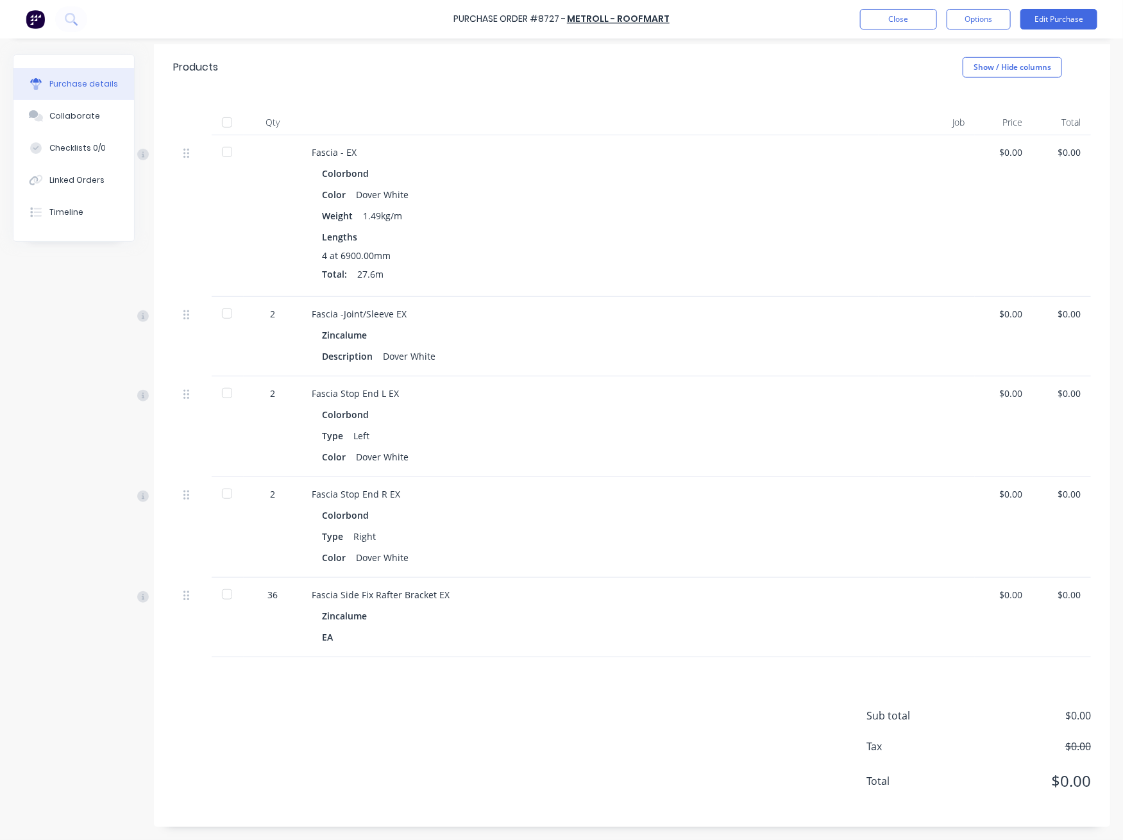
scroll to position [169, 0]
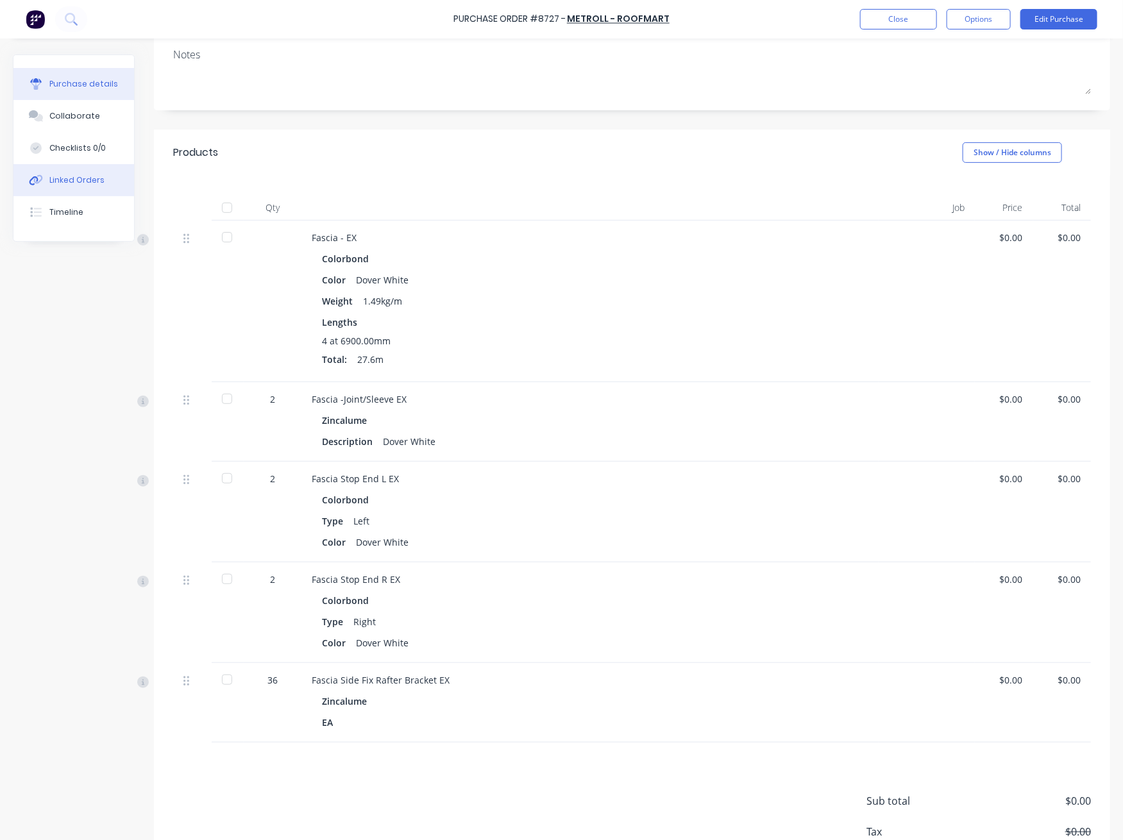
click at [45, 178] on div at bounding box center [35, 180] width 19 height 12
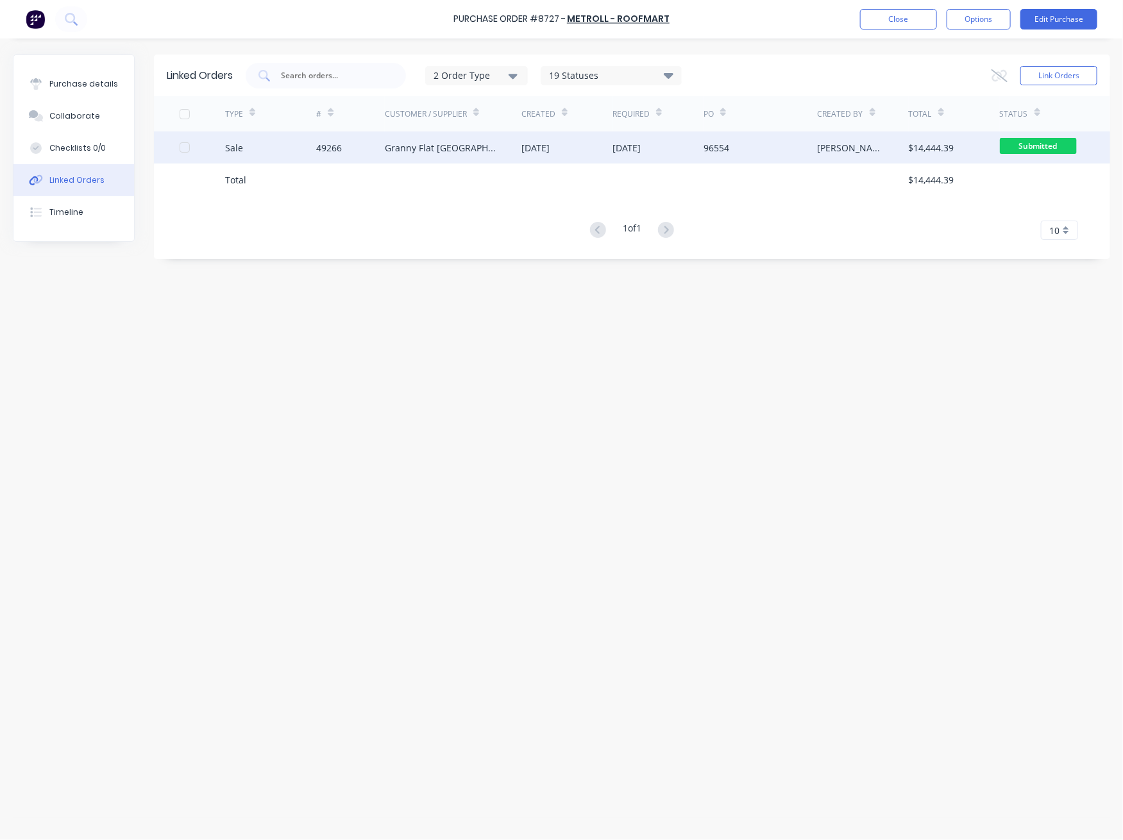
click at [437, 151] on div "Granny Flat [GEOGRAPHIC_DATA]" at bounding box center [440, 147] width 111 height 13
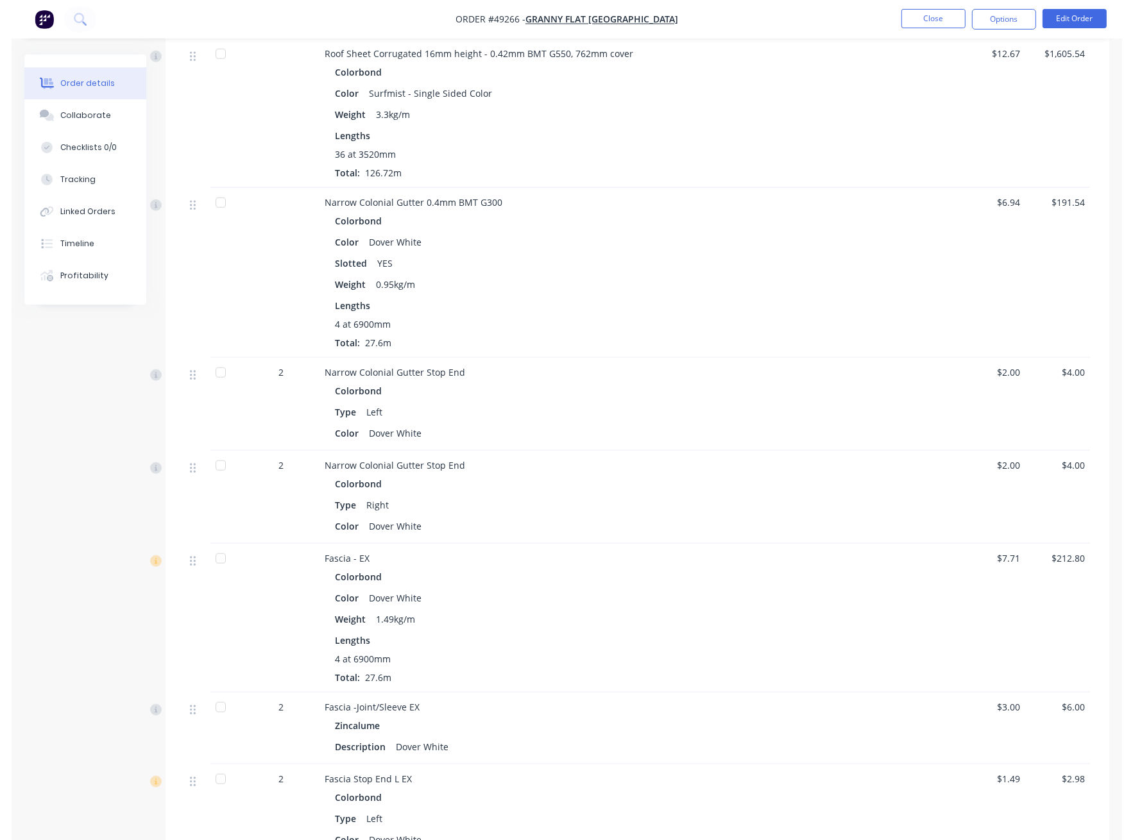
scroll to position [1454, 0]
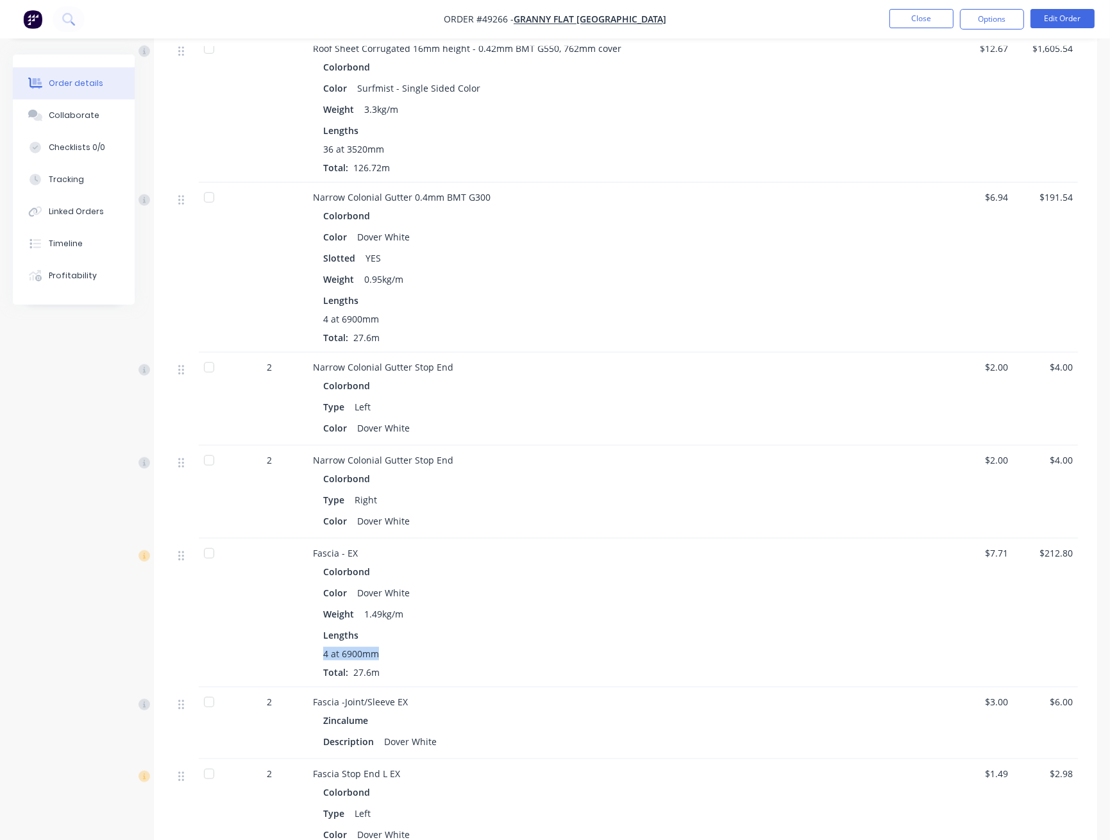
drag, startPoint x: 319, startPoint y: 656, endPoint x: 405, endPoint y: 649, distance: 85.6
click at [405, 649] on div "Colorbond Color Dover White Weight 1.49kg/m Lengths 4 at 6900mm Total: 27.6m" at bounding box center [596, 621] width 567 height 117
click at [405, 649] on div "4 at 6900mm" at bounding box center [596, 653] width 547 height 13
drag, startPoint x: 411, startPoint y: 667, endPoint x: 291, endPoint y: 542, distance: 173.3
click at [291, 542] on div "Fascia - EX Colorbond Color Dover White Weight 1.49kg/m Lengths 4 at 6900mm Tot…" at bounding box center [625, 613] width 905 height 149
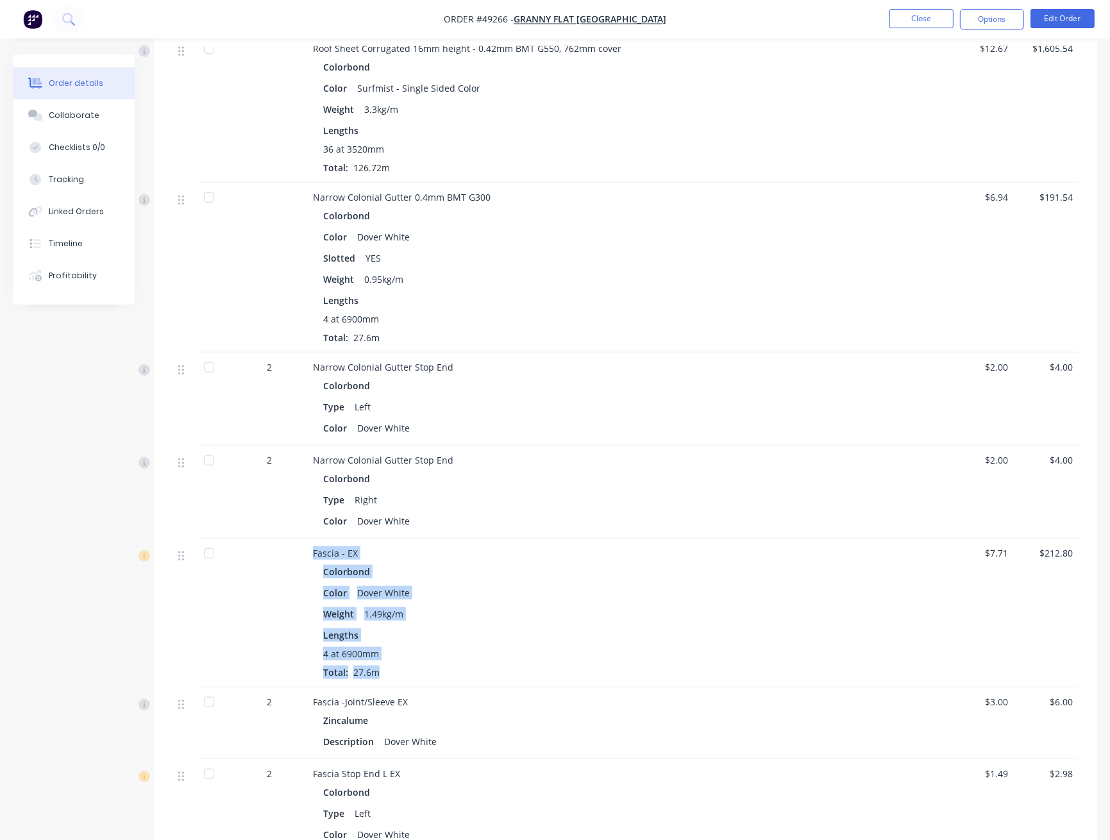
click at [512, 629] on div "Colorbond Color Dover White Weight 1.49kg/m Lengths 4 at 6900mm Total: 27.6m" at bounding box center [596, 621] width 567 height 117
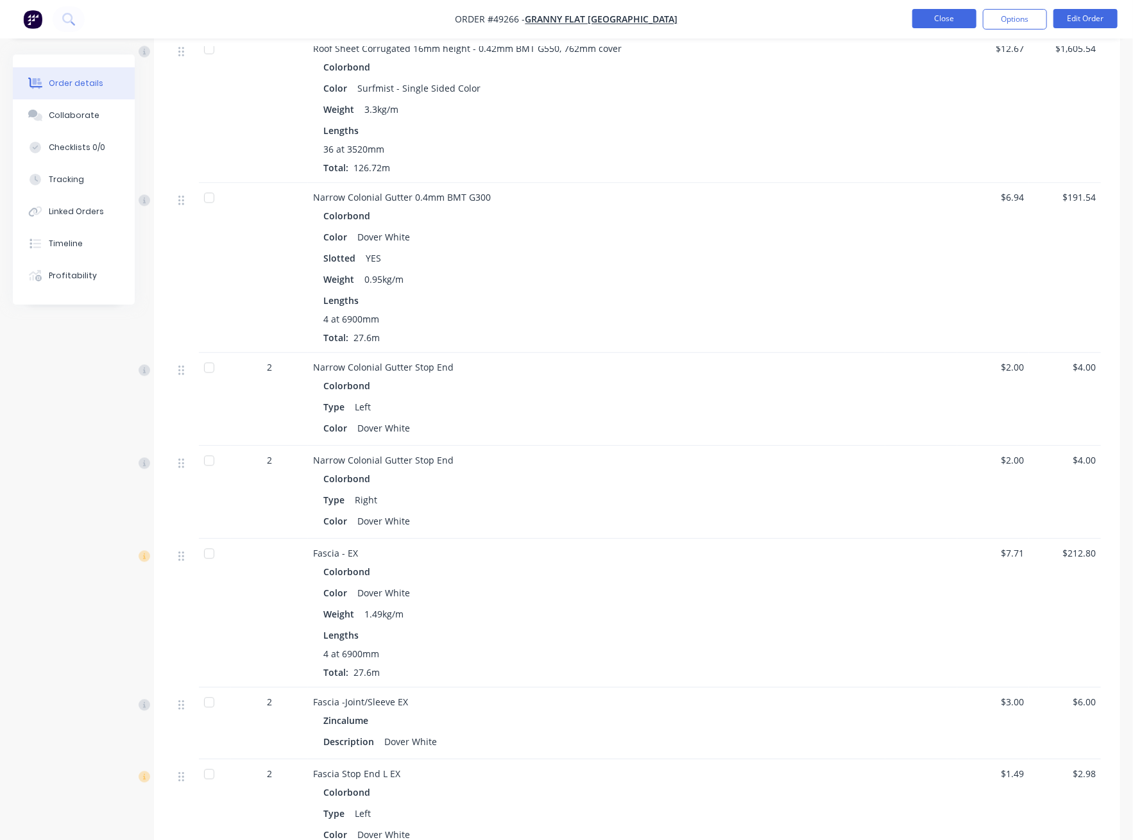
click at [938, 17] on button "Close" at bounding box center [944, 18] width 64 height 19
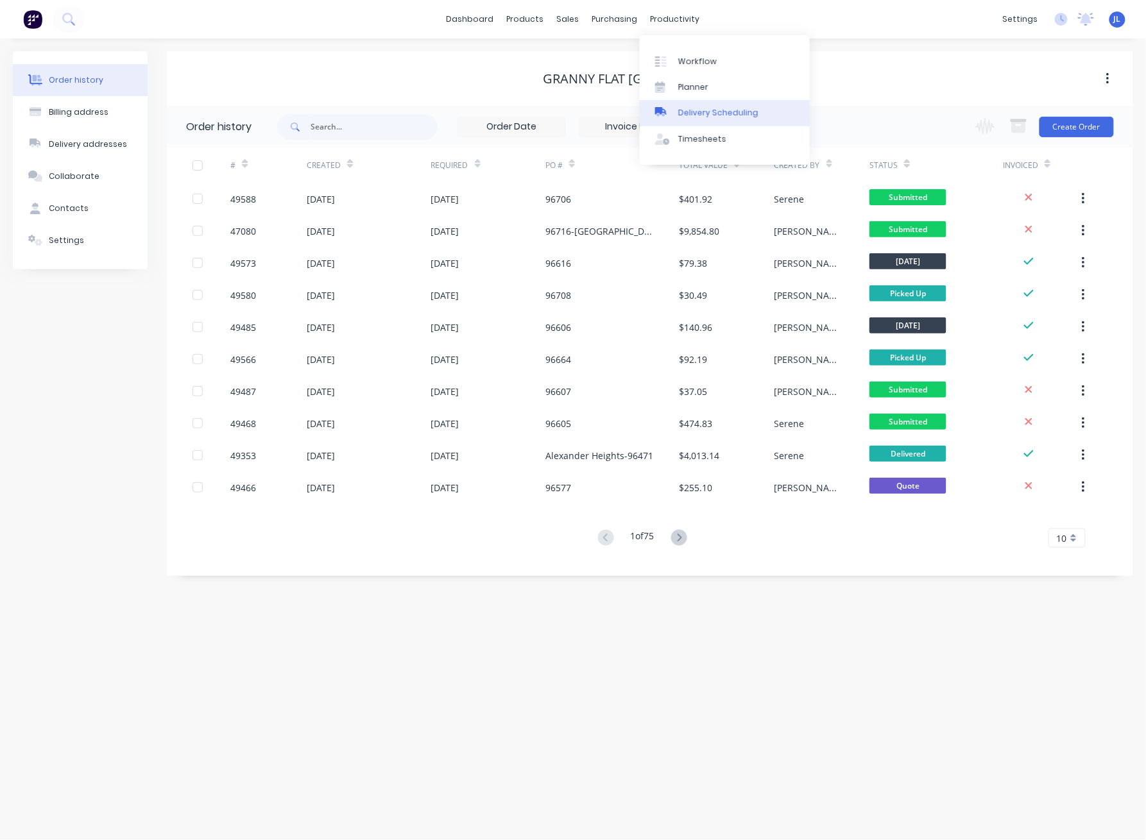
click at [723, 118] on div "Delivery Scheduling" at bounding box center [718, 113] width 80 height 12
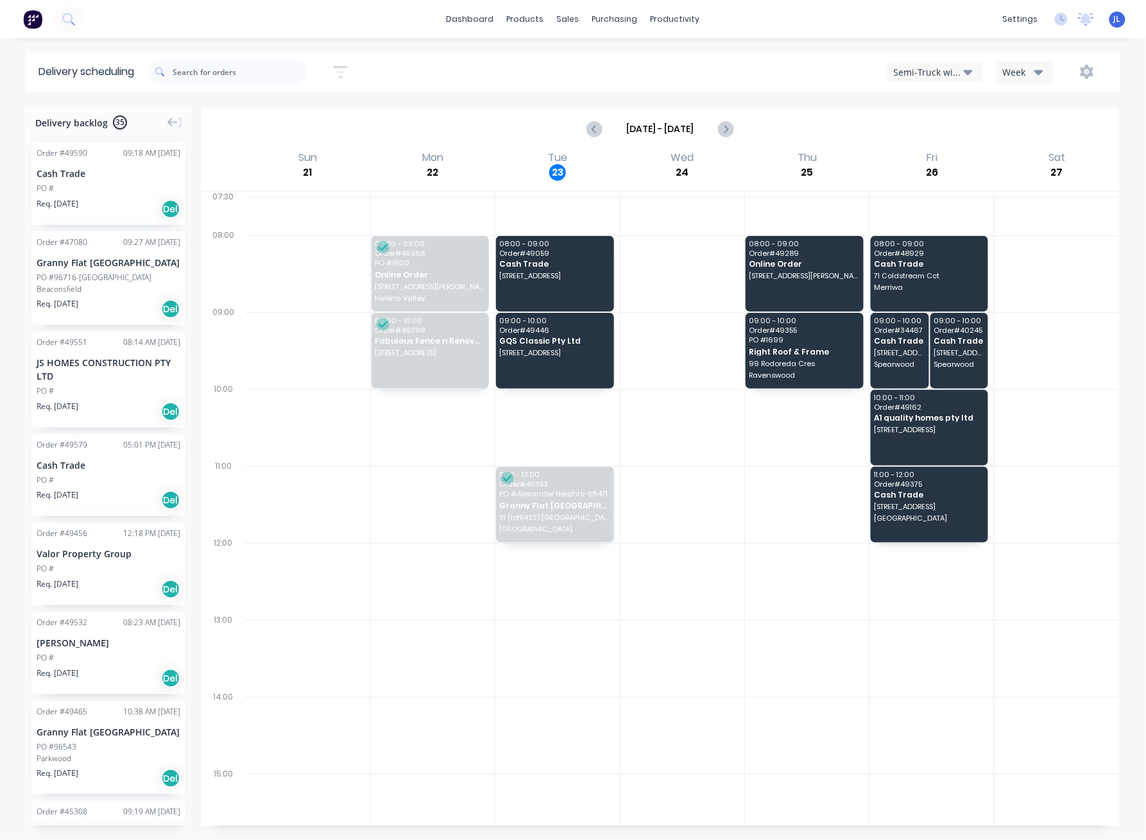
click at [946, 65] on div "Semi-Truck with Hiab" at bounding box center [929, 71] width 70 height 13
click at [937, 160] on div "Utes Delivery" at bounding box center [950, 156] width 127 height 26
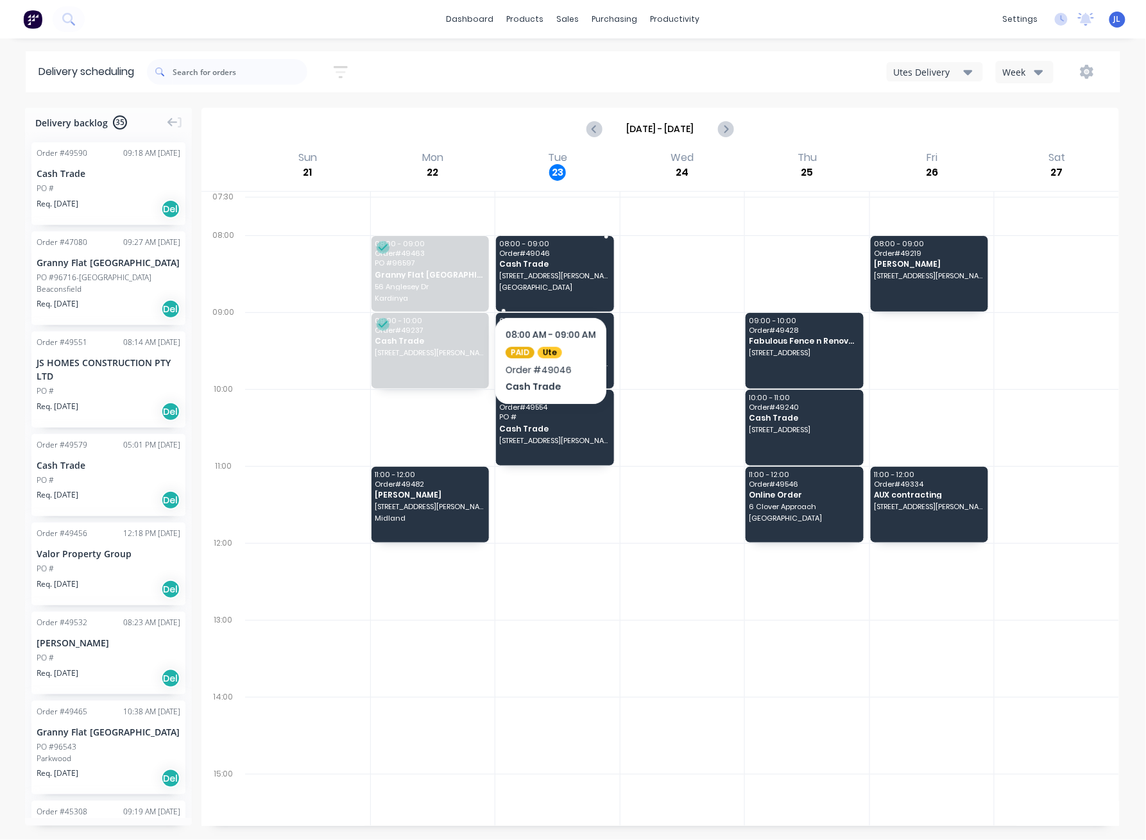
click at [596, 246] on span "08:00 - 09:00" at bounding box center [555, 244] width 110 height 8
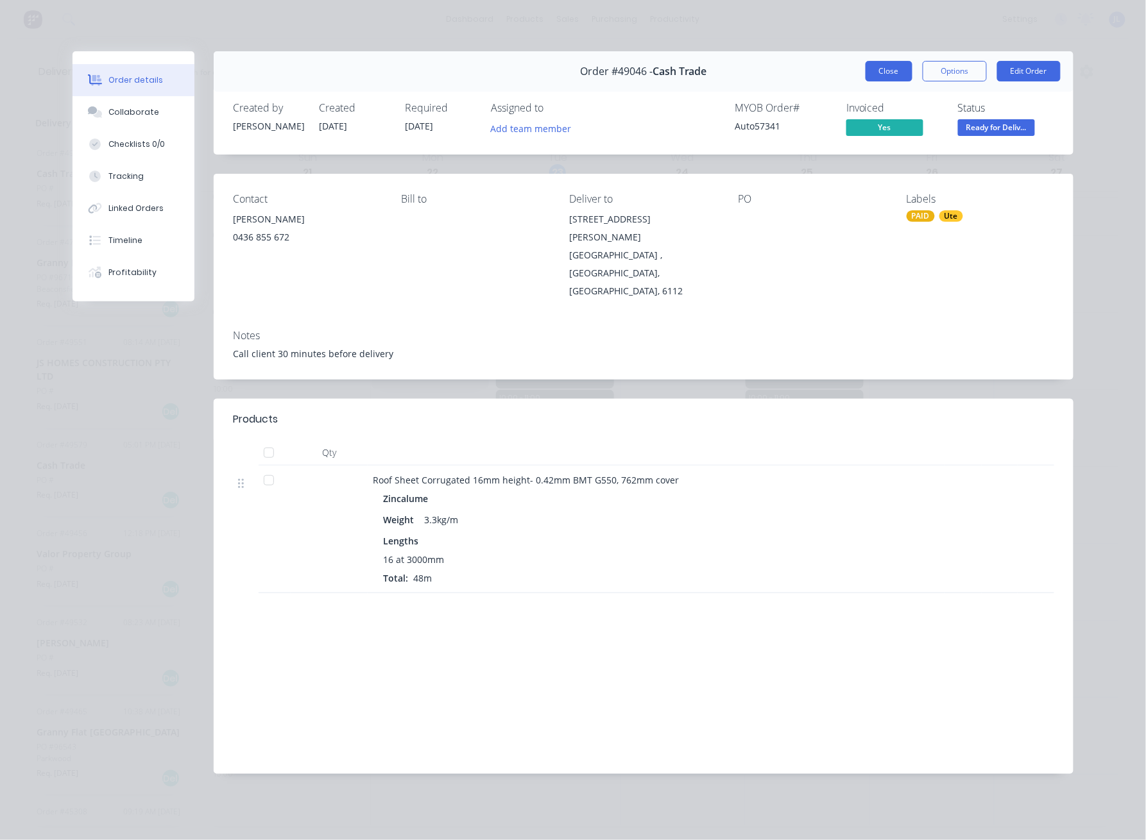
click at [888, 71] on button "Close" at bounding box center [888, 71] width 47 height 21
